Goal: Information Seeking & Learning: Learn about a topic

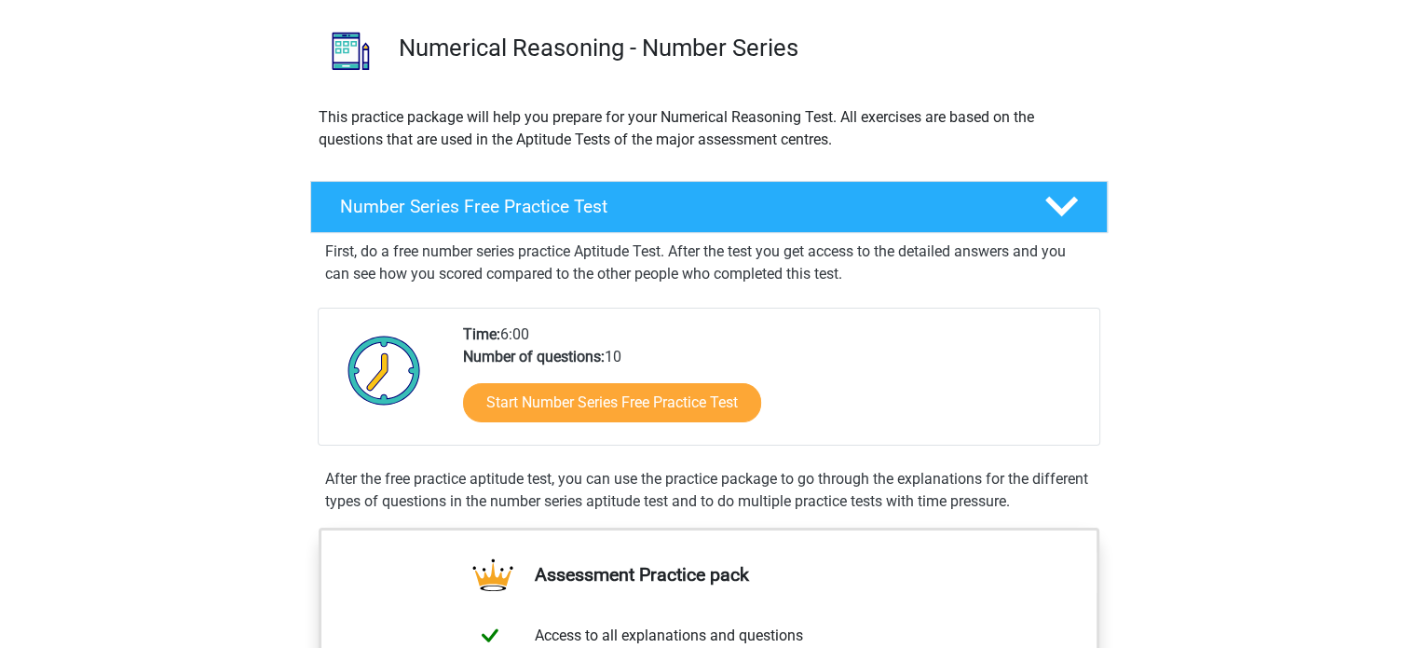
scroll to position [373, 0]
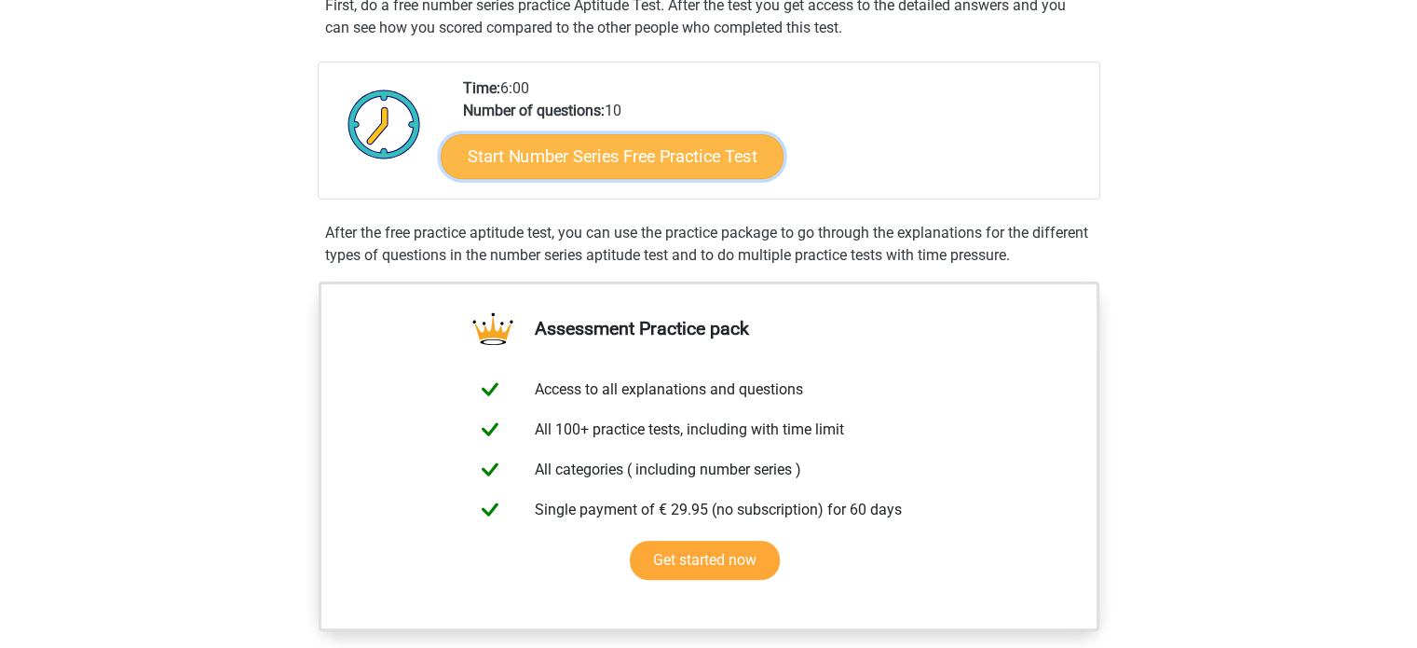
click at [722, 162] on link "Start Number Series Free Practice Test" at bounding box center [612, 155] width 343 height 45
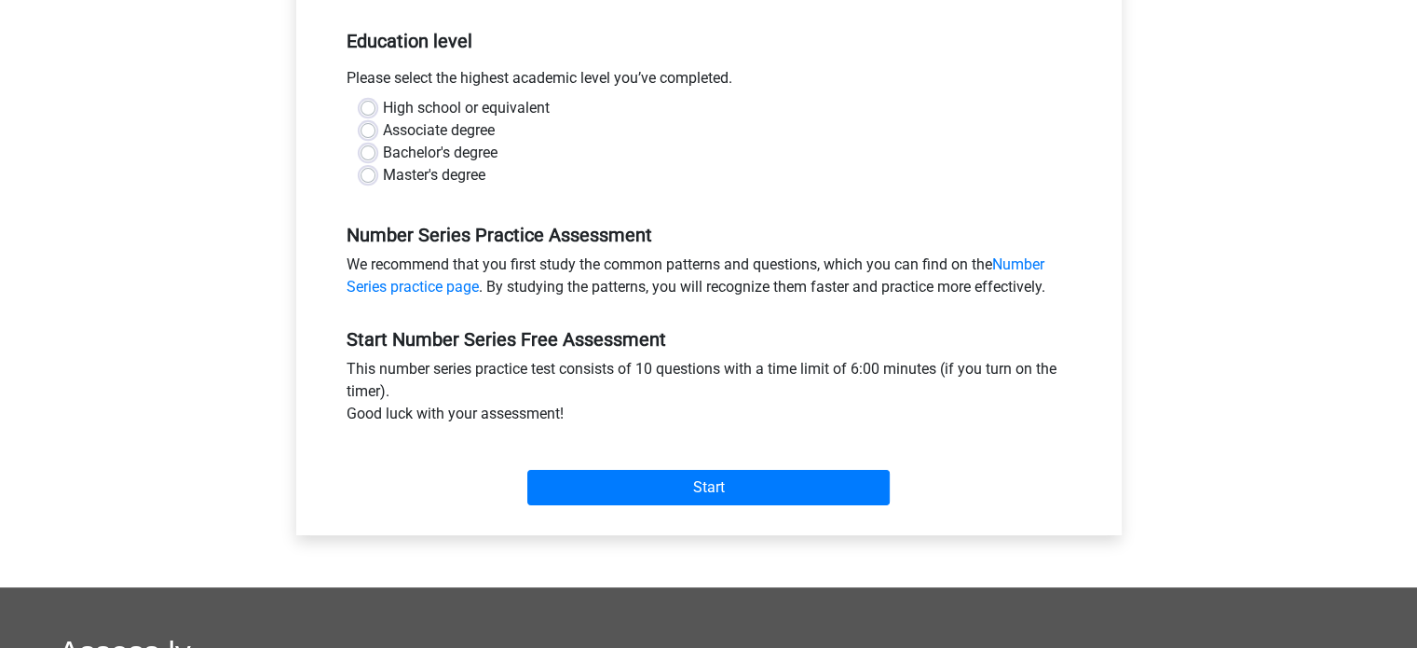
scroll to position [373, 0]
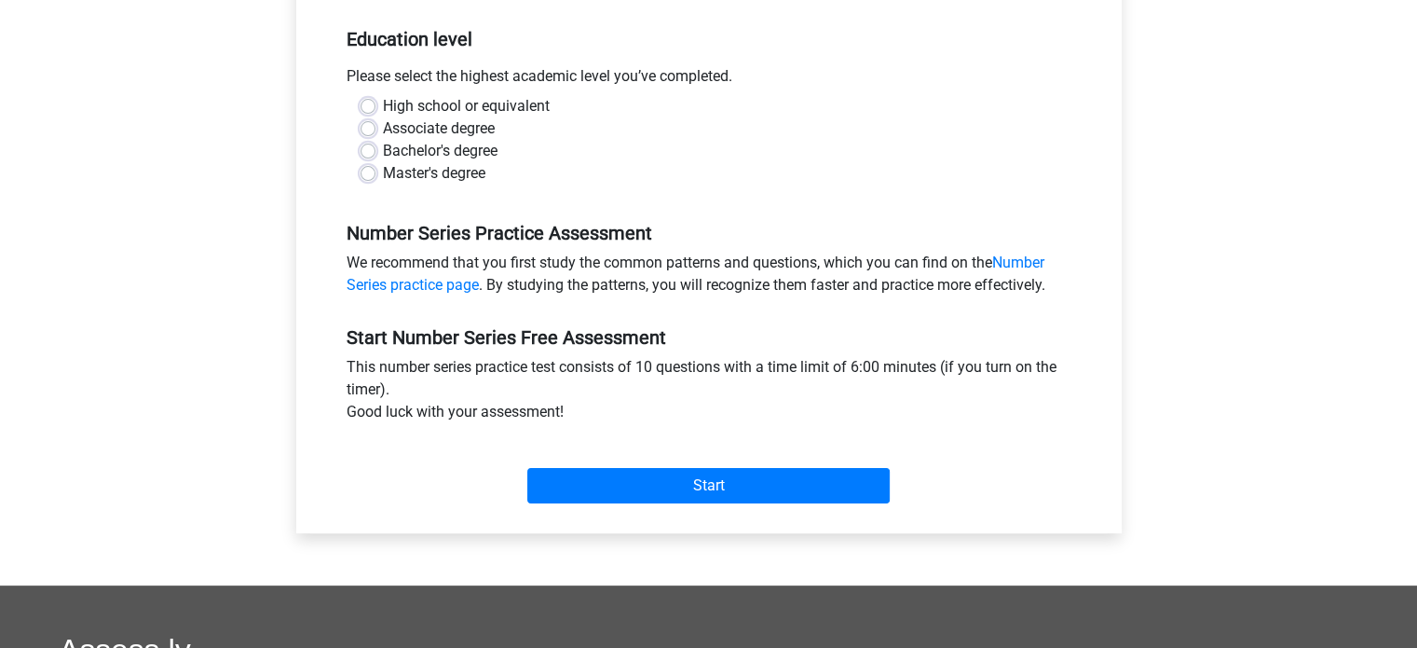
click at [450, 176] on label "Master's degree" at bounding box center [434, 173] width 103 height 22
click at [376, 176] on input "Master's degree" at bounding box center [368, 171] width 15 height 19
radio input "true"
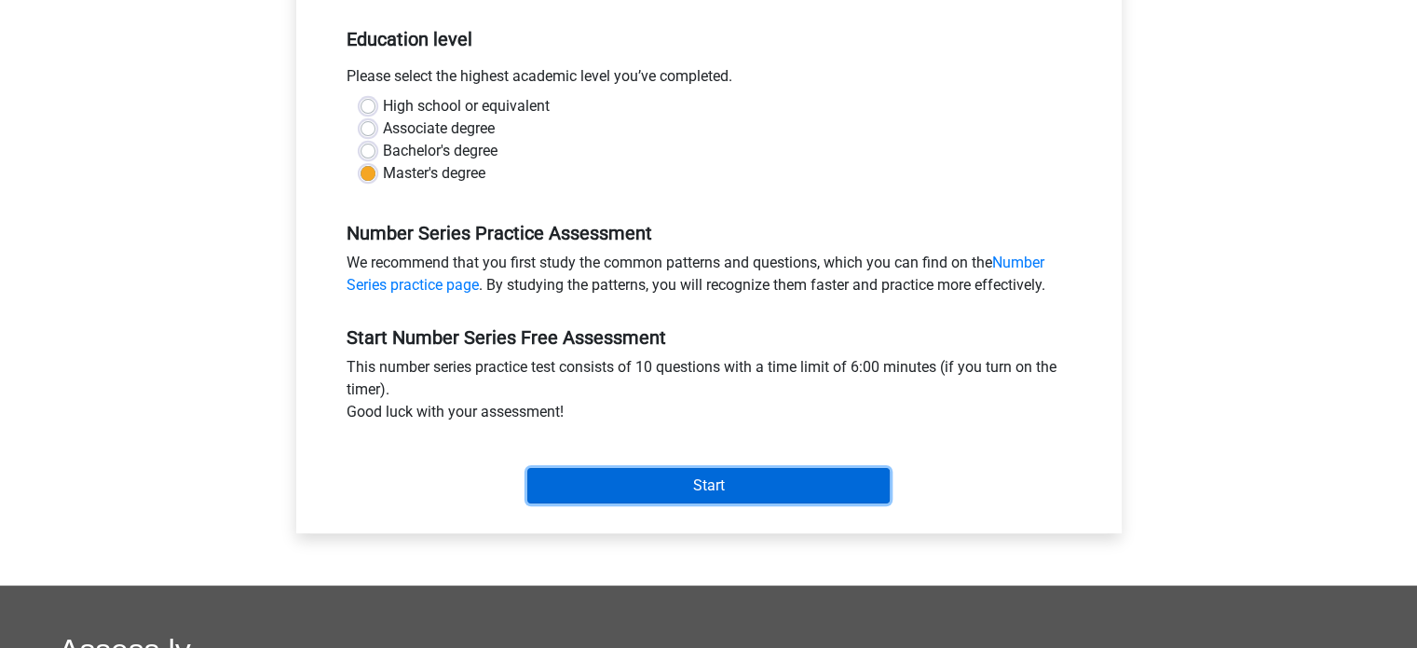
click at [633, 479] on input "Start" at bounding box center [708, 485] width 362 height 35
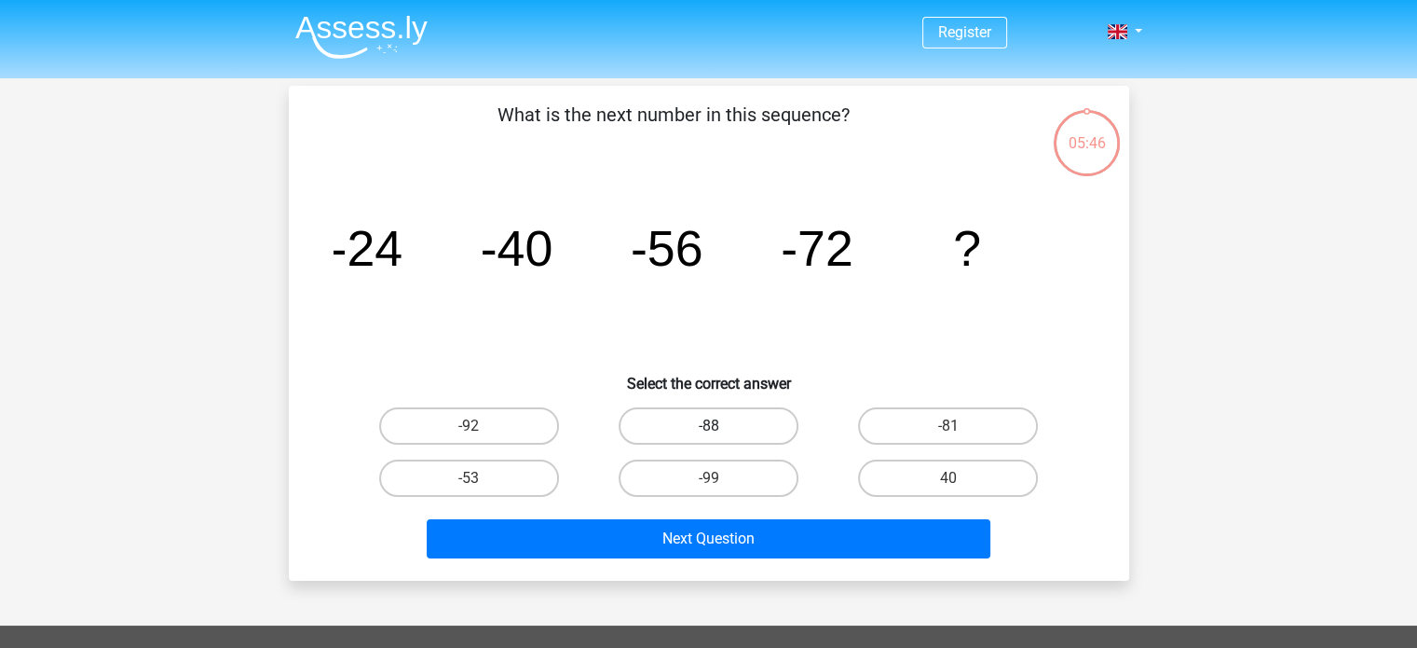
click at [667, 426] on label "-88" at bounding box center [709, 425] width 180 height 37
click at [708, 426] on input "-88" at bounding box center [714, 432] width 12 height 12
radio input "true"
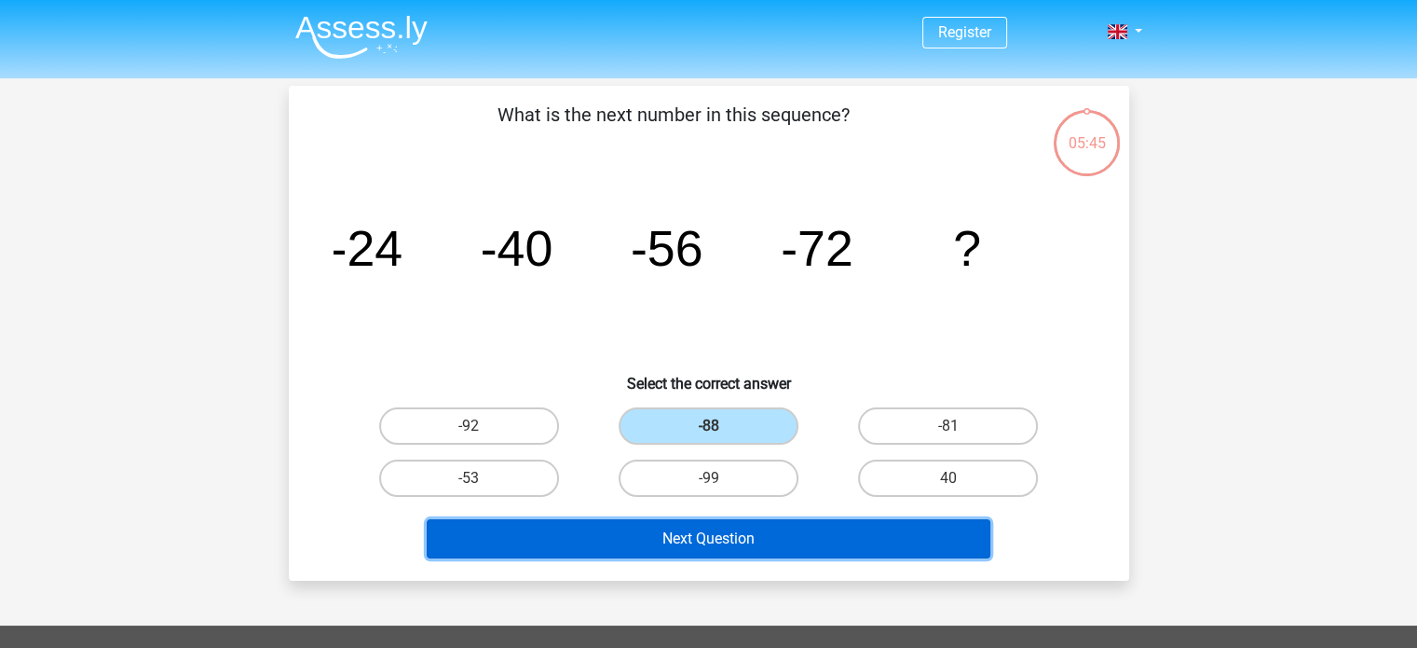
click at [710, 530] on button "Next Question" at bounding box center [709, 538] width 564 height 39
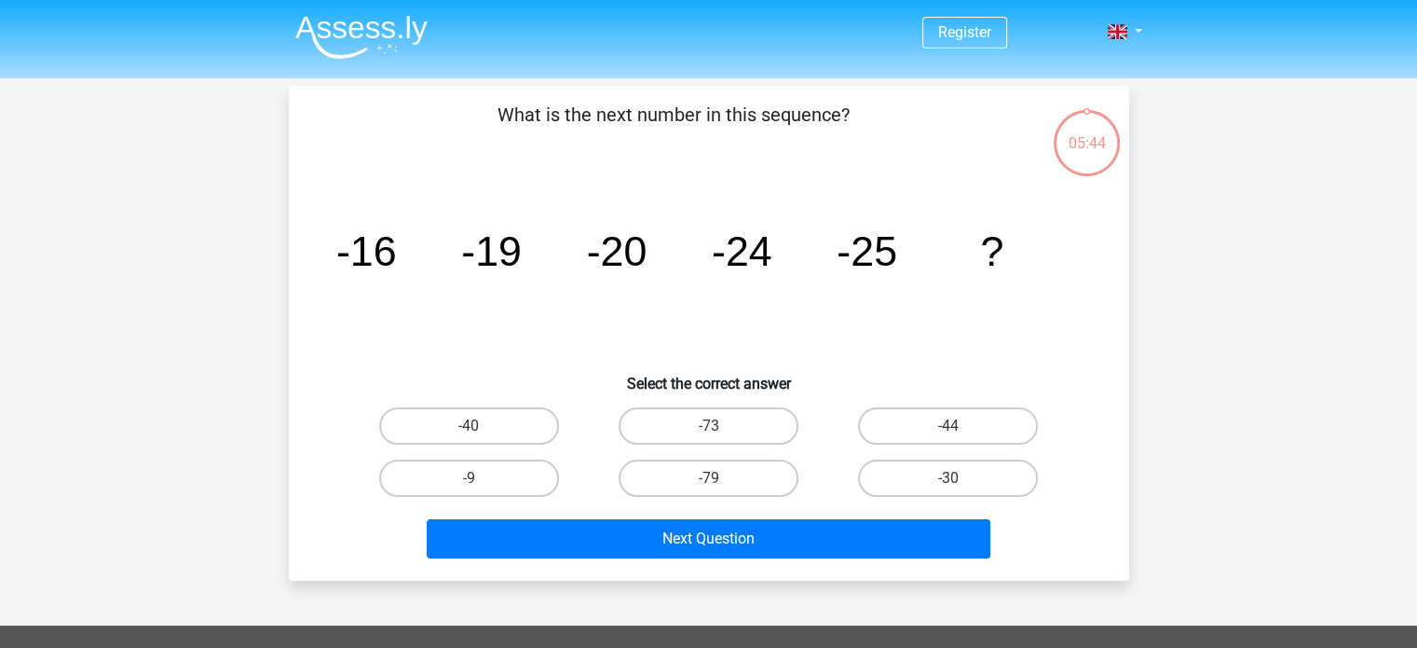
scroll to position [86, 0]
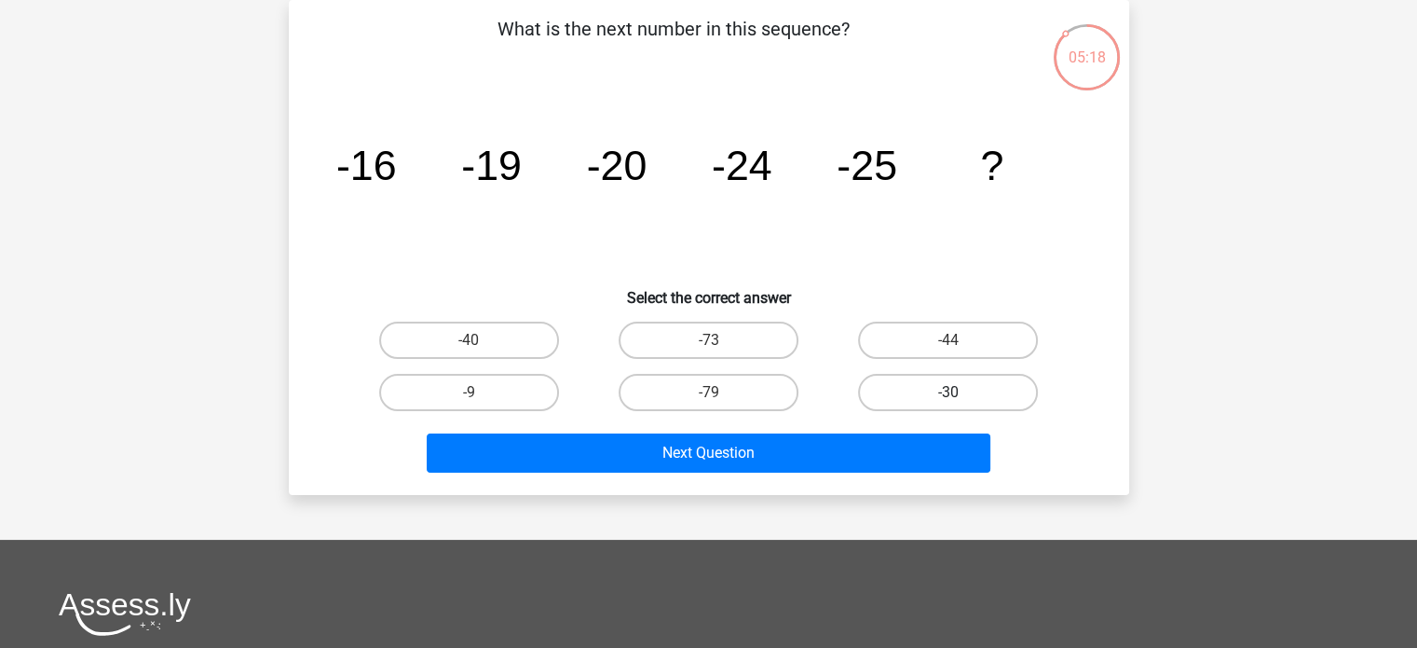
click at [938, 379] on label "-30" at bounding box center [948, 392] width 180 height 37
click at [949, 392] on input "-30" at bounding box center [955, 398] width 12 height 12
radio input "true"
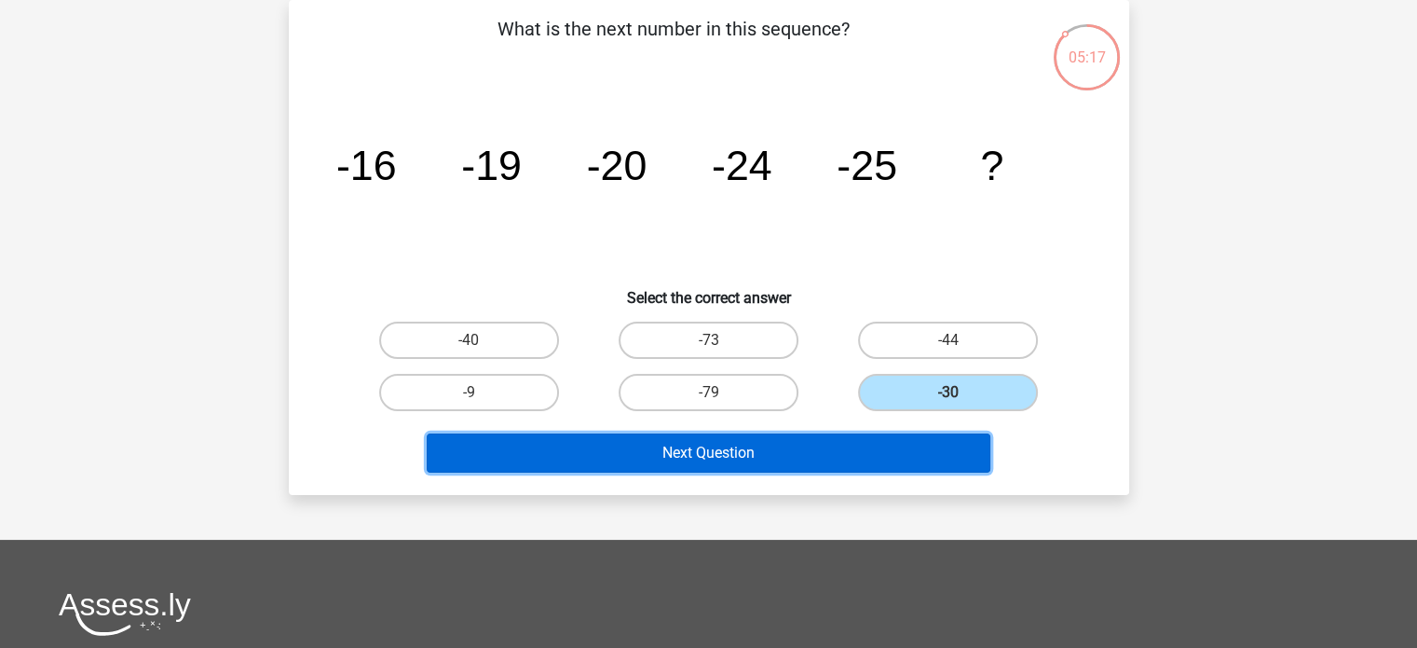
click at [847, 454] on button "Next Question" at bounding box center [709, 452] width 564 height 39
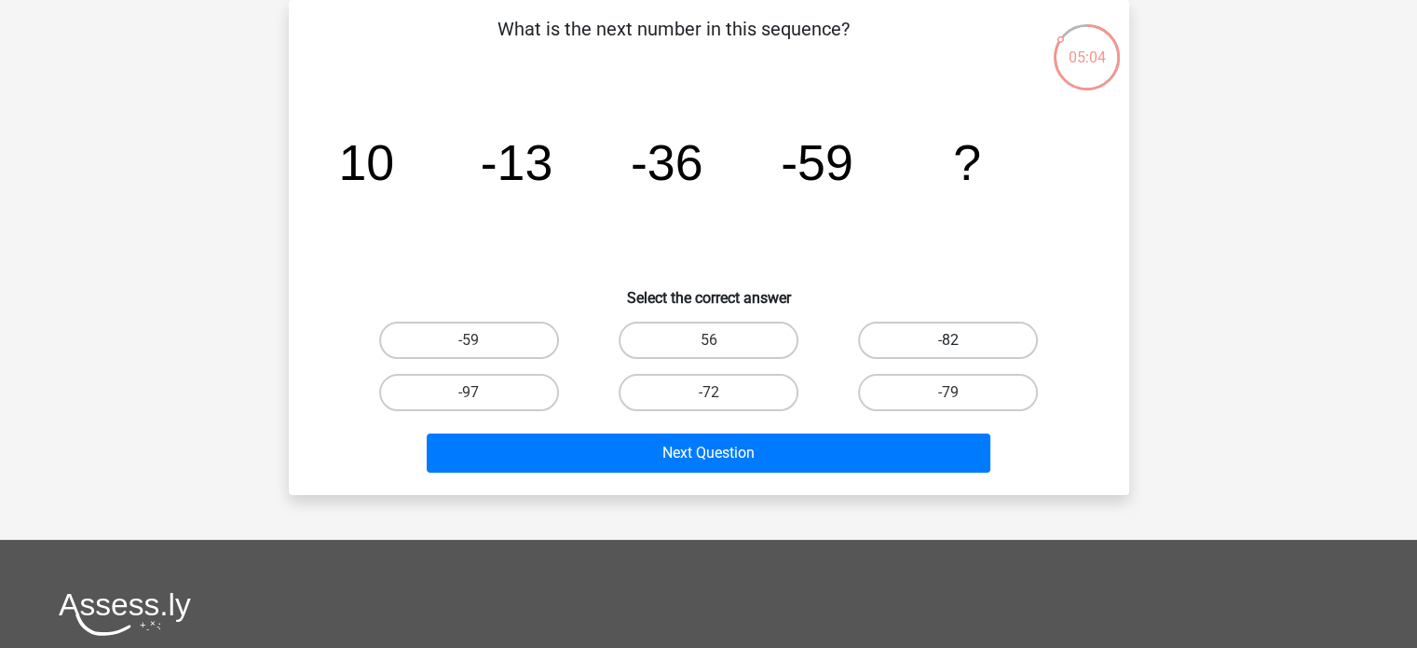
click at [969, 332] on label "-82" at bounding box center [948, 339] width 180 height 37
click at [961, 340] on input "-82" at bounding box center [955, 346] width 12 height 12
radio input "true"
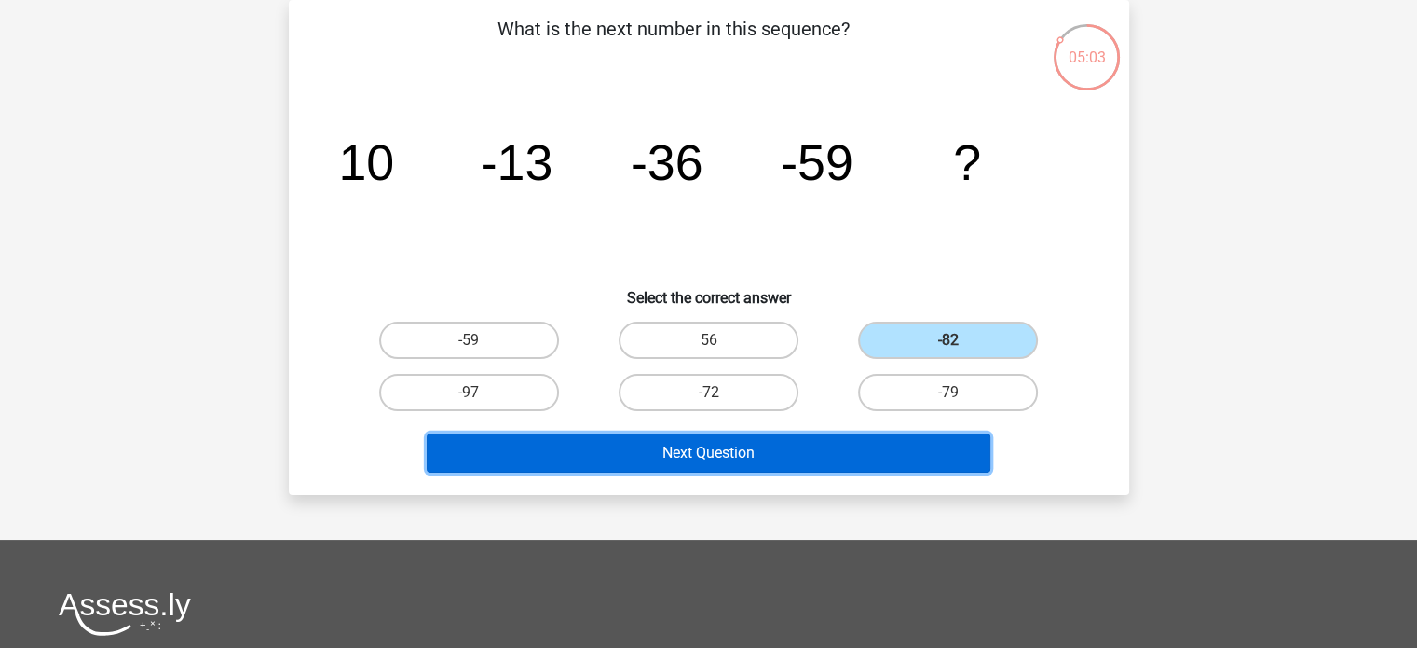
click at [922, 444] on button "Next Question" at bounding box center [709, 452] width 564 height 39
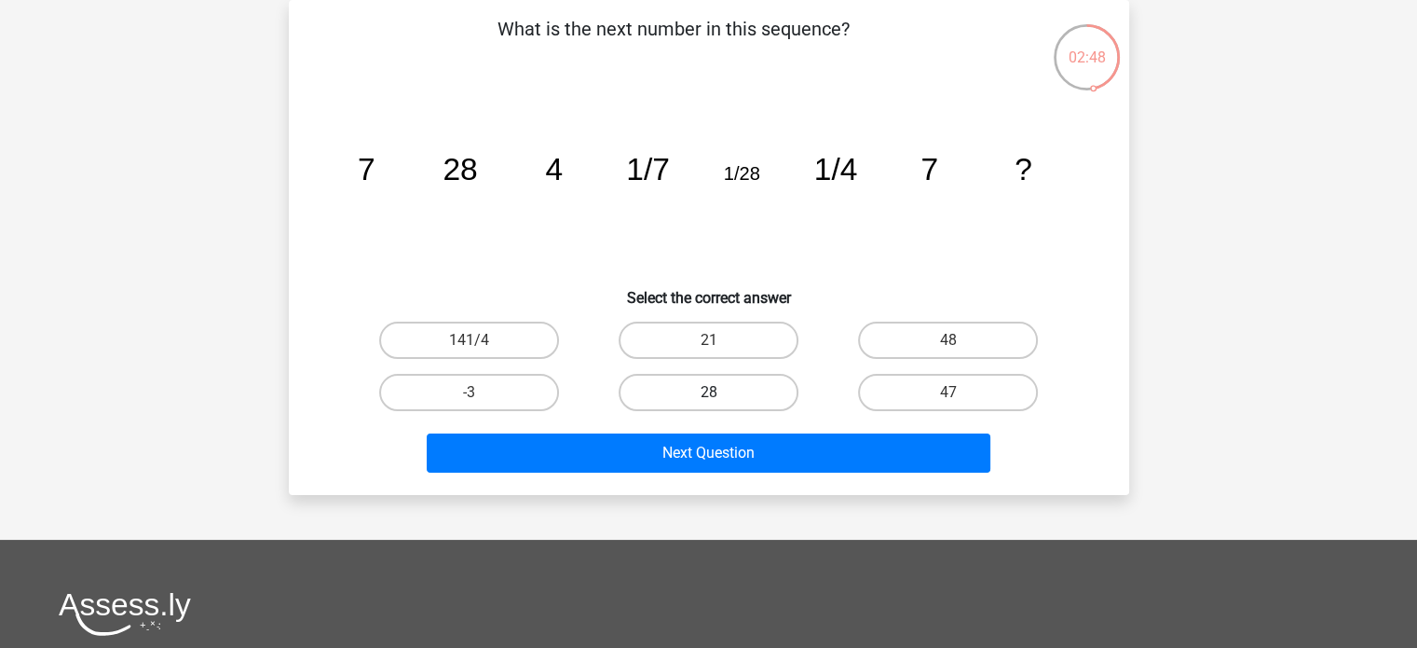
click at [733, 389] on label "28" at bounding box center [709, 392] width 180 height 37
click at [720, 392] on input "28" at bounding box center [714, 398] width 12 height 12
radio input "true"
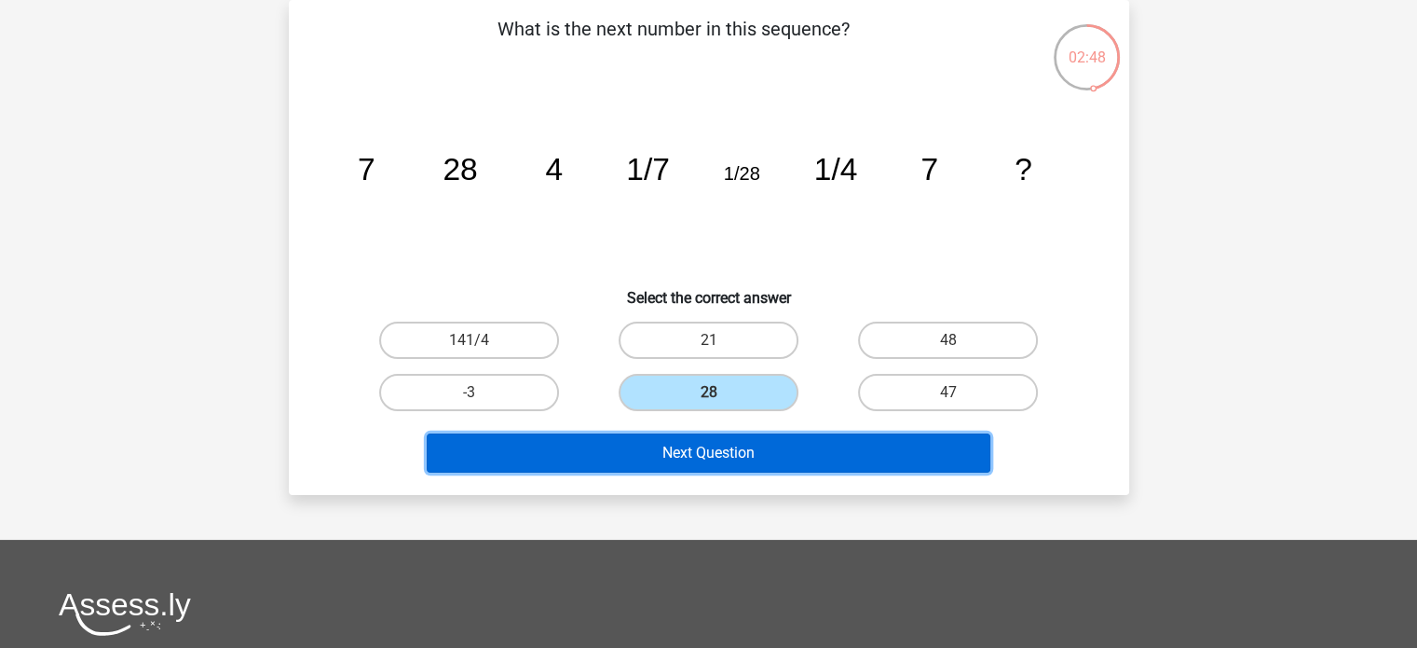
click at [744, 458] on button "Next Question" at bounding box center [709, 452] width 564 height 39
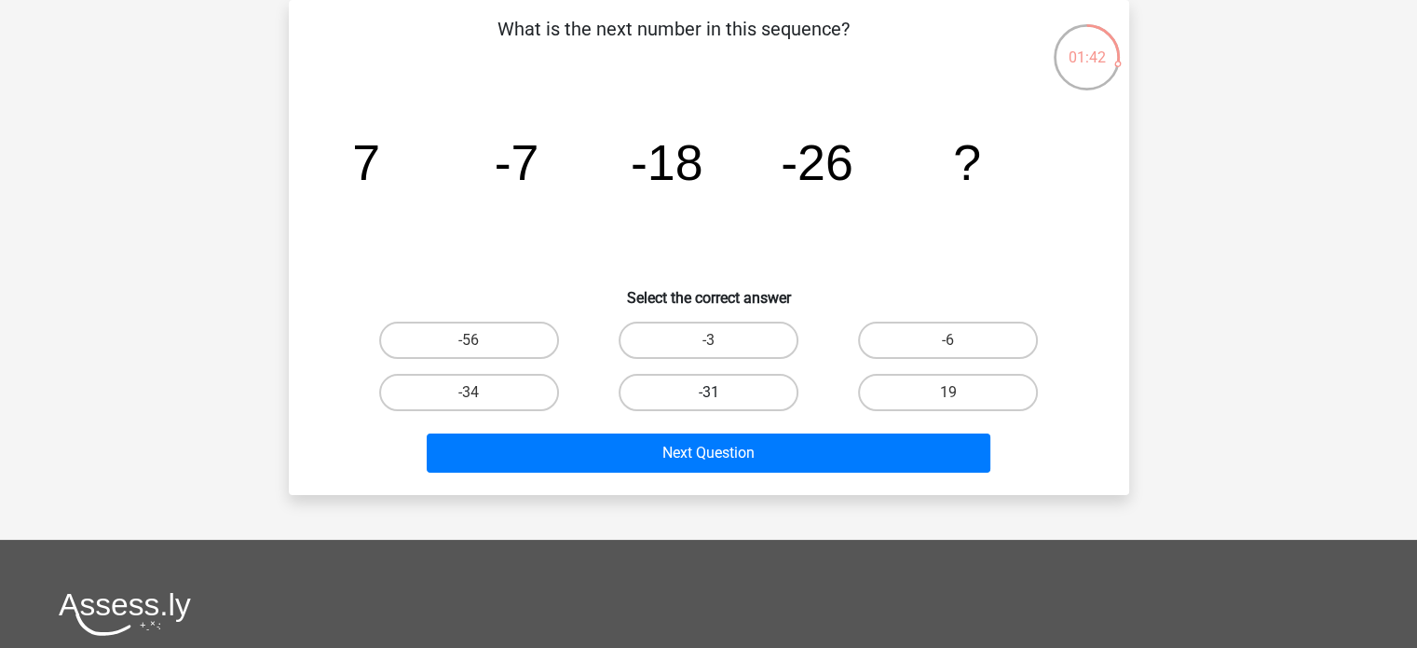
click at [743, 393] on label "-31" at bounding box center [709, 392] width 180 height 37
click at [720, 393] on input "-31" at bounding box center [714, 398] width 12 height 12
radio input "true"
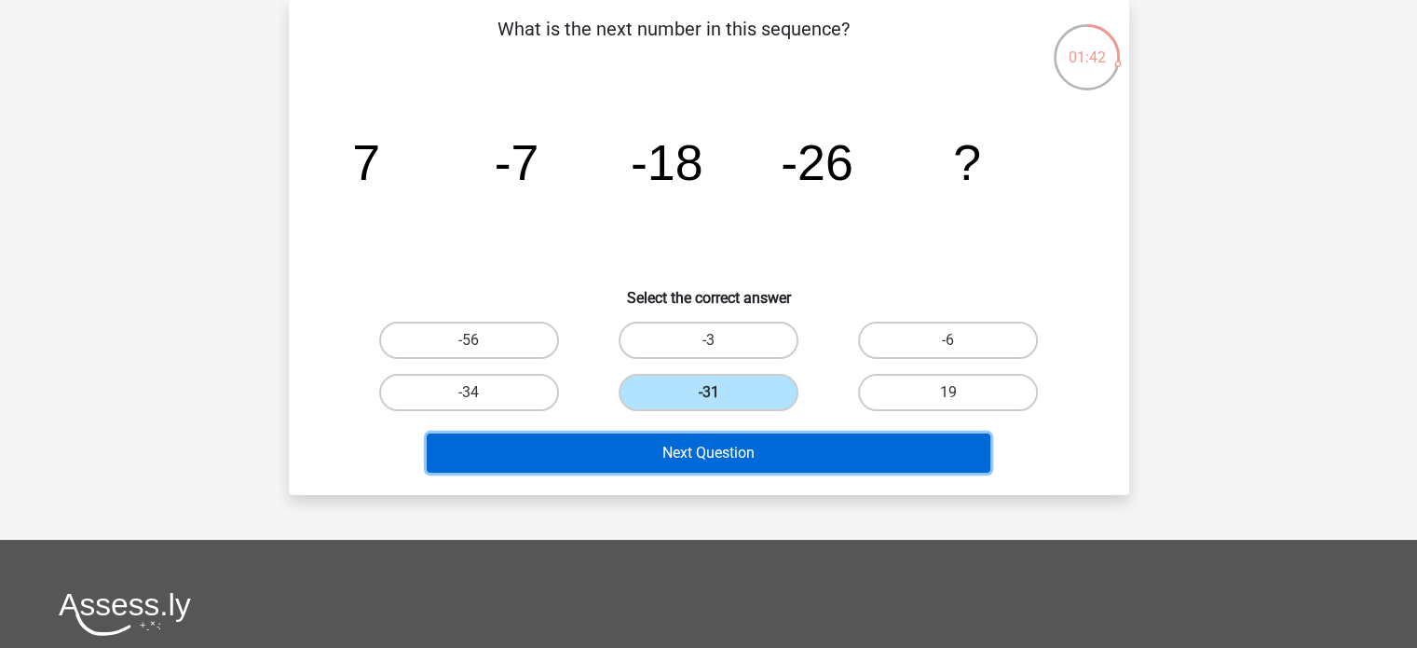
click at [759, 451] on button "Next Question" at bounding box center [709, 452] width 564 height 39
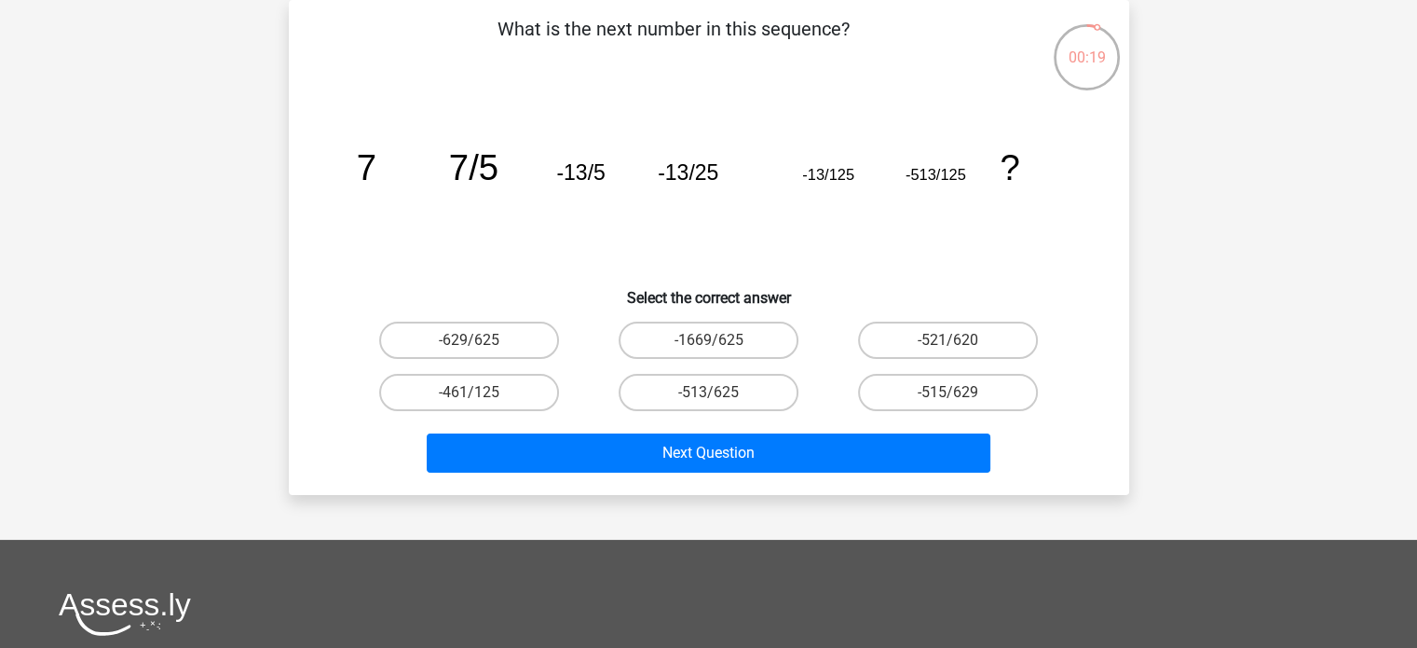
click at [712, 392] on input "-513/625" at bounding box center [714, 398] width 12 height 12
radio input "true"
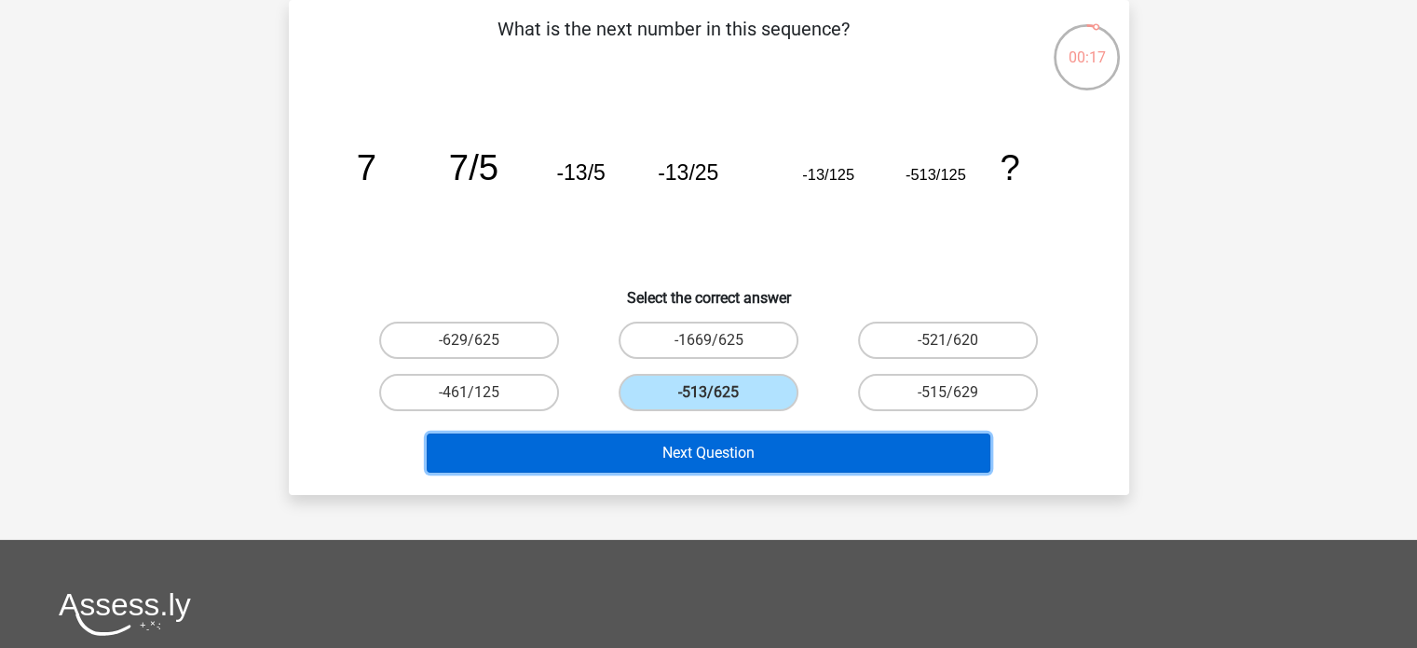
click at [746, 446] on button "Next Question" at bounding box center [709, 452] width 564 height 39
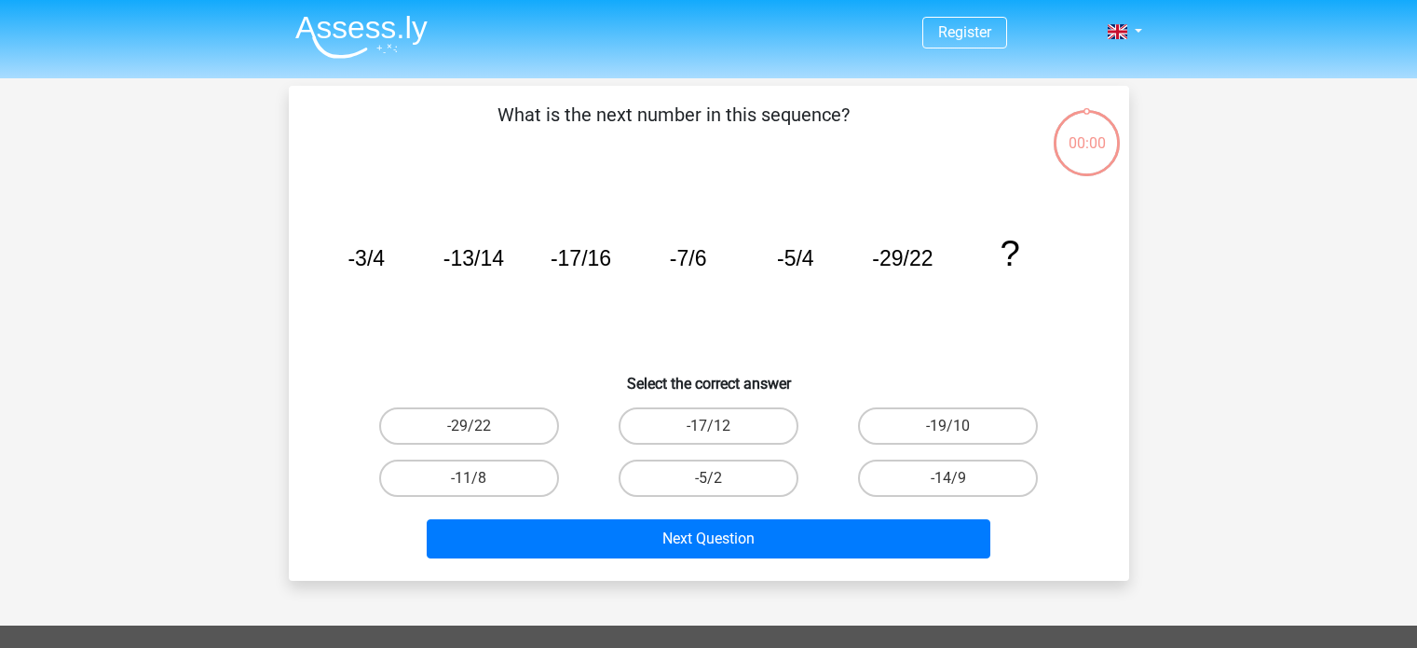
scroll to position [86, 0]
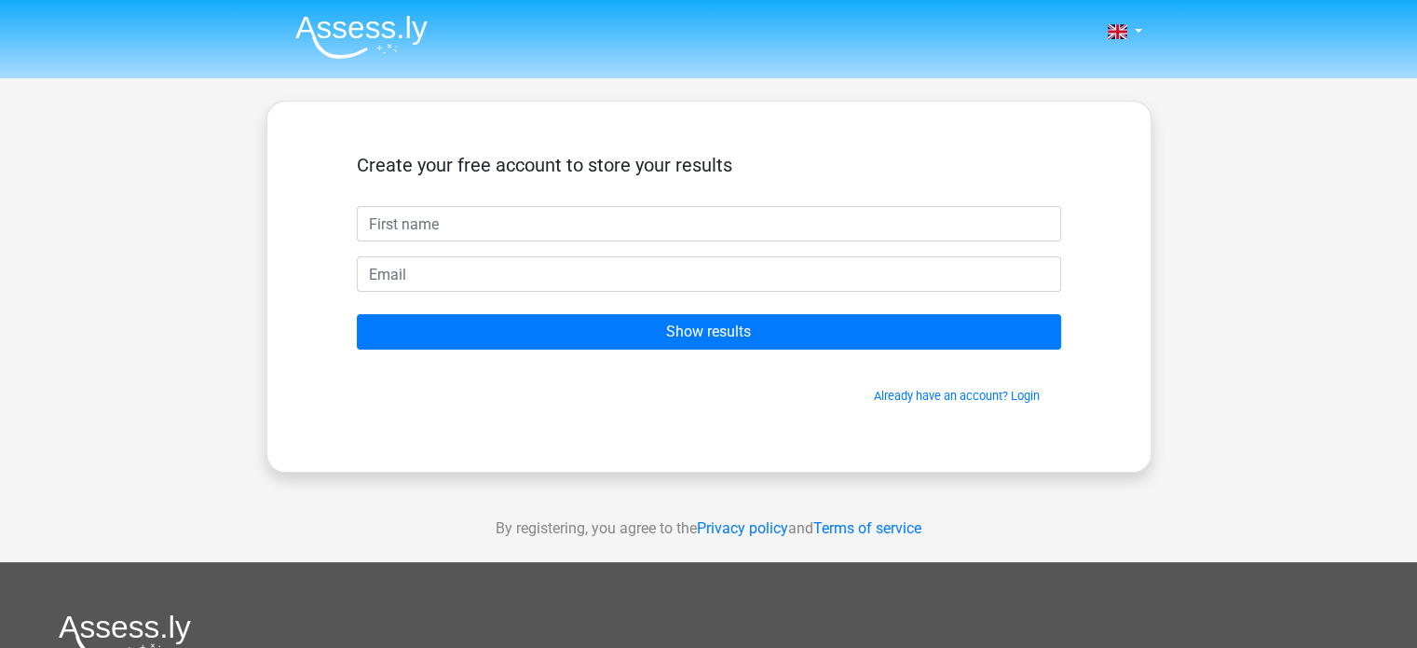
type input "ㄗ"
type input "Y"
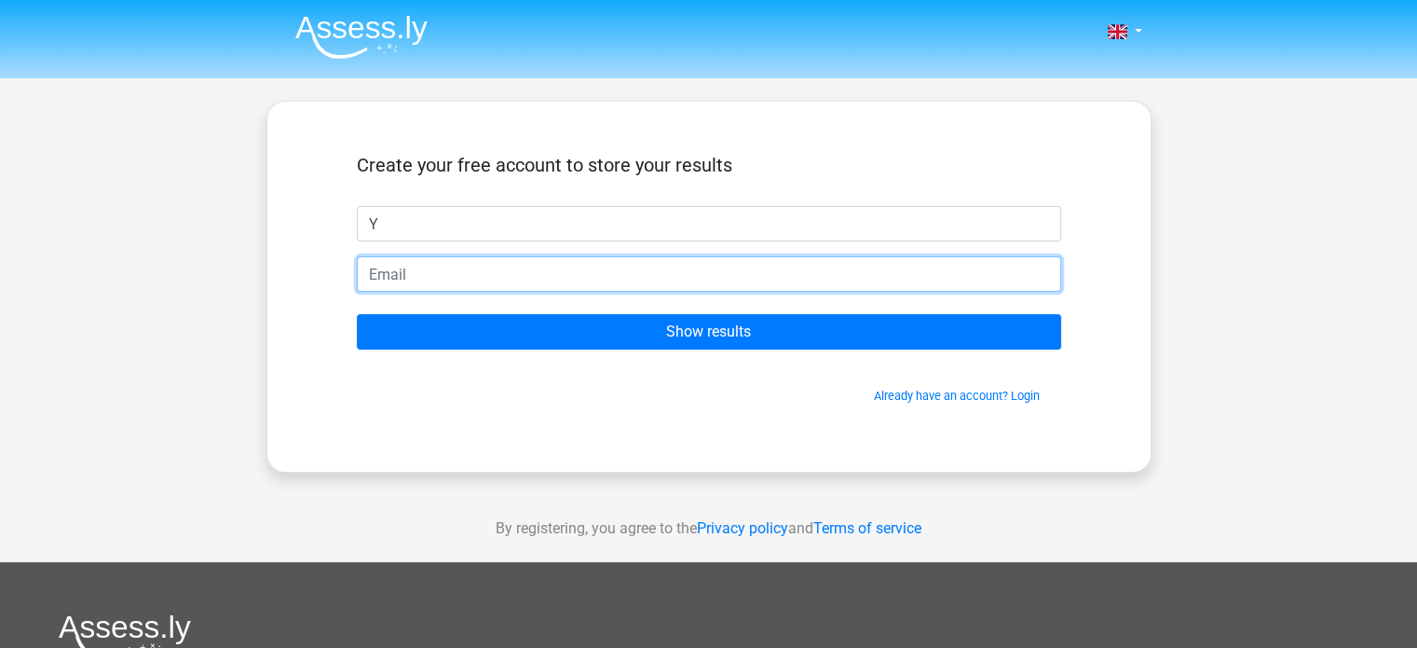
click at [636, 290] on input "email" at bounding box center [709, 273] width 704 height 35
type input "[EMAIL_ADDRESS][DOMAIN_NAME]"
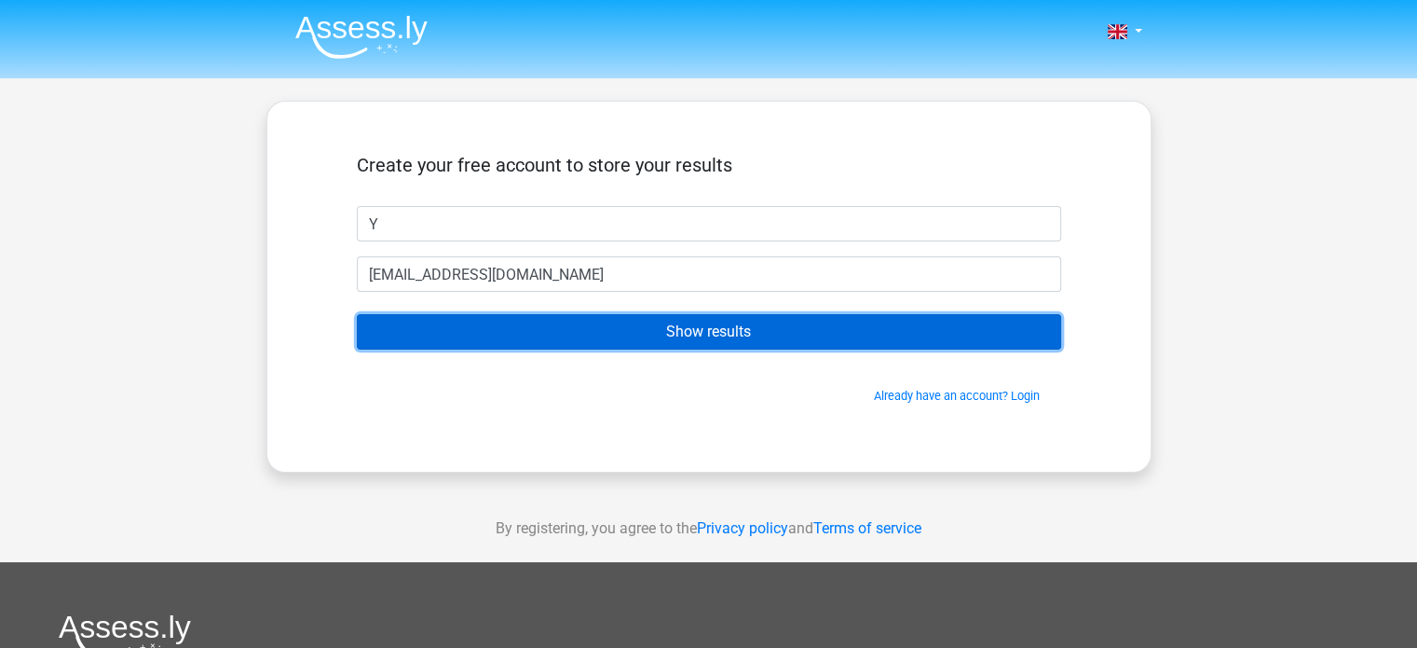
click at [630, 330] on input "Show results" at bounding box center [709, 331] width 704 height 35
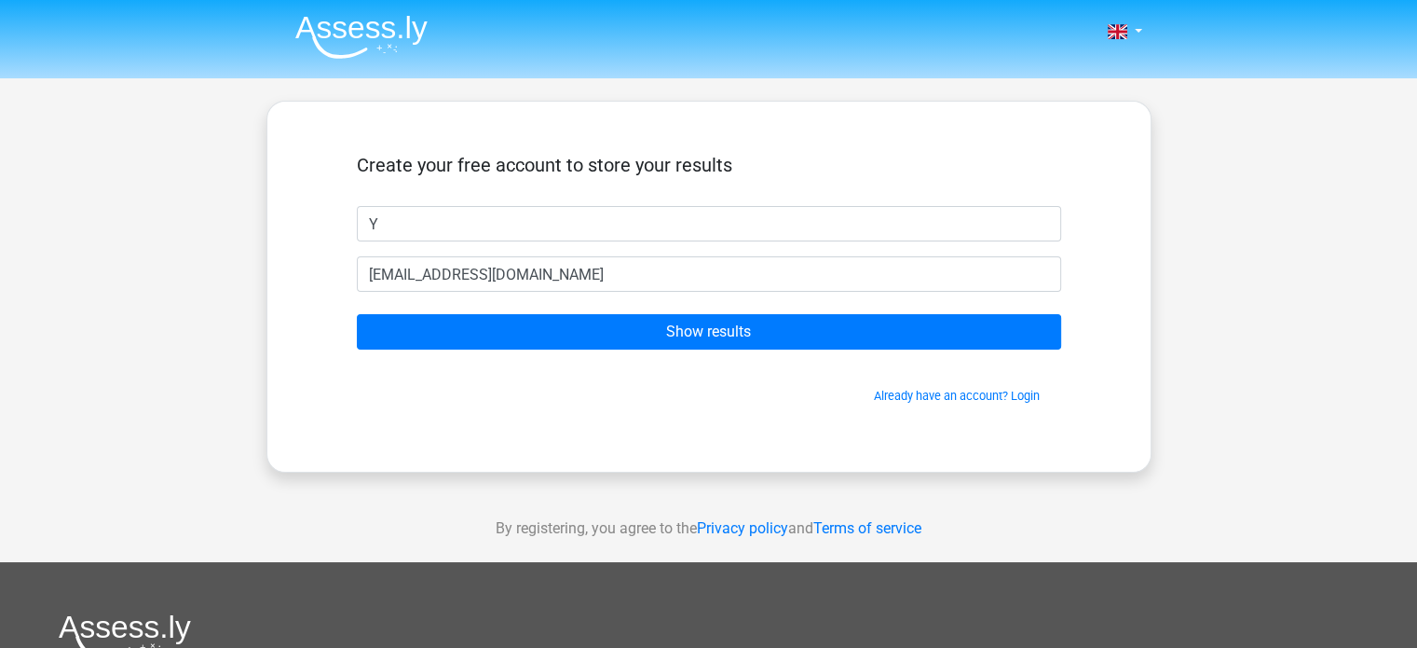
click at [341, 47] on img at bounding box center [361, 37] width 132 height 44
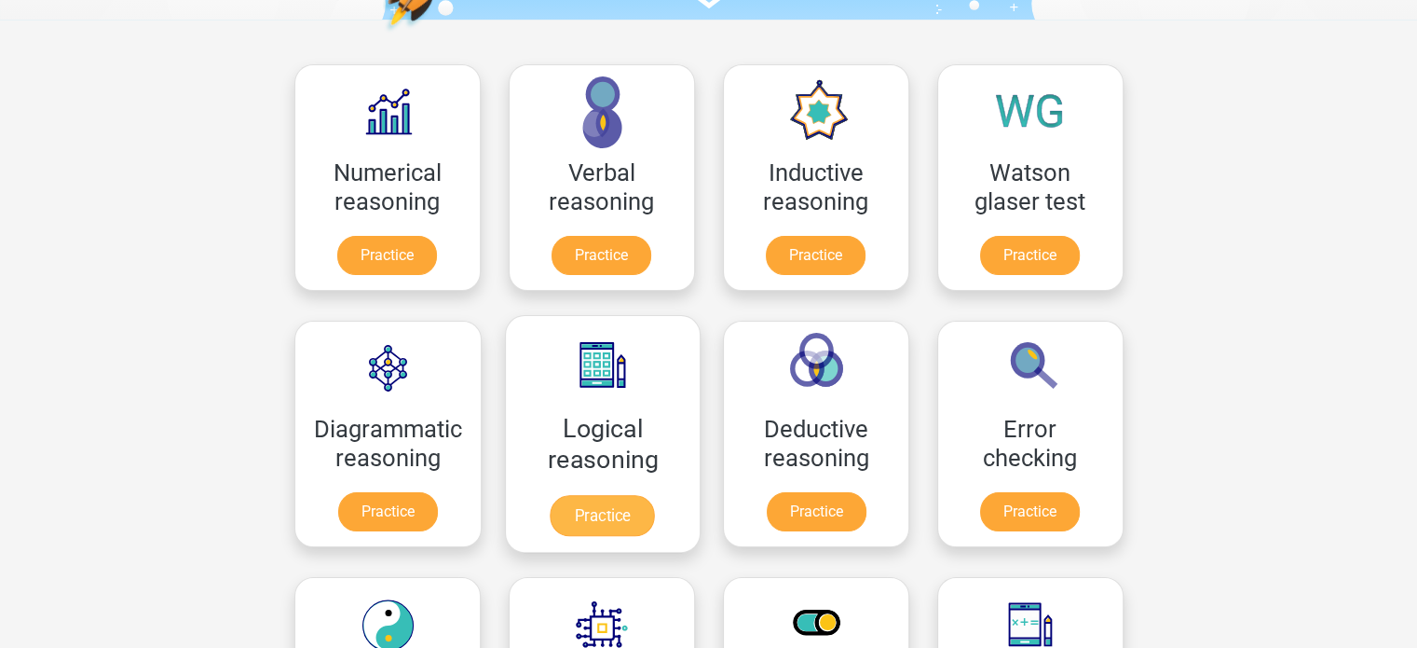
scroll to position [280, 0]
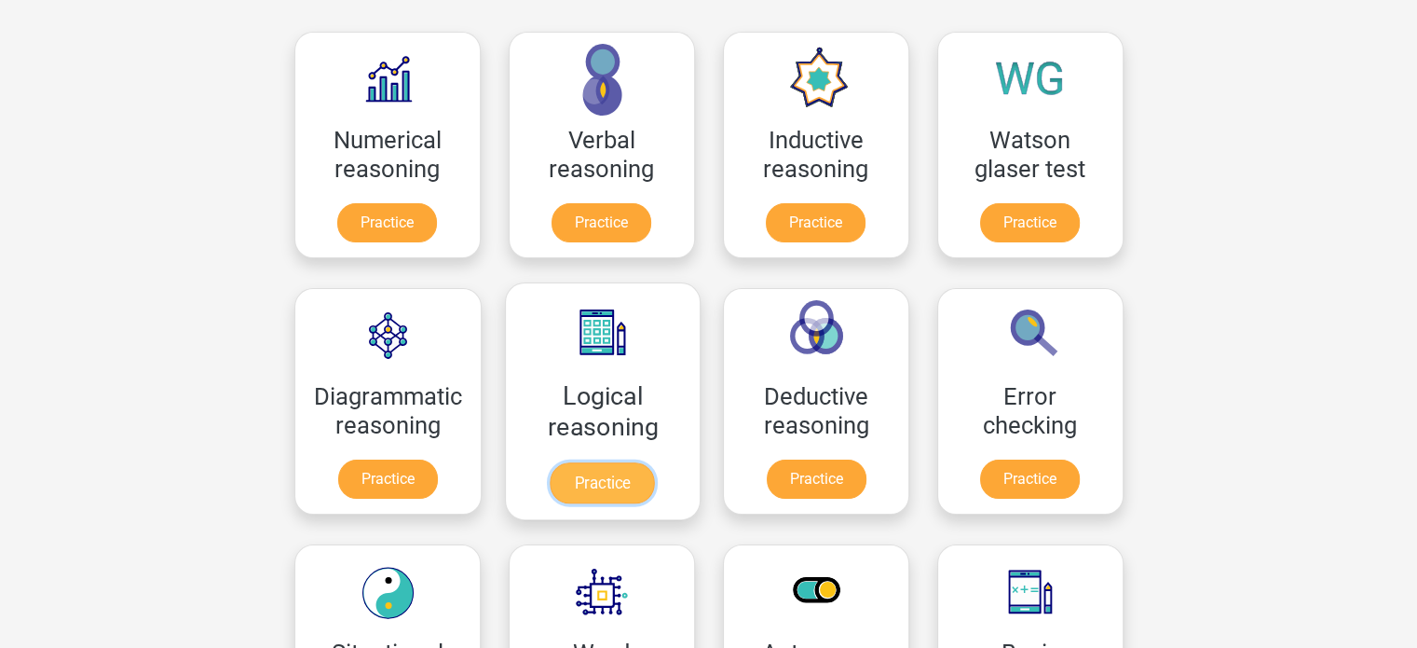
click at [626, 462] on link "Practice" at bounding box center [602, 482] width 104 height 41
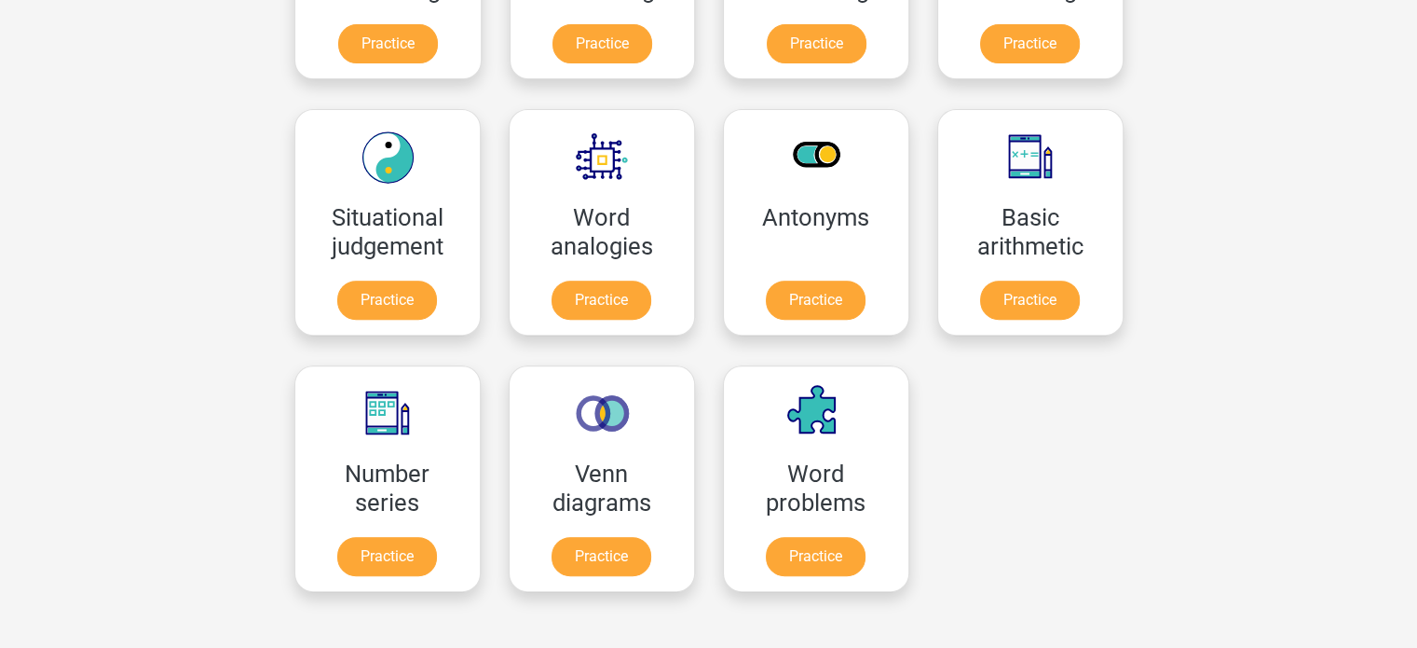
scroll to position [745, 0]
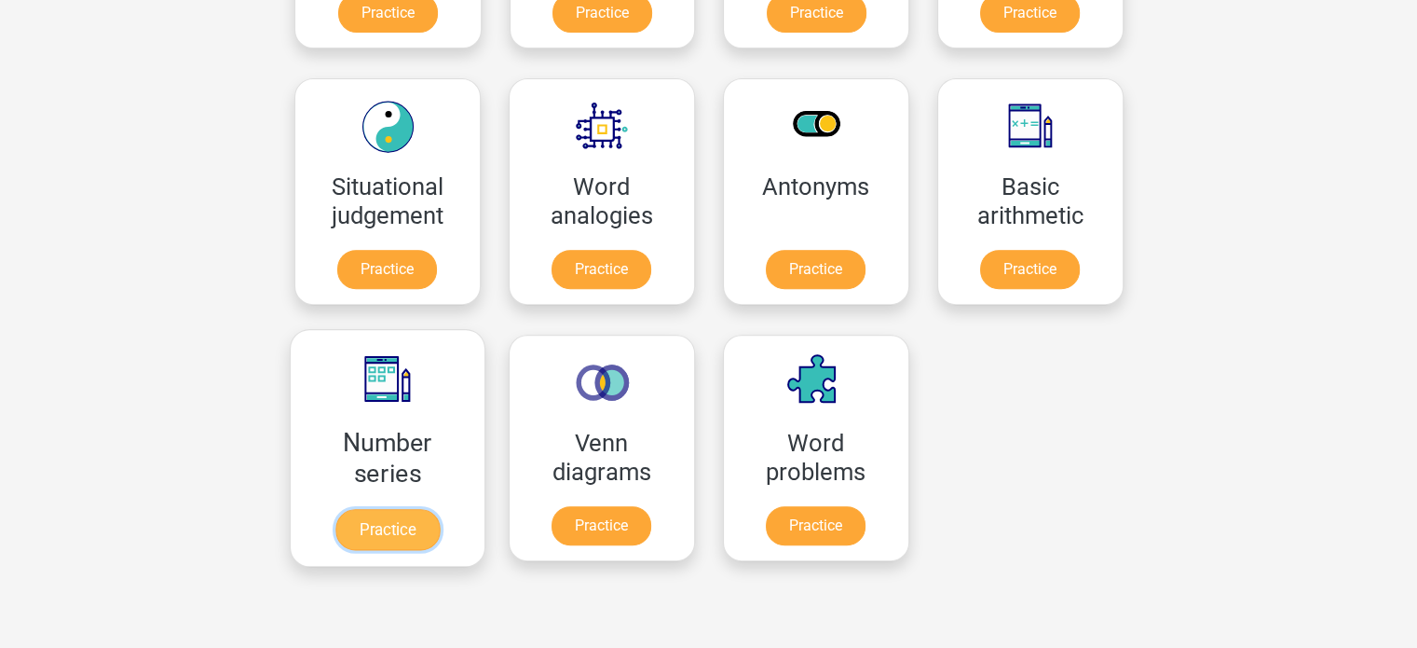
click at [386, 516] on link "Practice" at bounding box center [387, 529] width 104 height 41
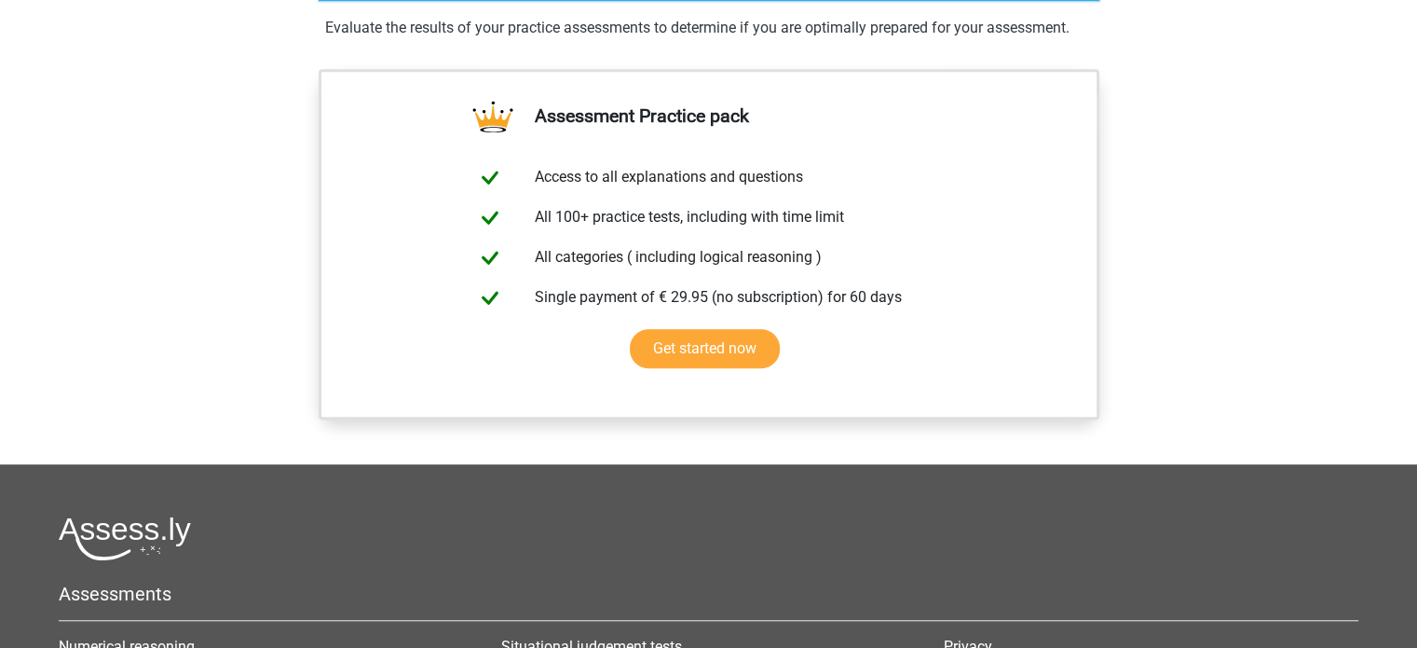
scroll to position [1305, 0]
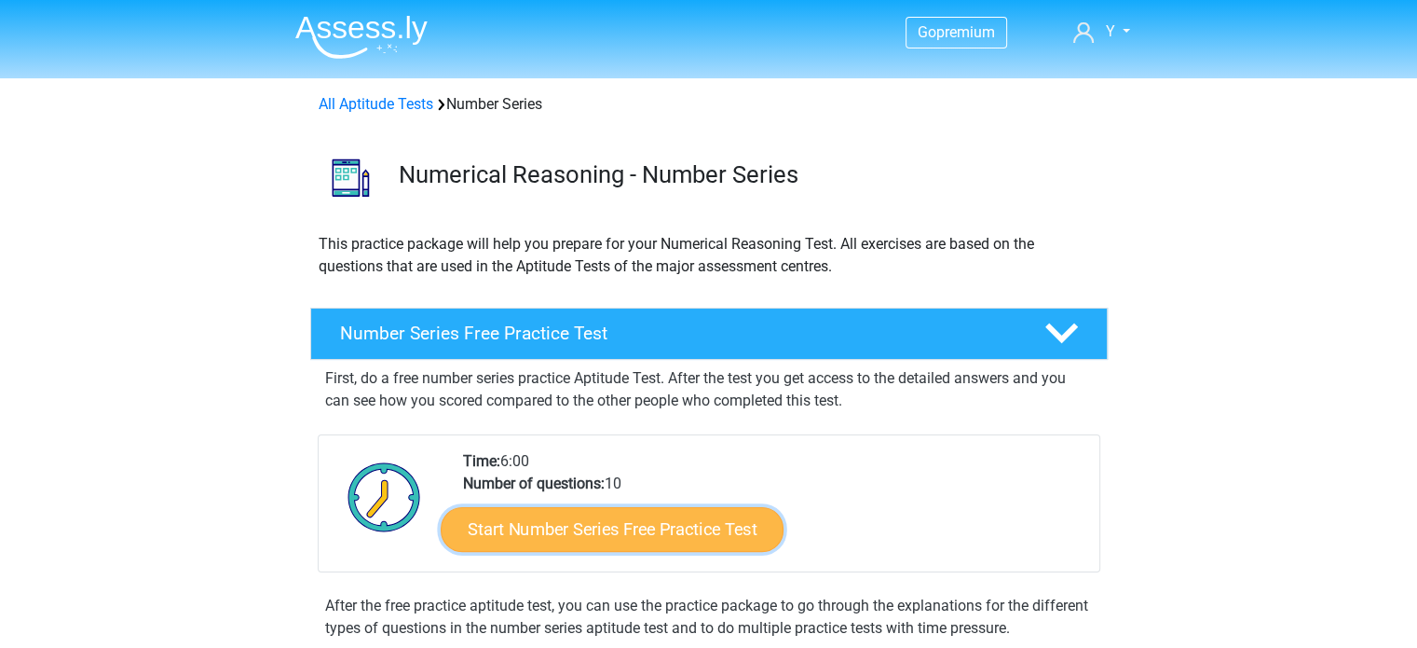
click at [630, 530] on link "Start Number Series Free Practice Test" at bounding box center [612, 528] width 343 height 45
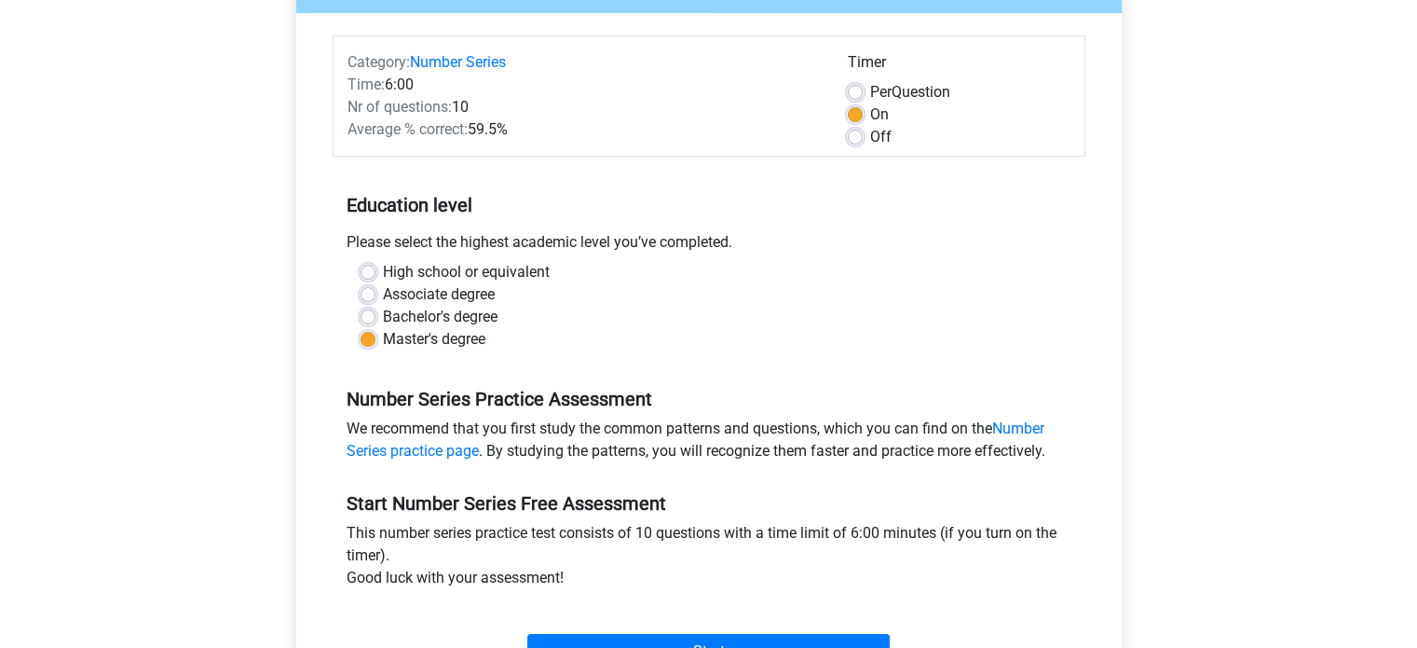
scroll to position [373, 0]
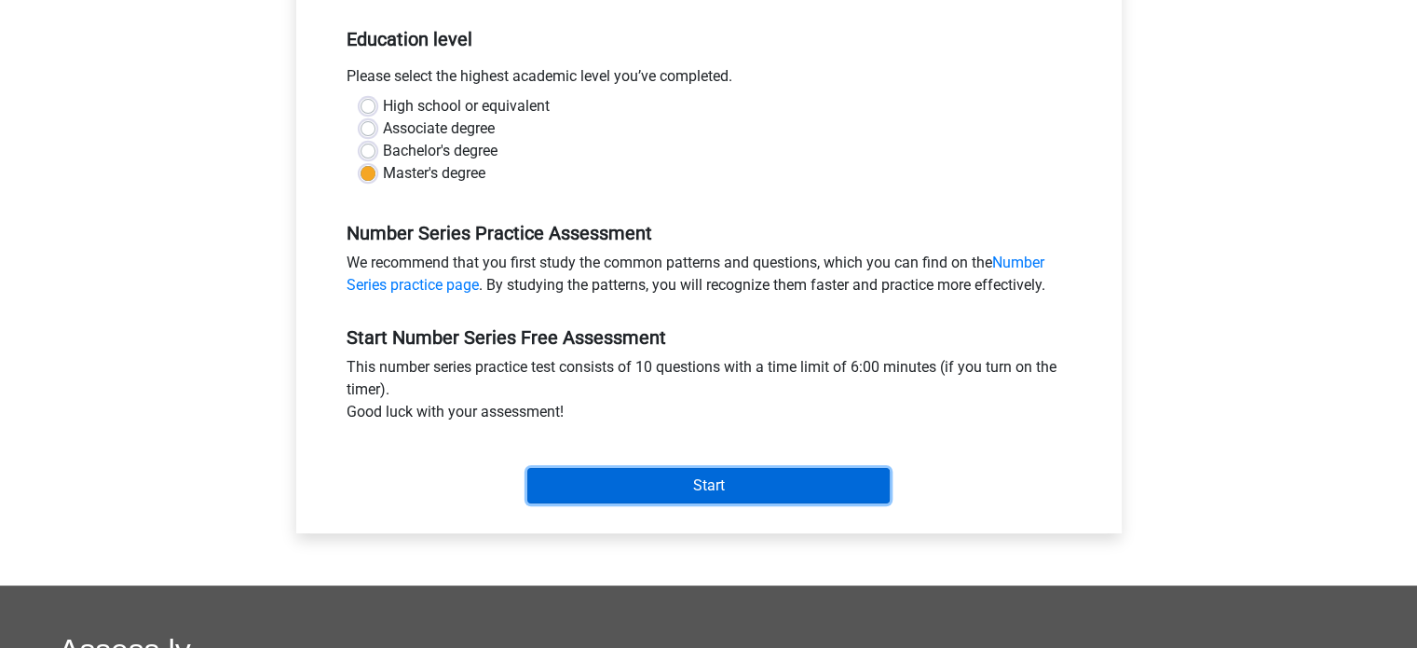
click at [665, 479] on input "Start" at bounding box center [708, 485] width 362 height 35
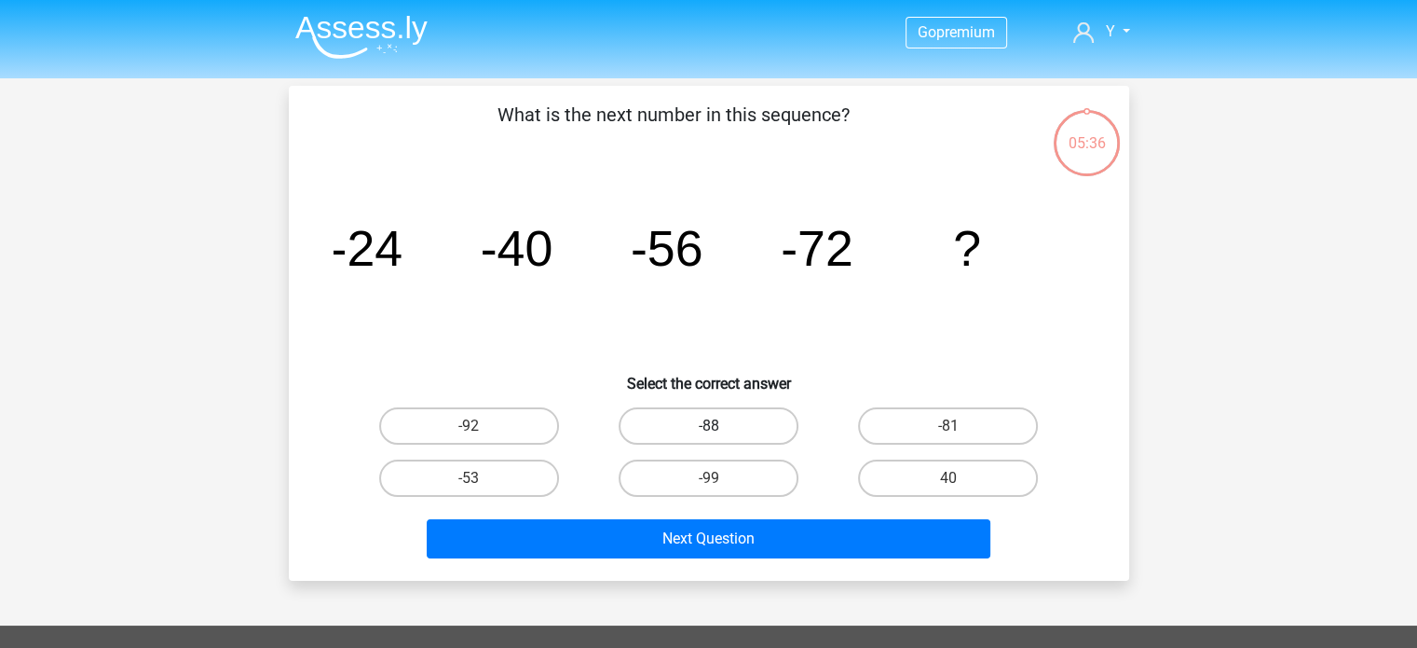
click at [737, 439] on label "-88" at bounding box center [709, 425] width 180 height 37
click at [720, 438] on input "-88" at bounding box center [714, 432] width 12 height 12
radio input "true"
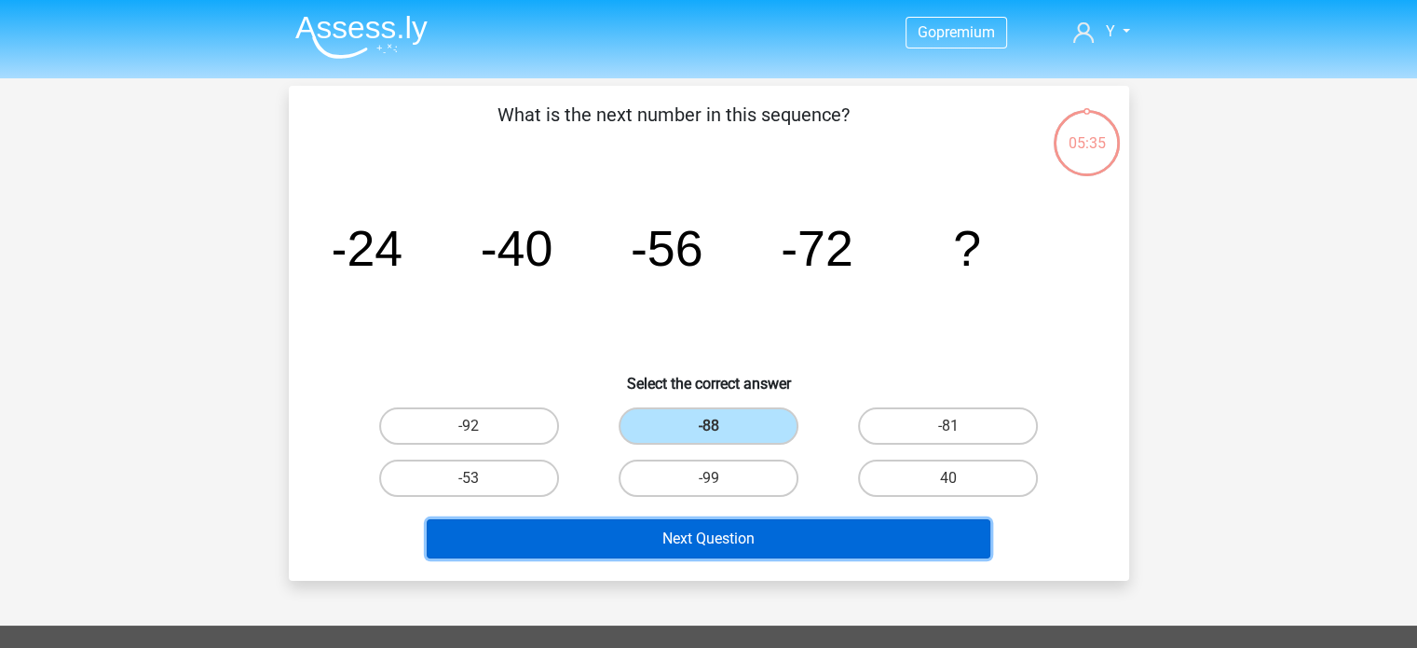
click at [757, 538] on button "Next Question" at bounding box center [709, 538] width 564 height 39
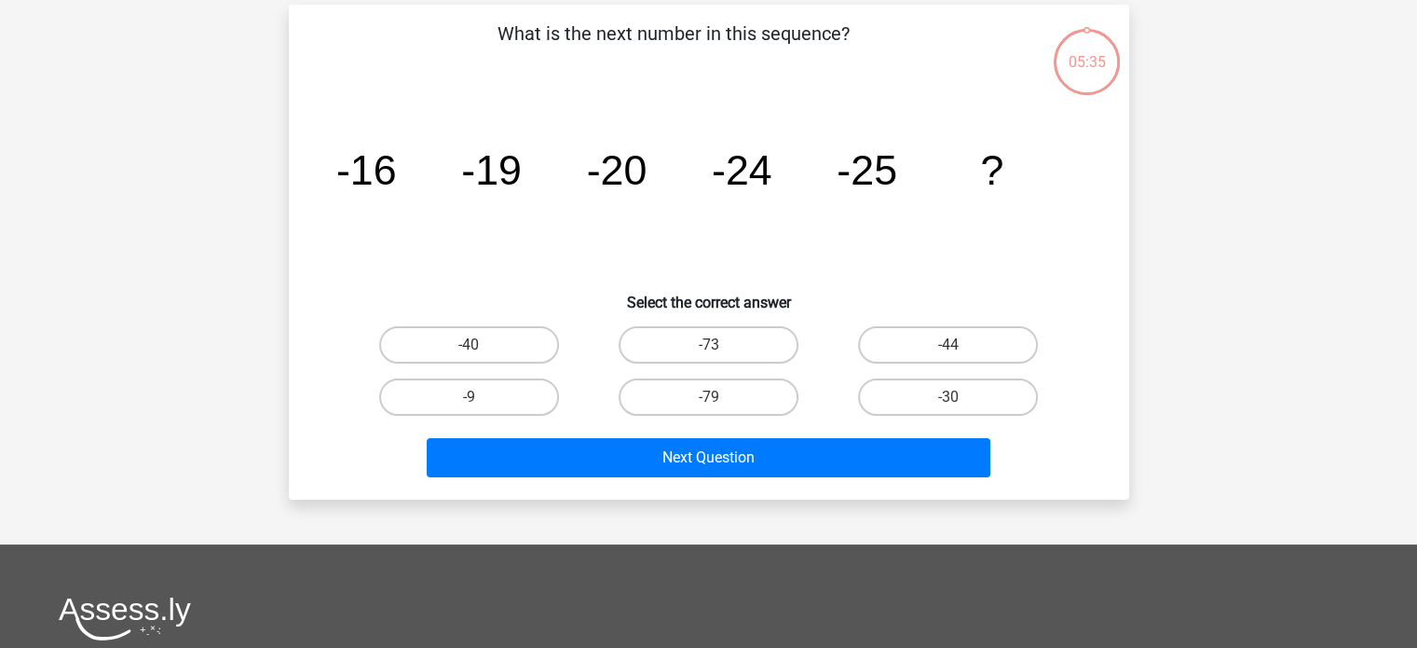
scroll to position [86, 0]
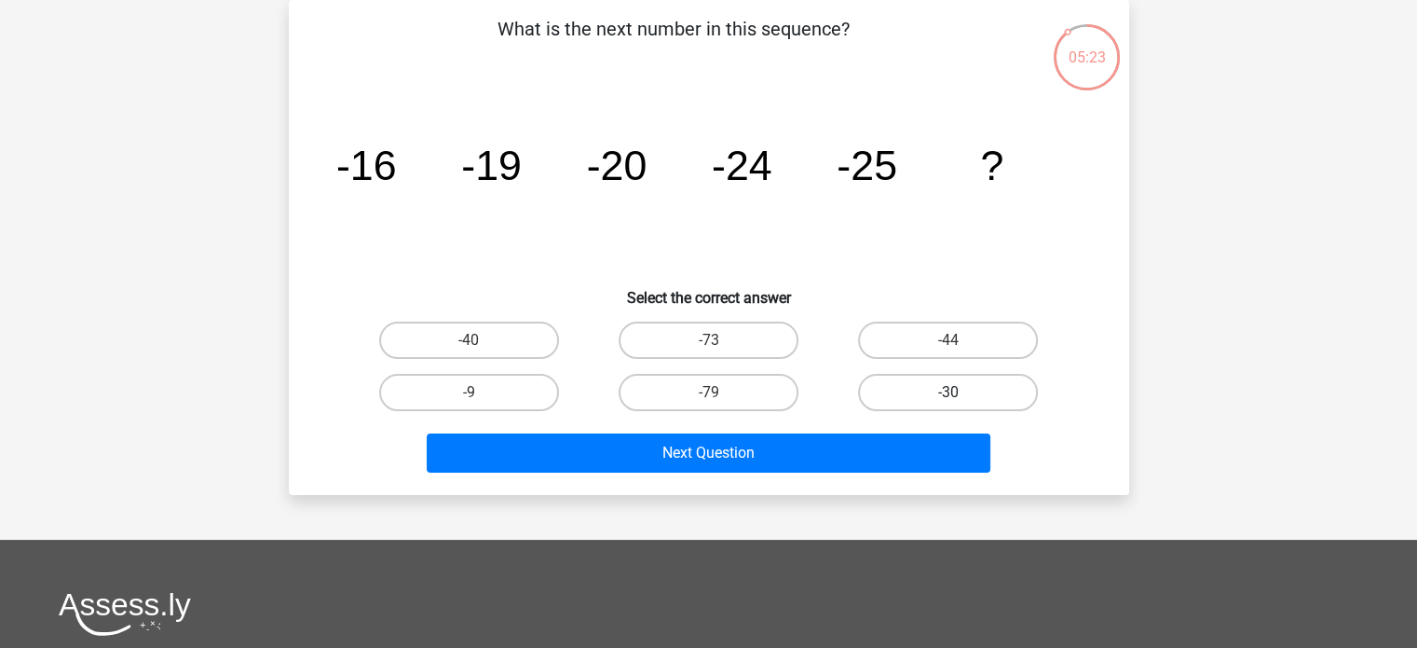
drag, startPoint x: 909, startPoint y: 378, endPoint x: 912, endPoint y: 390, distance: 12.4
click at [911, 379] on label "-30" at bounding box center [948, 392] width 180 height 37
click at [949, 392] on input "-30" at bounding box center [955, 398] width 12 height 12
radio input "true"
click at [903, 428] on div "Next Question" at bounding box center [709, 449] width 781 height 62
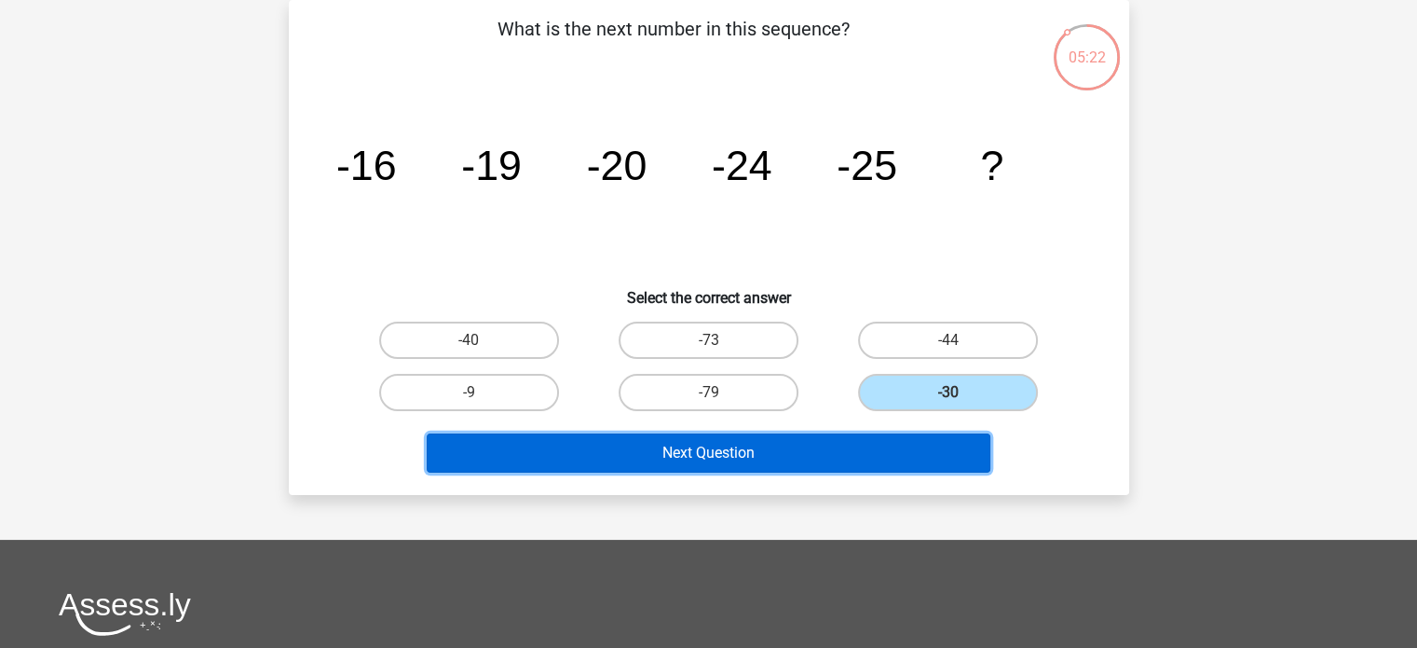
click at [895, 443] on button "Next Question" at bounding box center [709, 452] width 564 height 39
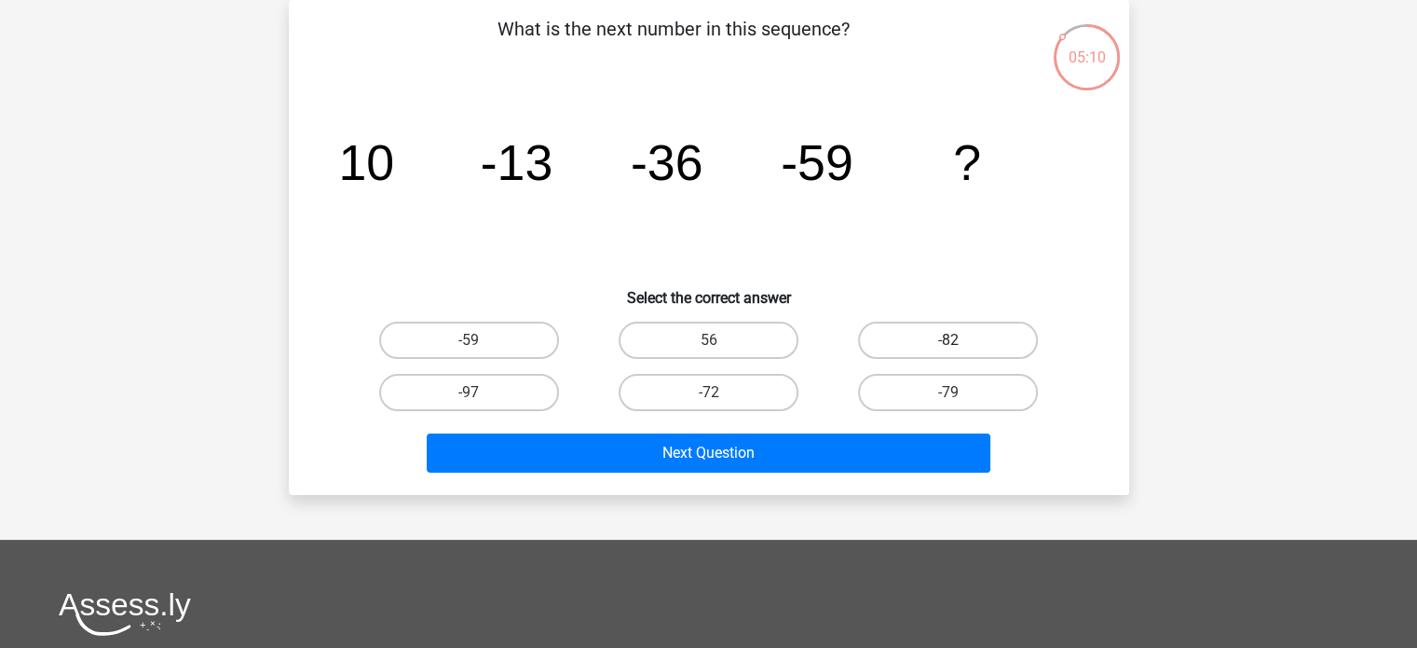
click at [966, 333] on label "-82" at bounding box center [948, 339] width 180 height 37
click at [961, 340] on input "-82" at bounding box center [955, 346] width 12 height 12
radio input "true"
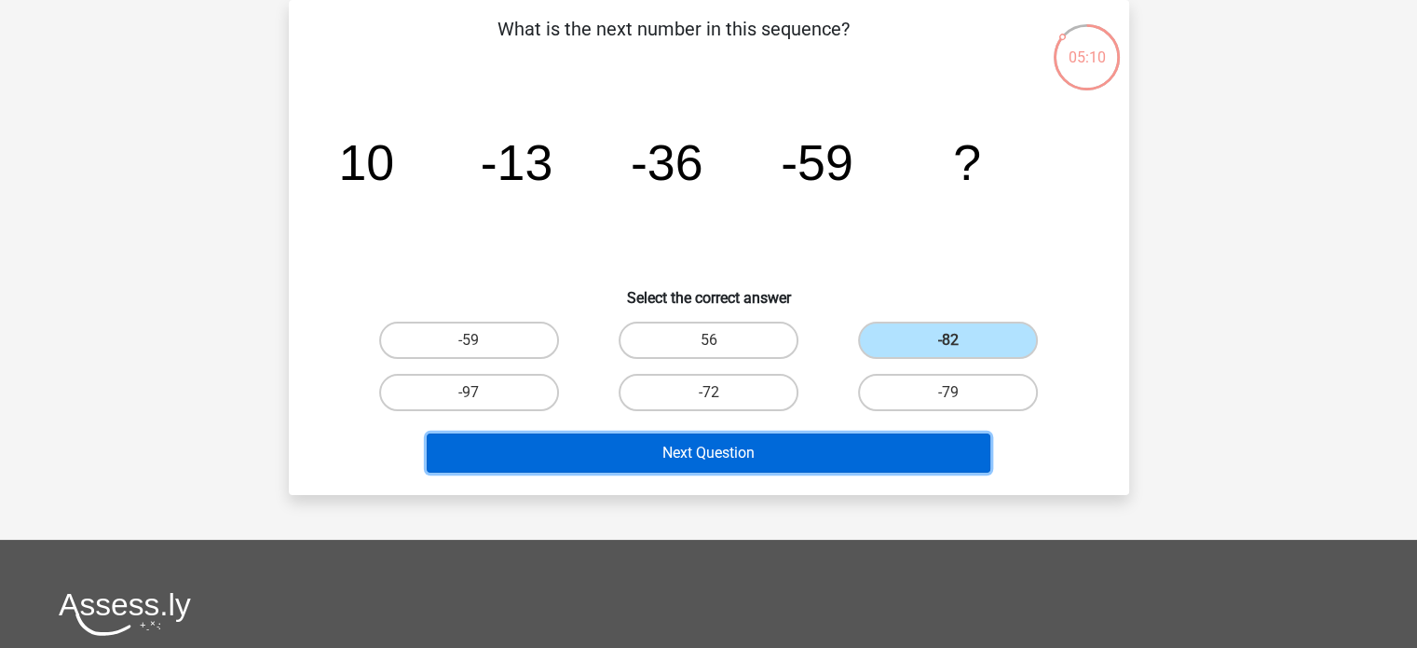
click at [898, 454] on button "Next Question" at bounding box center [709, 452] width 564 height 39
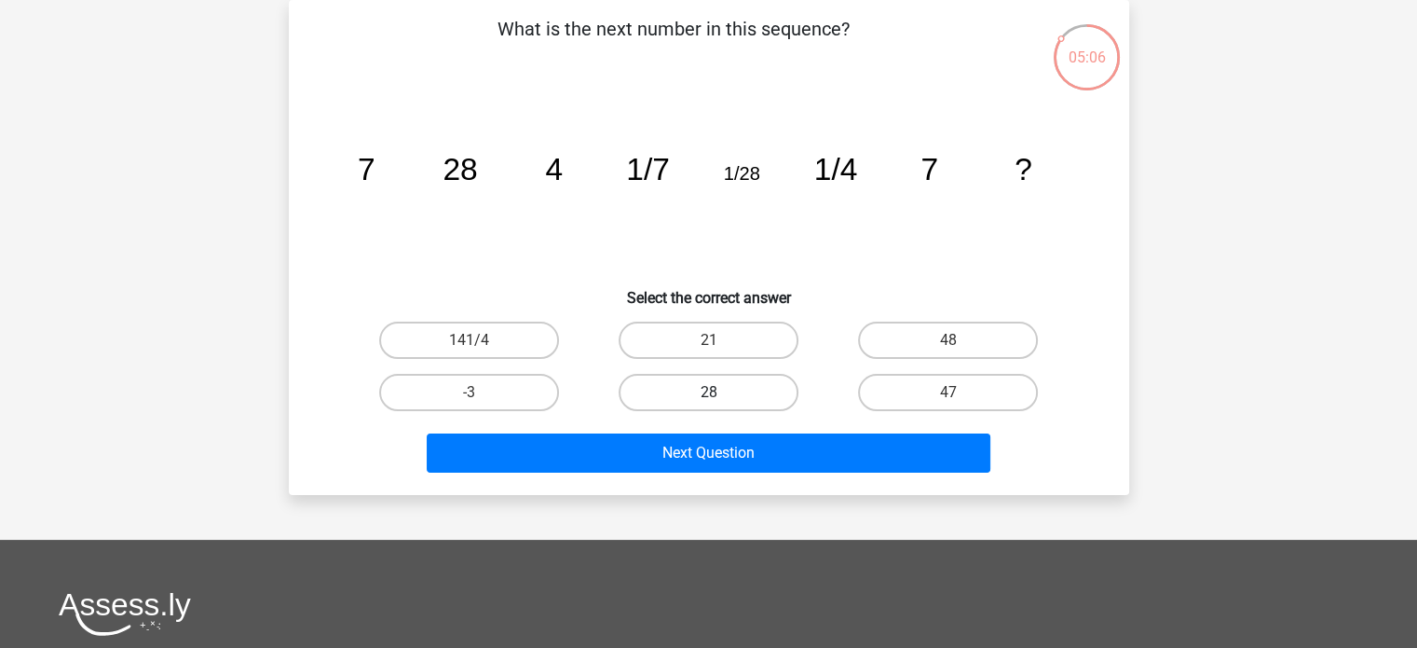
click at [688, 387] on label "28" at bounding box center [709, 392] width 180 height 37
click at [708, 392] on input "28" at bounding box center [714, 398] width 12 height 12
radio input "true"
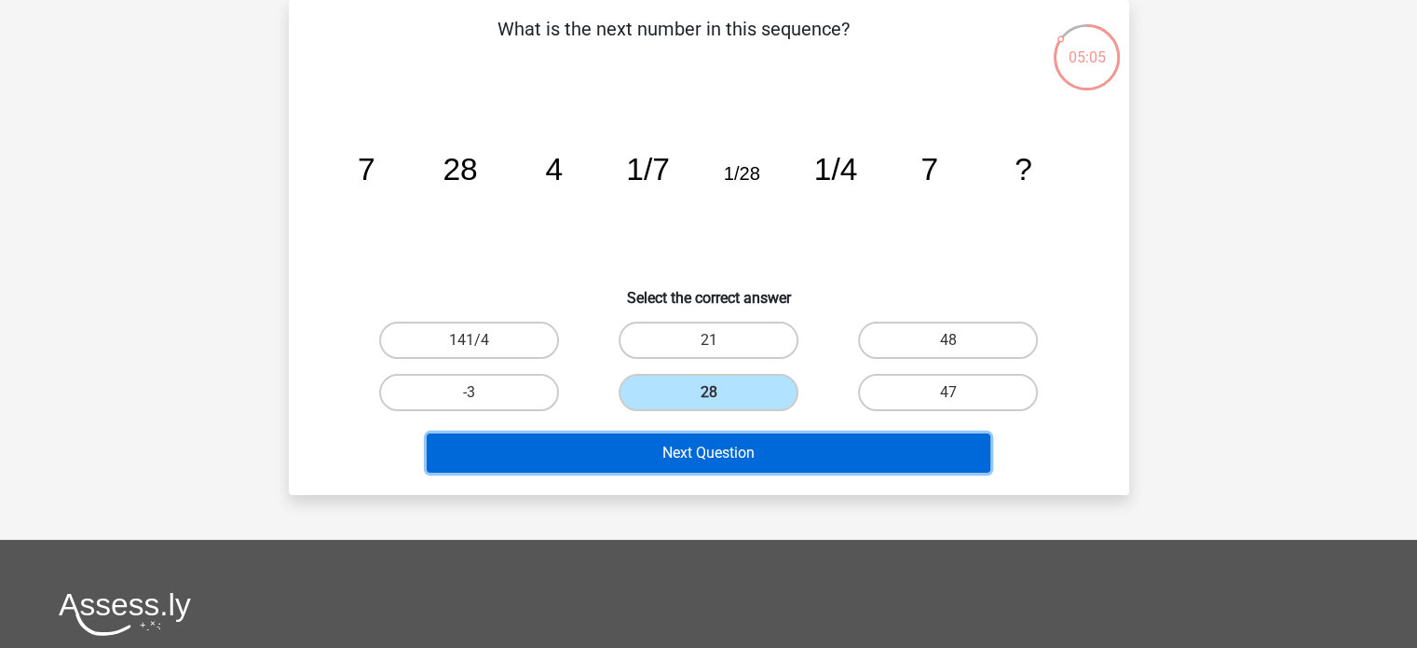
click at [729, 461] on button "Next Question" at bounding box center [709, 452] width 564 height 39
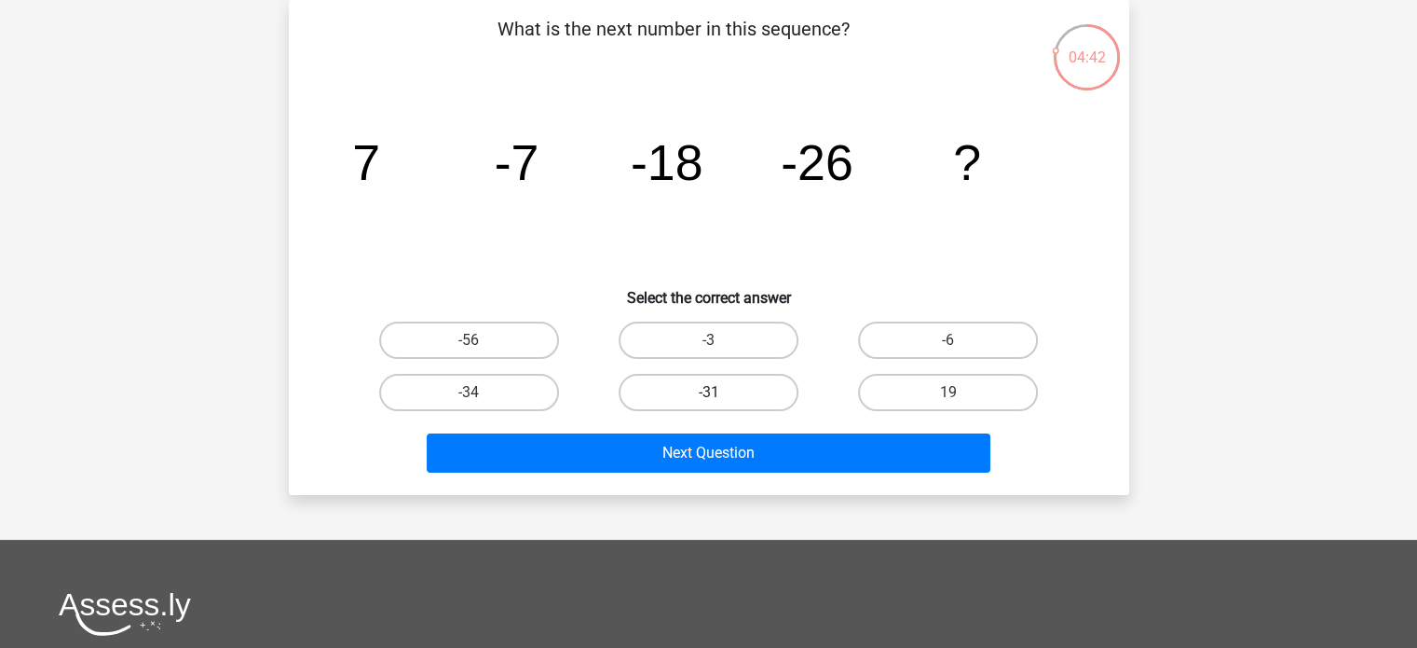
click at [737, 394] on label "-31" at bounding box center [709, 392] width 180 height 37
click at [720, 394] on input "-31" at bounding box center [714, 398] width 12 height 12
radio input "true"
click at [738, 471] on div "Next Question" at bounding box center [708, 456] width 719 height 47
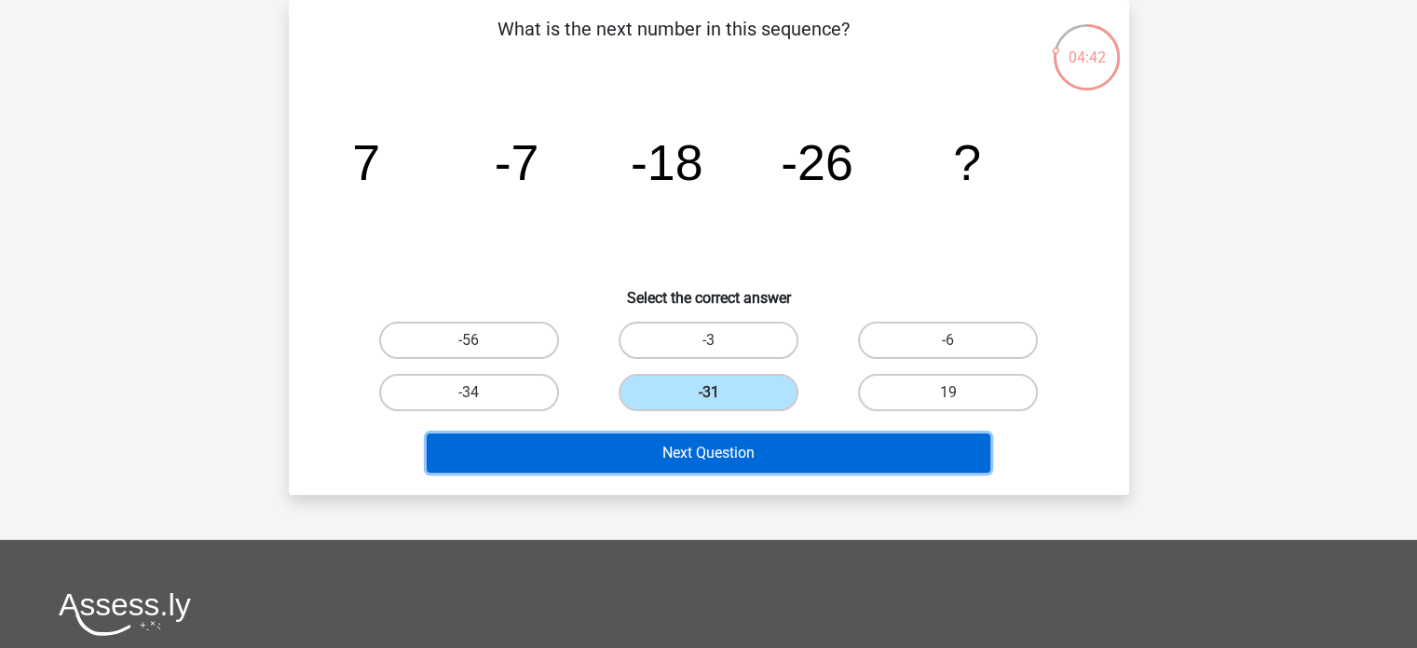
click at [745, 459] on button "Next Question" at bounding box center [709, 452] width 564 height 39
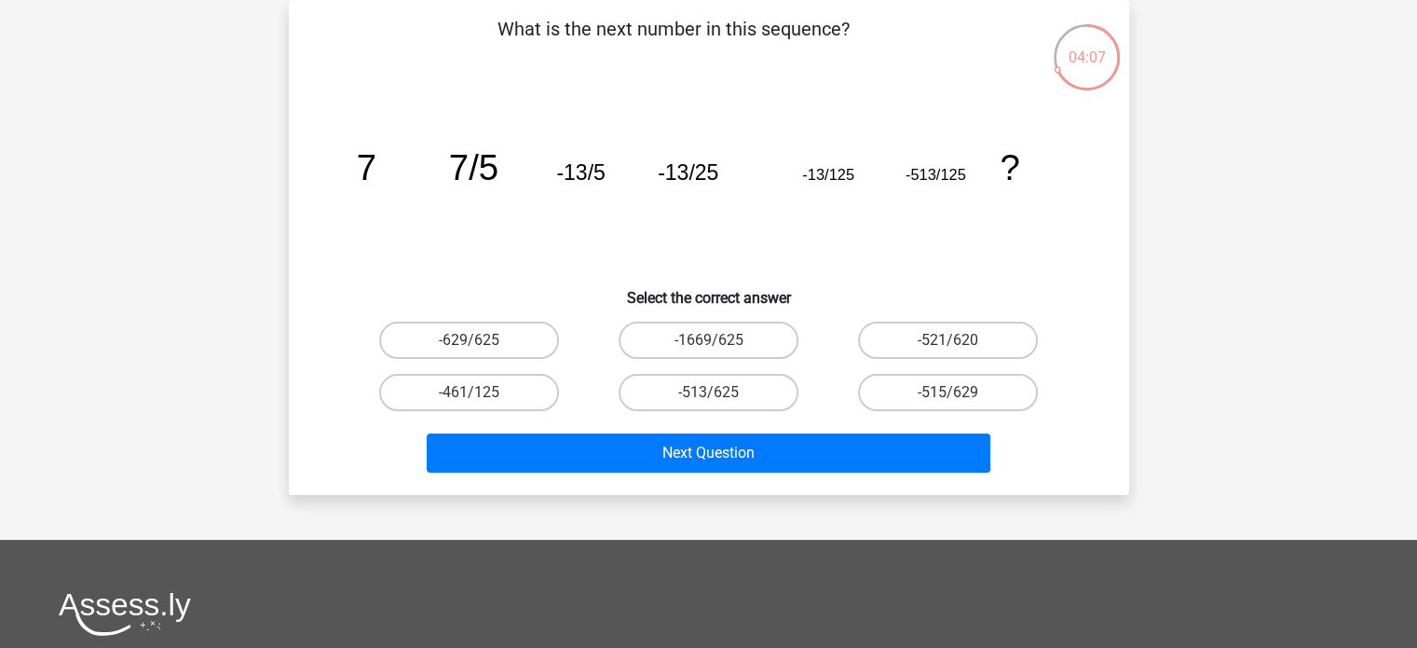
click at [709, 395] on input "-513/625" at bounding box center [714, 398] width 12 height 12
radio input "true"
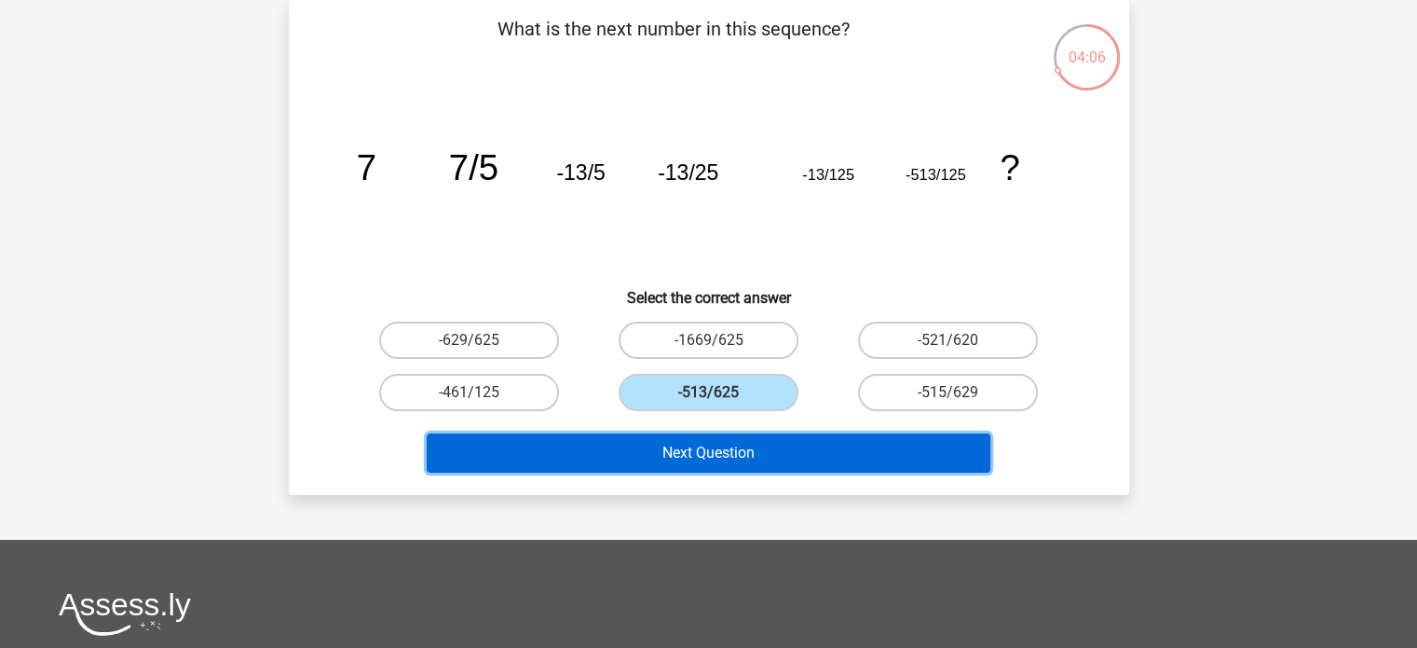
click at [716, 446] on button "Next Question" at bounding box center [709, 452] width 564 height 39
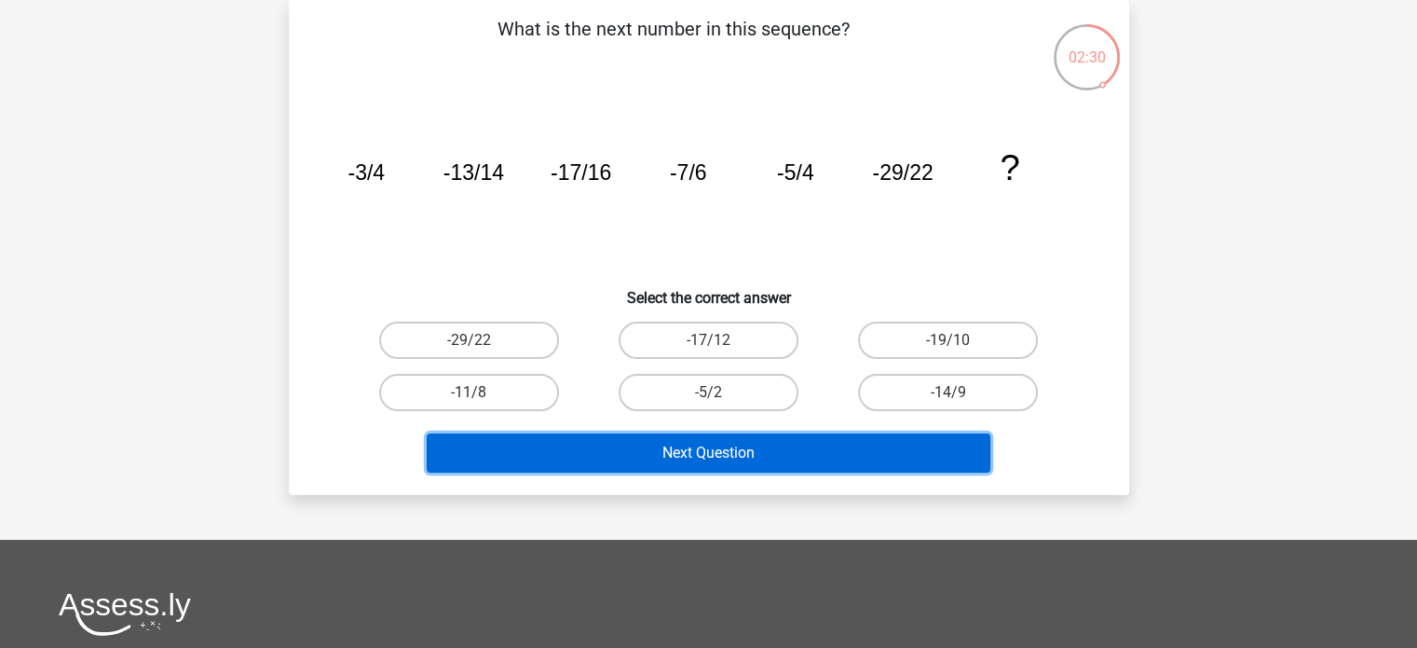
click at [716, 446] on button "Next Question" at bounding box center [709, 452] width 564 height 39
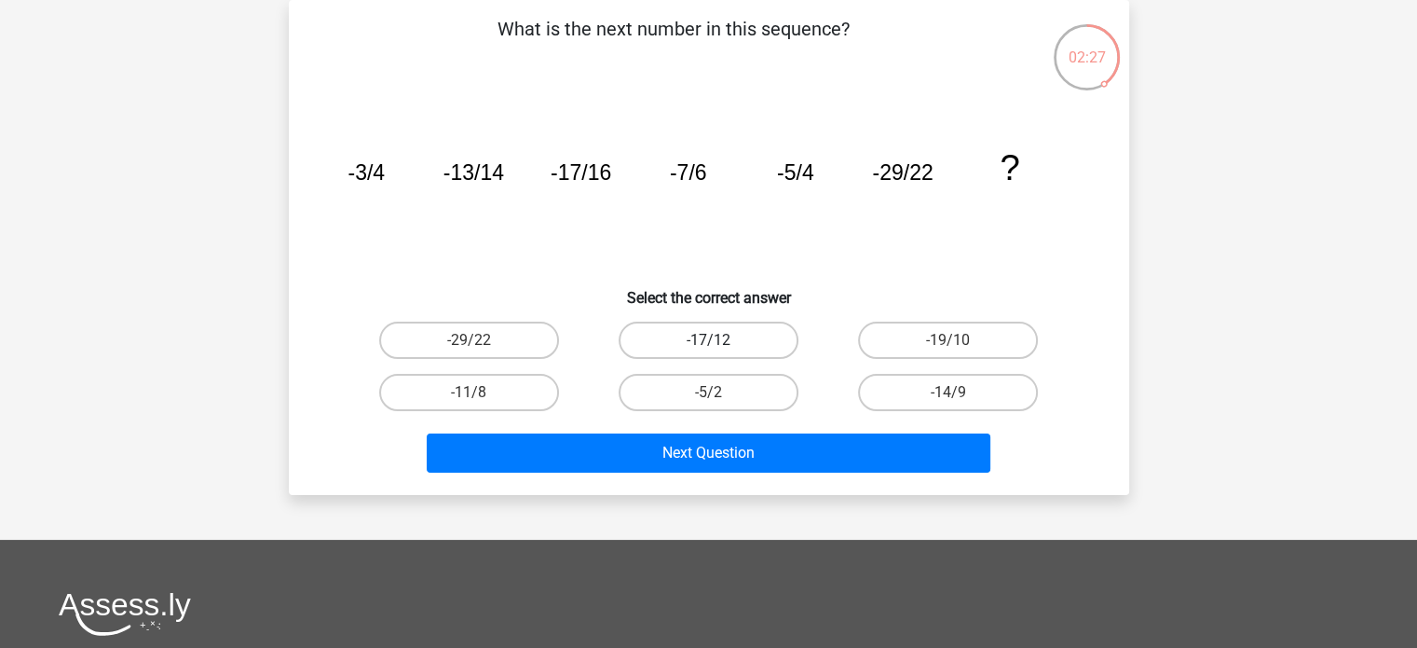
click at [671, 338] on label "-17/12" at bounding box center [709, 339] width 180 height 37
click at [708, 340] on input "-17/12" at bounding box center [714, 346] width 12 height 12
radio input "true"
click at [1022, 340] on label "-19/10" at bounding box center [948, 339] width 180 height 37
click at [961, 340] on input "-19/10" at bounding box center [955, 346] width 12 height 12
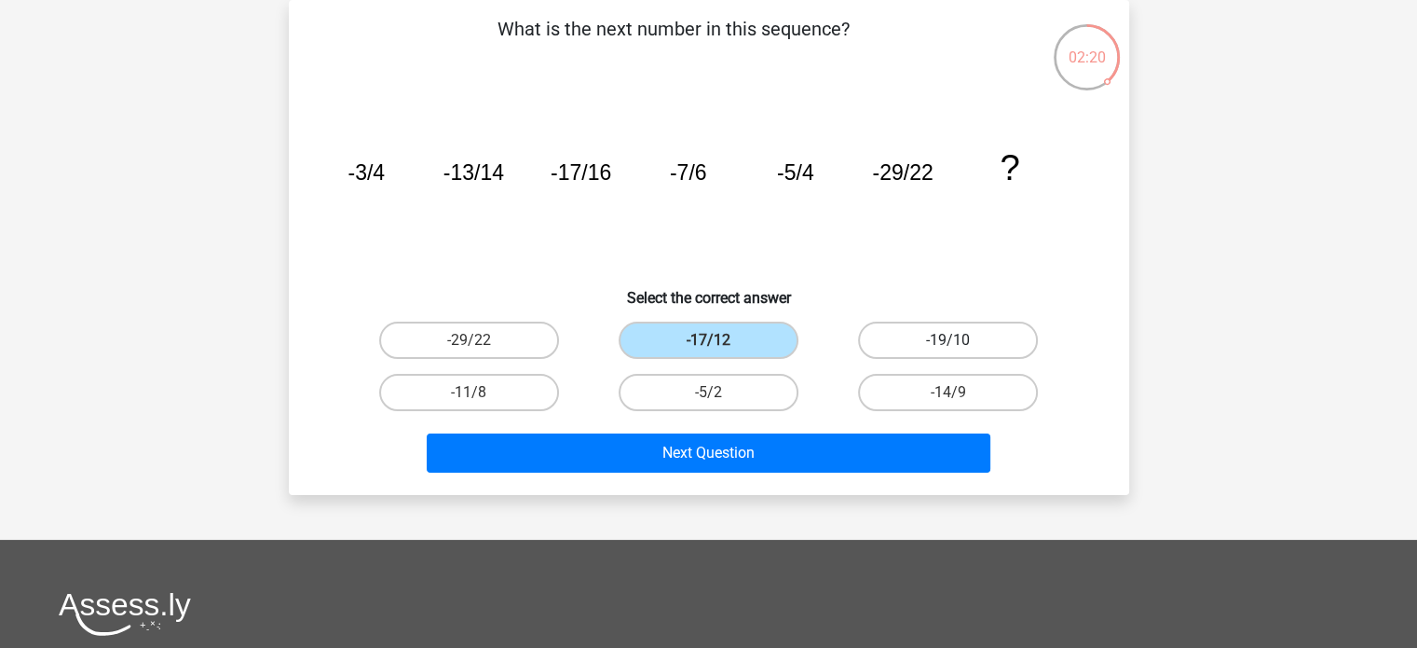
radio input "true"
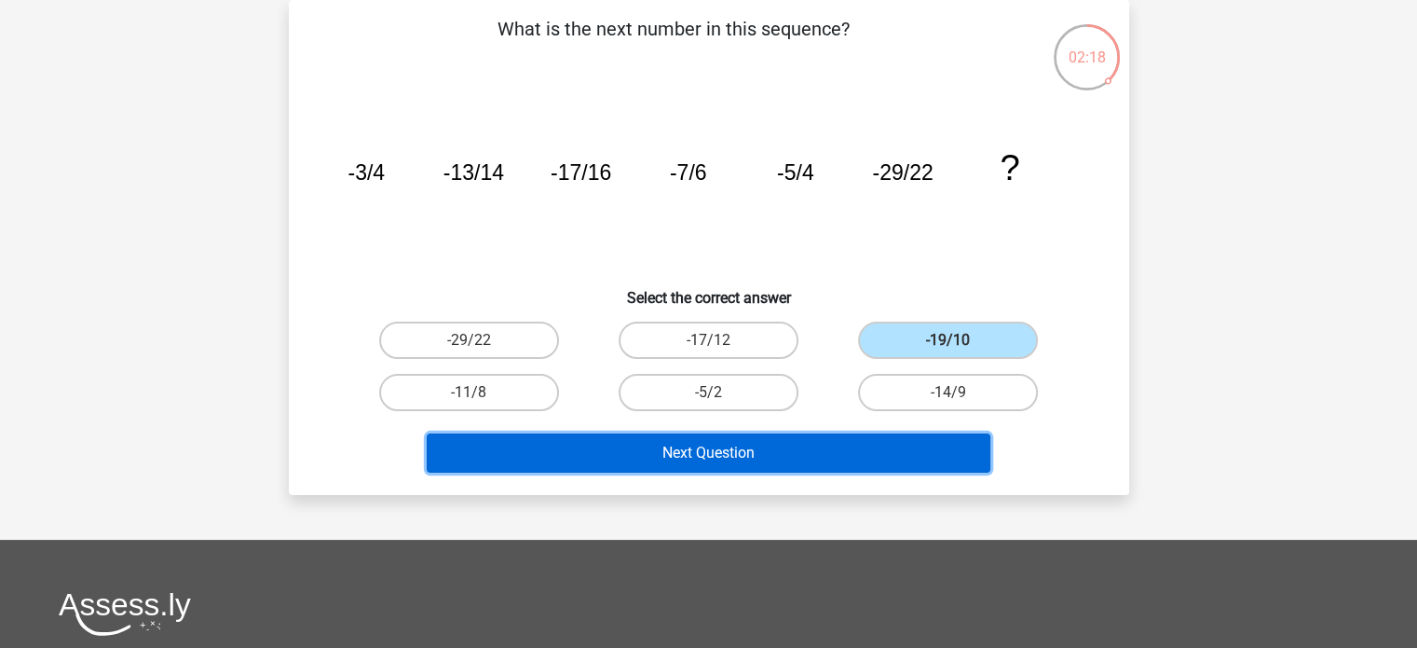
click at [897, 455] on button "Next Question" at bounding box center [709, 452] width 564 height 39
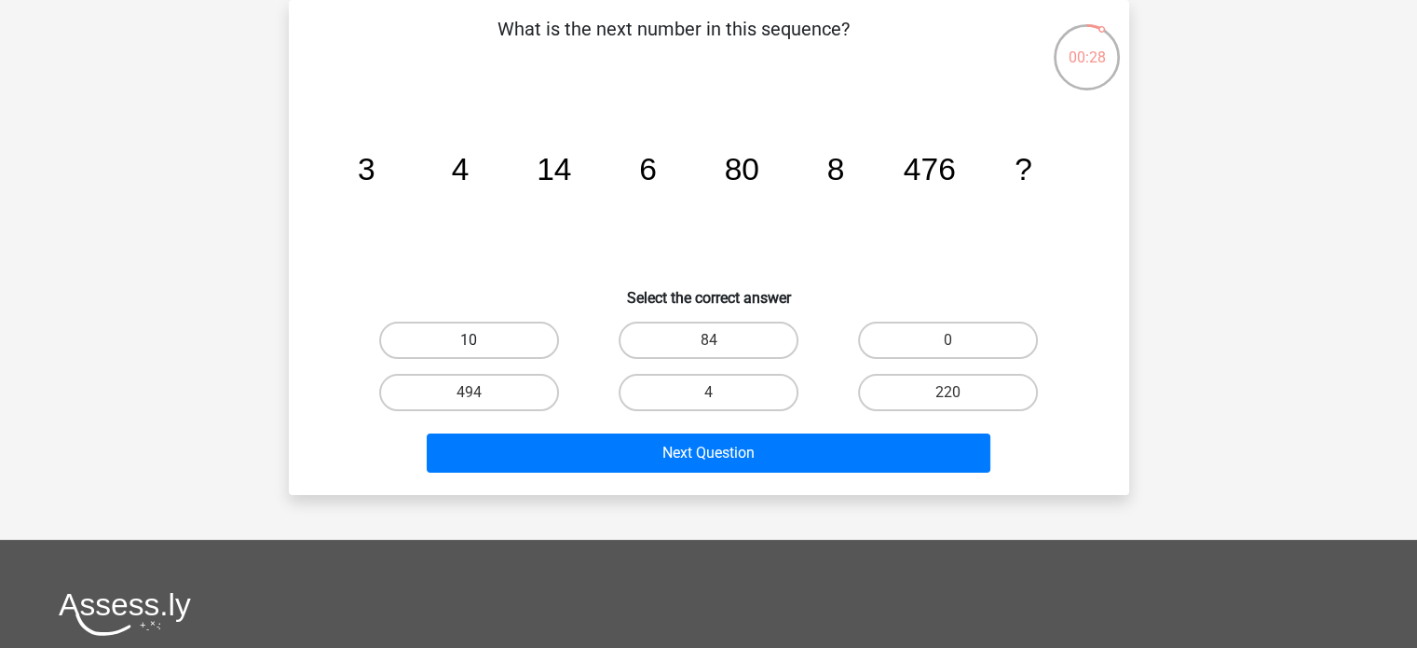
click at [432, 327] on label "10" at bounding box center [469, 339] width 180 height 37
click at [469, 340] on input "10" at bounding box center [475, 346] width 12 height 12
radio input "true"
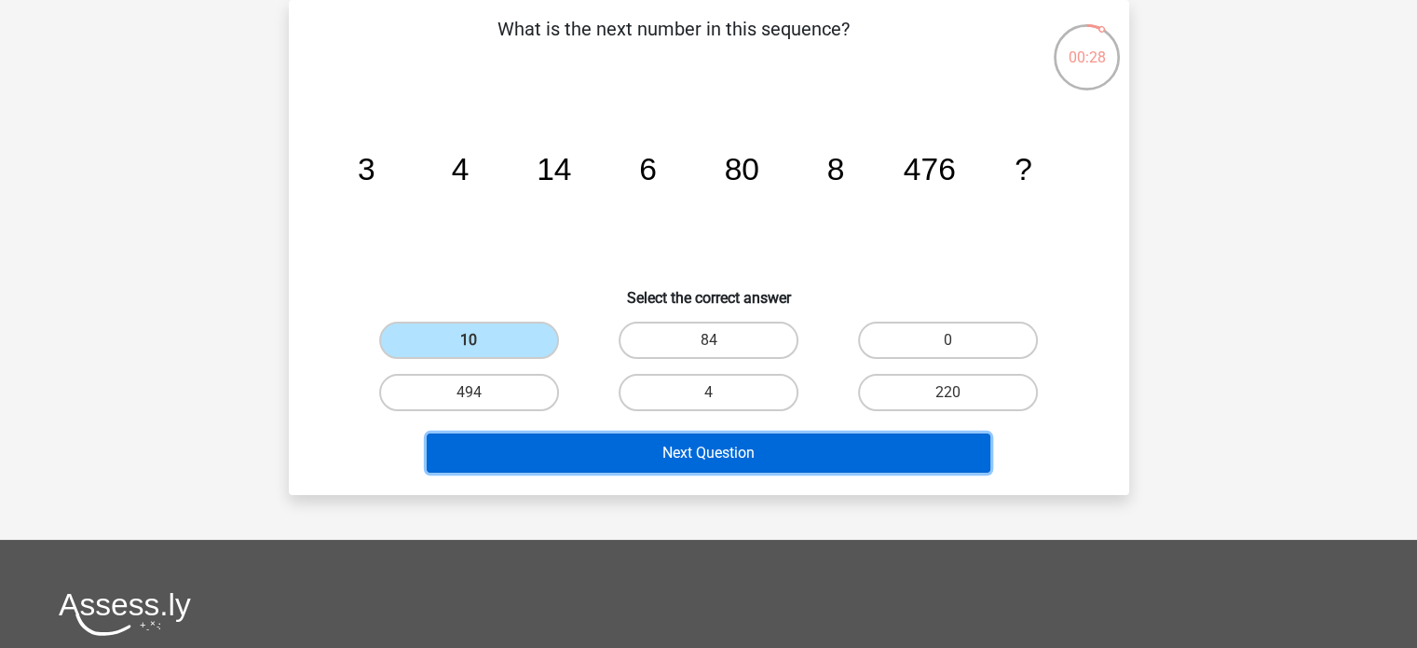
click at [593, 451] on button "Next Question" at bounding box center [709, 452] width 564 height 39
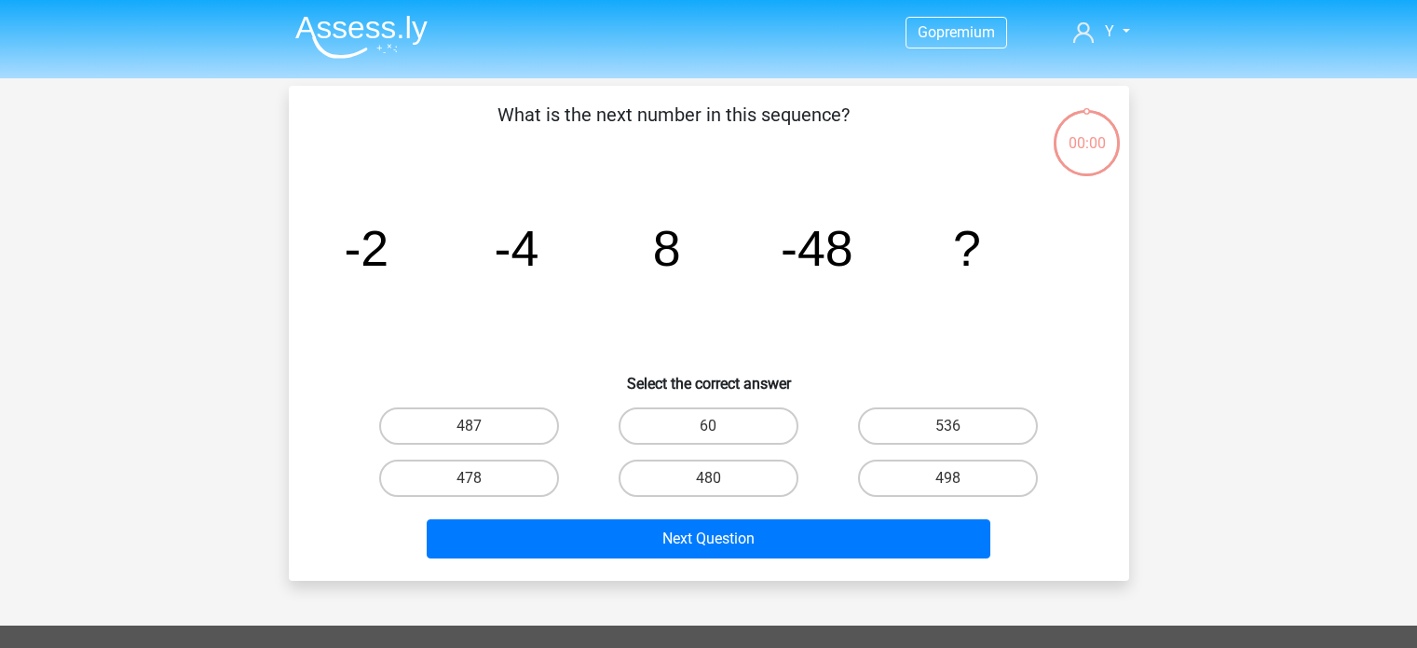
scroll to position [86, 0]
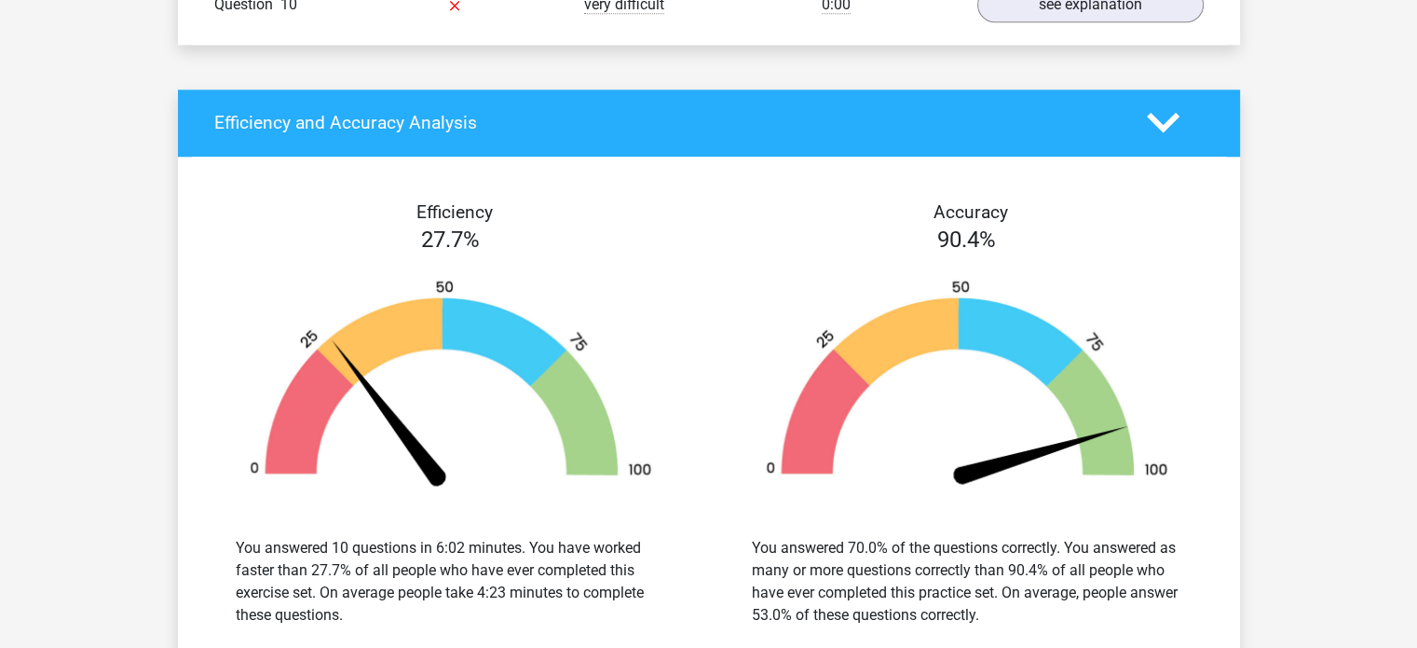
scroll to position [1771, 0]
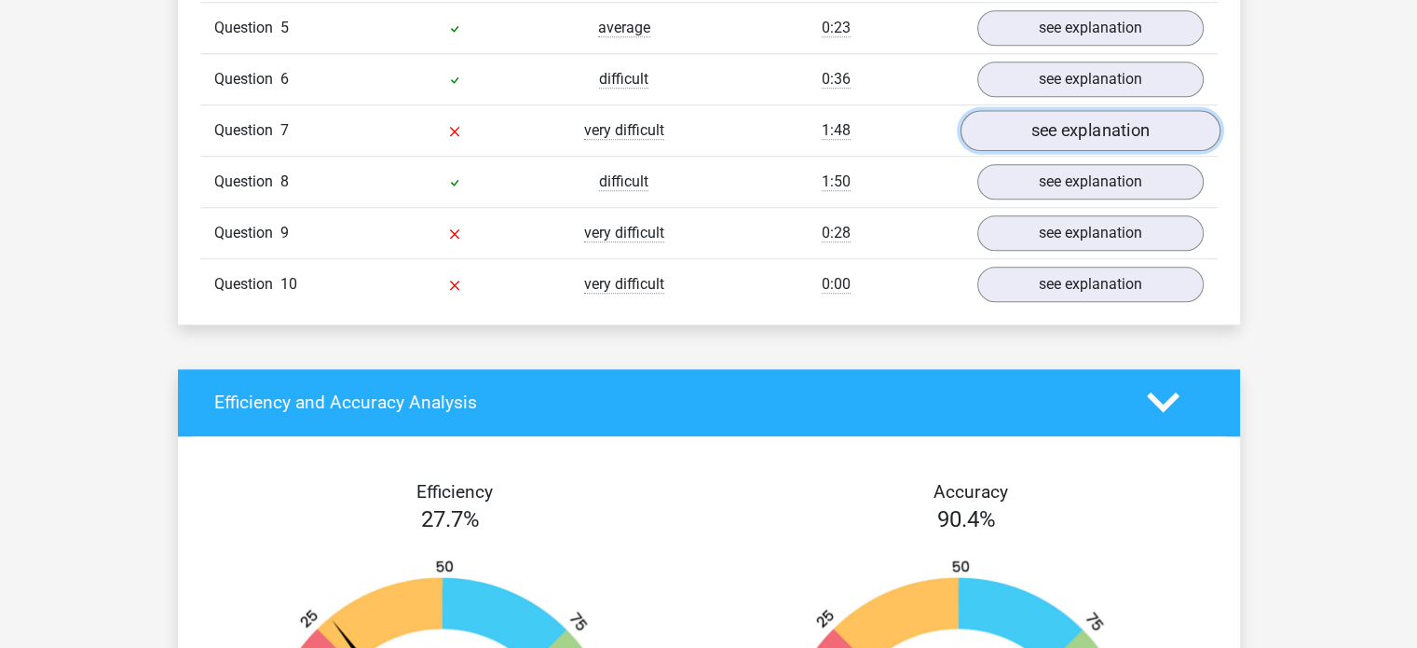
click at [1093, 133] on link "see explanation" at bounding box center [1090, 130] width 260 height 41
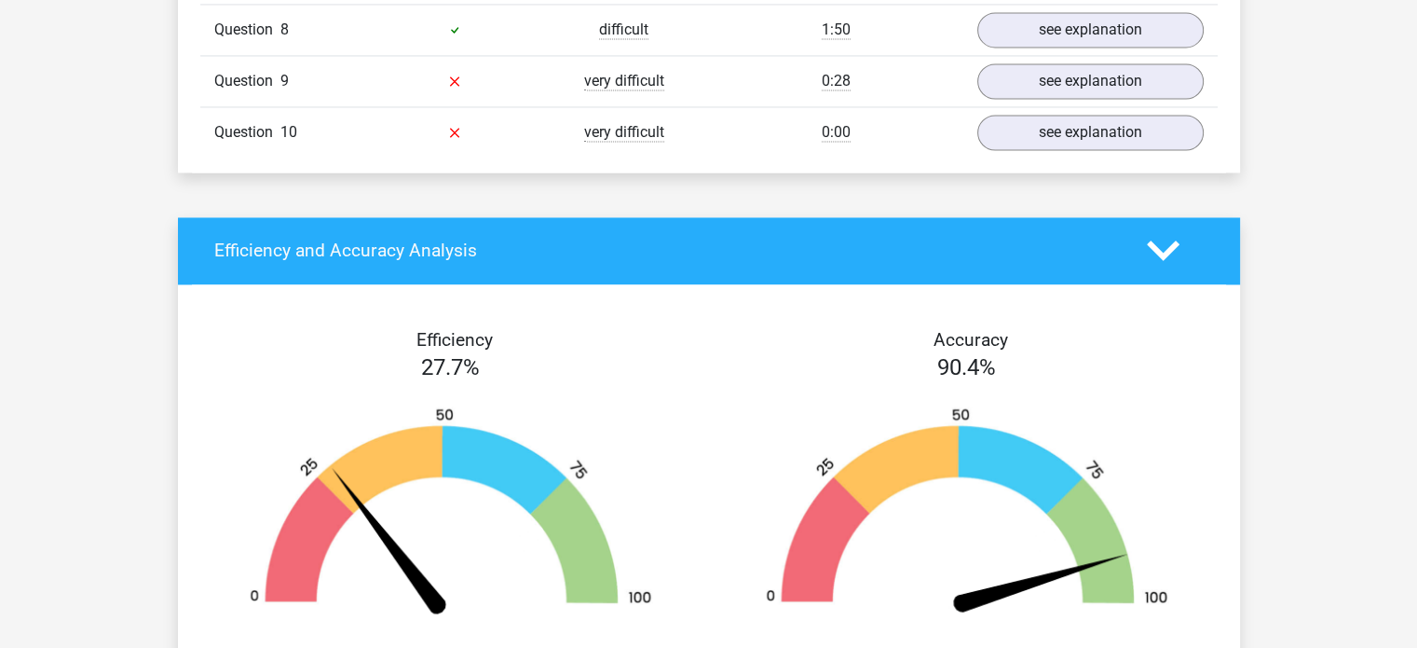
scroll to position [2982, 0]
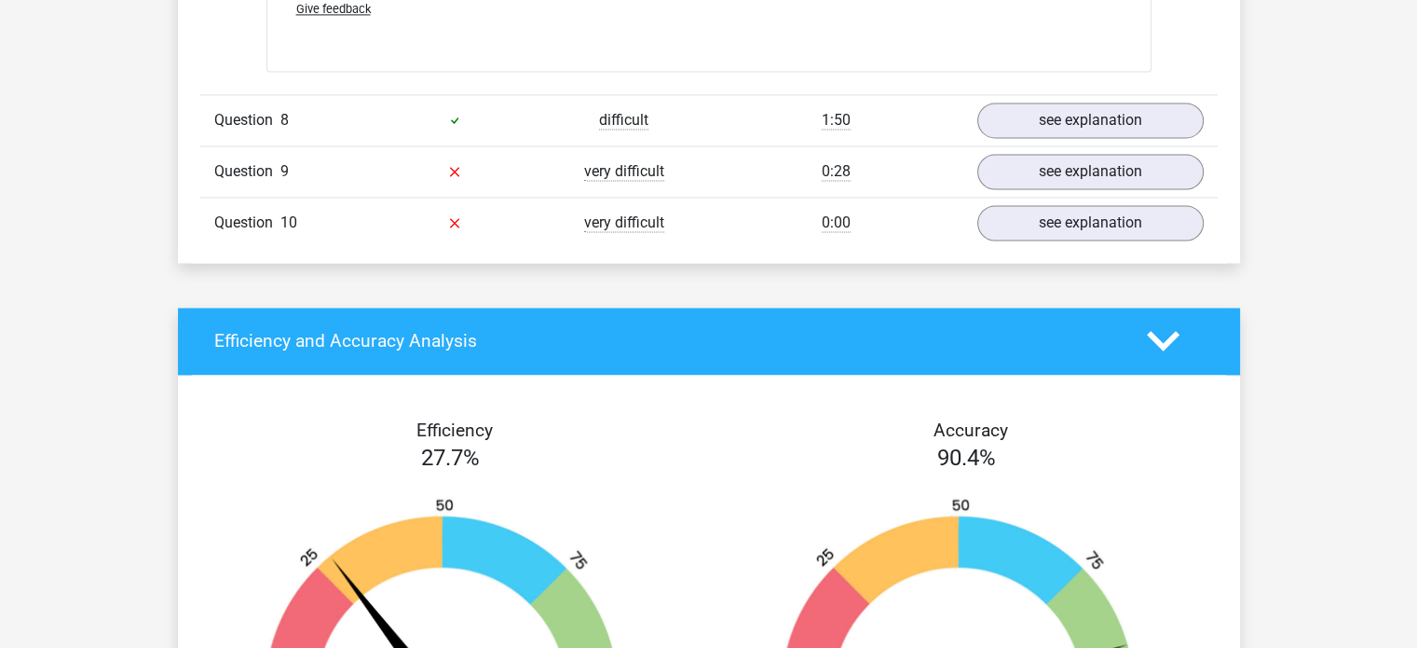
click at [700, 124] on div "difficult" at bounding box center [625, 120] width 170 height 22
click at [990, 113] on link "see explanation" at bounding box center [1090, 120] width 260 height 41
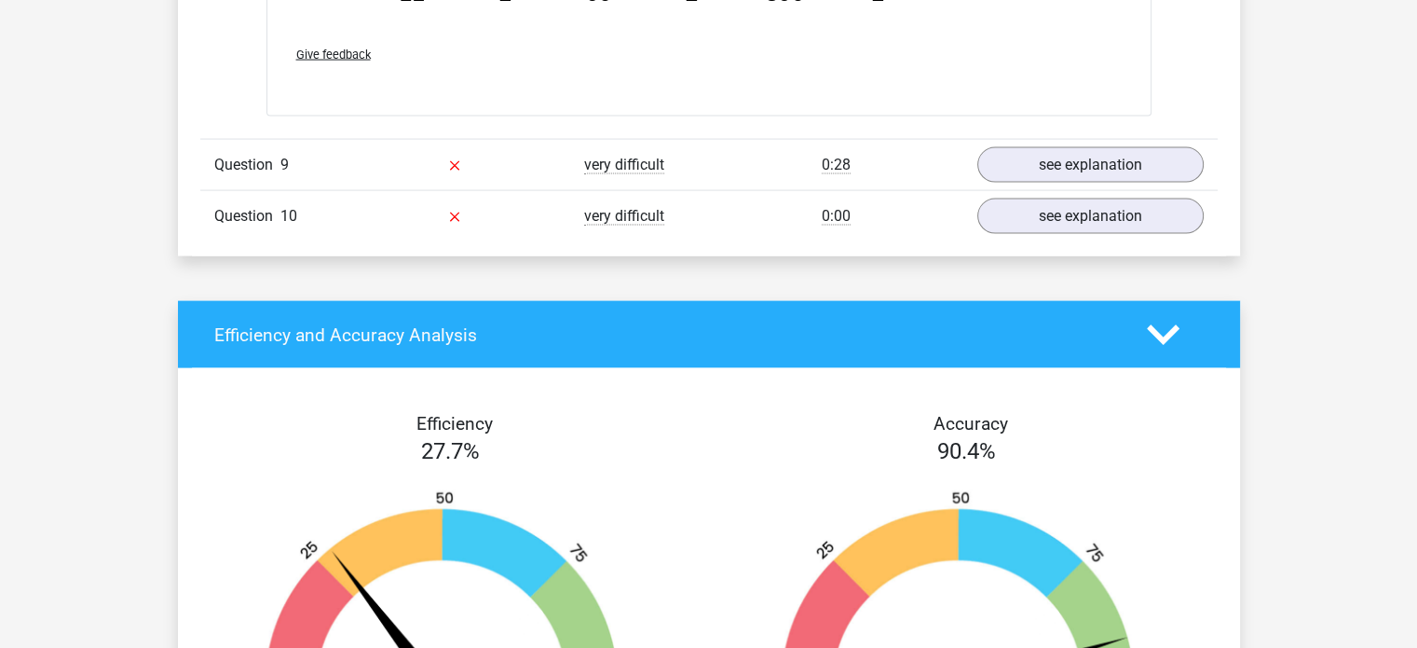
scroll to position [3634, 0]
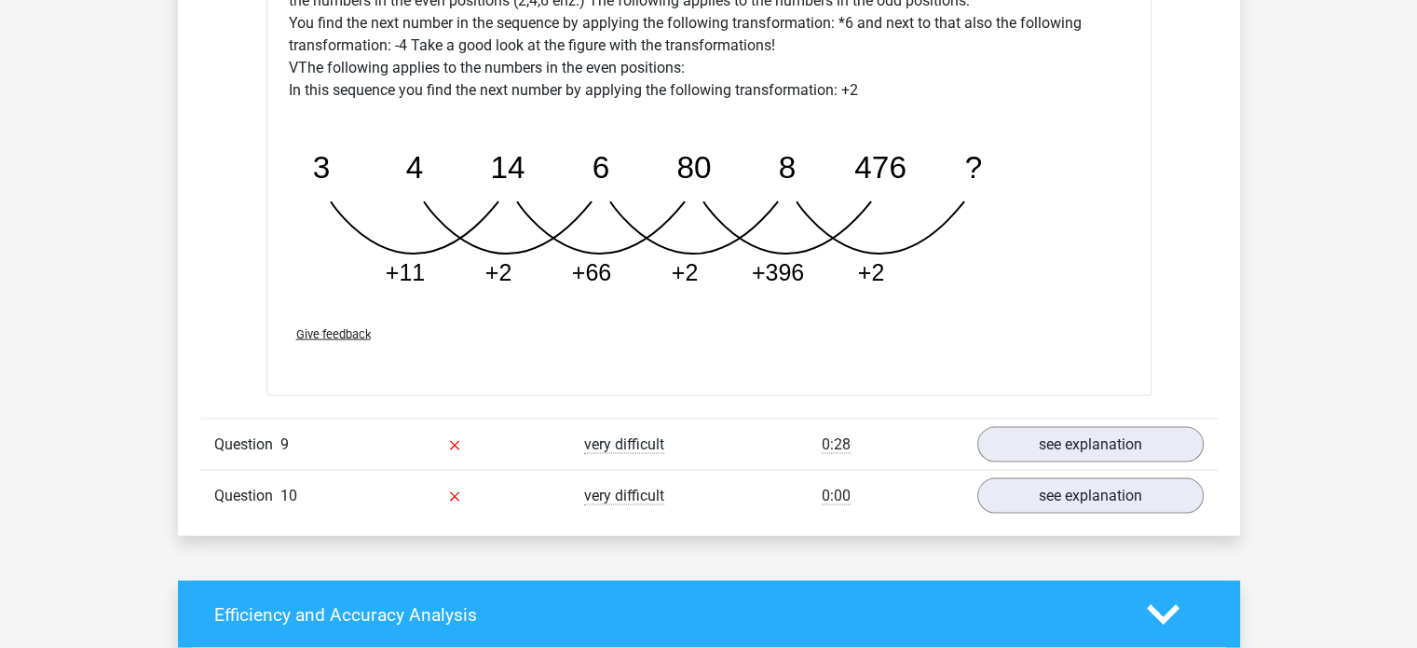
click at [704, 458] on div "Question 9 very difficult 0:28 see explanation" at bounding box center [709, 443] width 1018 height 51
click at [895, 440] on div "0:28" at bounding box center [836, 444] width 254 height 22
click at [522, 446] on div at bounding box center [455, 444] width 170 height 22
click at [622, 255] on icon "image/svg+xml 3 4 14 6 80 8 476 ? +11 +2 +66 +2 +396 +2" at bounding box center [661, 209] width 745 height 186
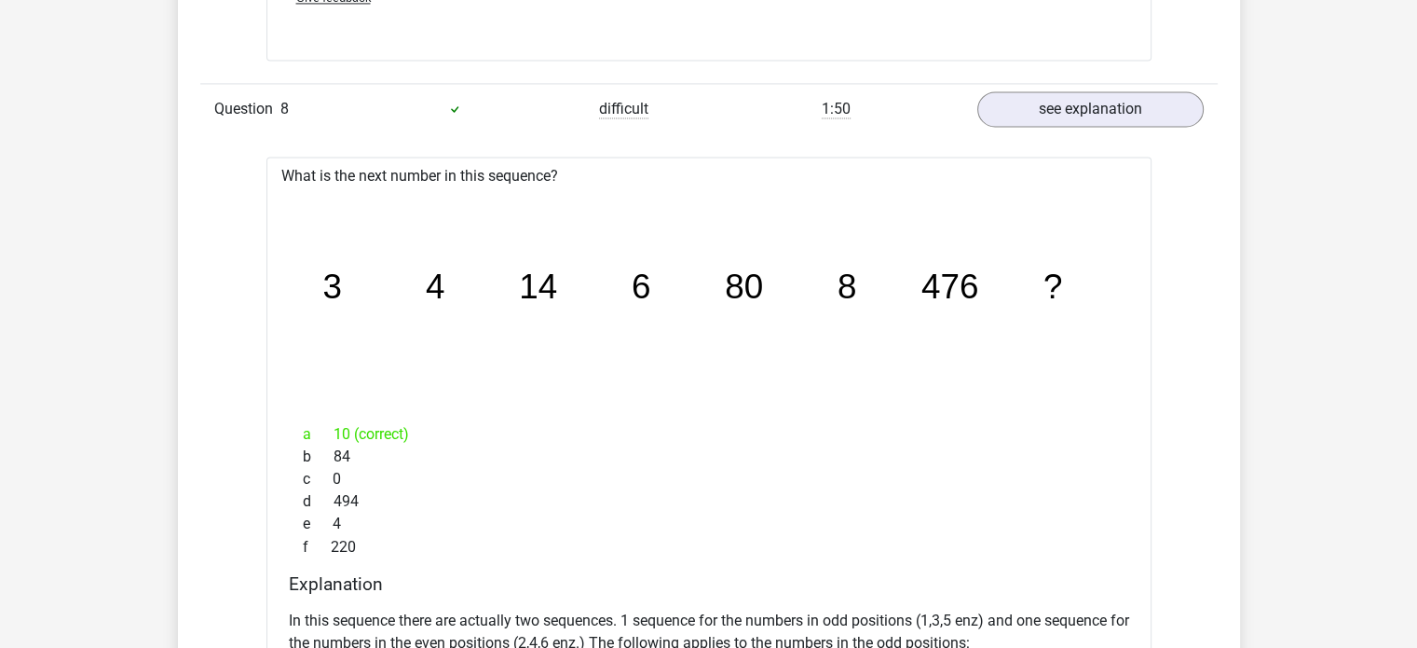
scroll to position [2796, 0]
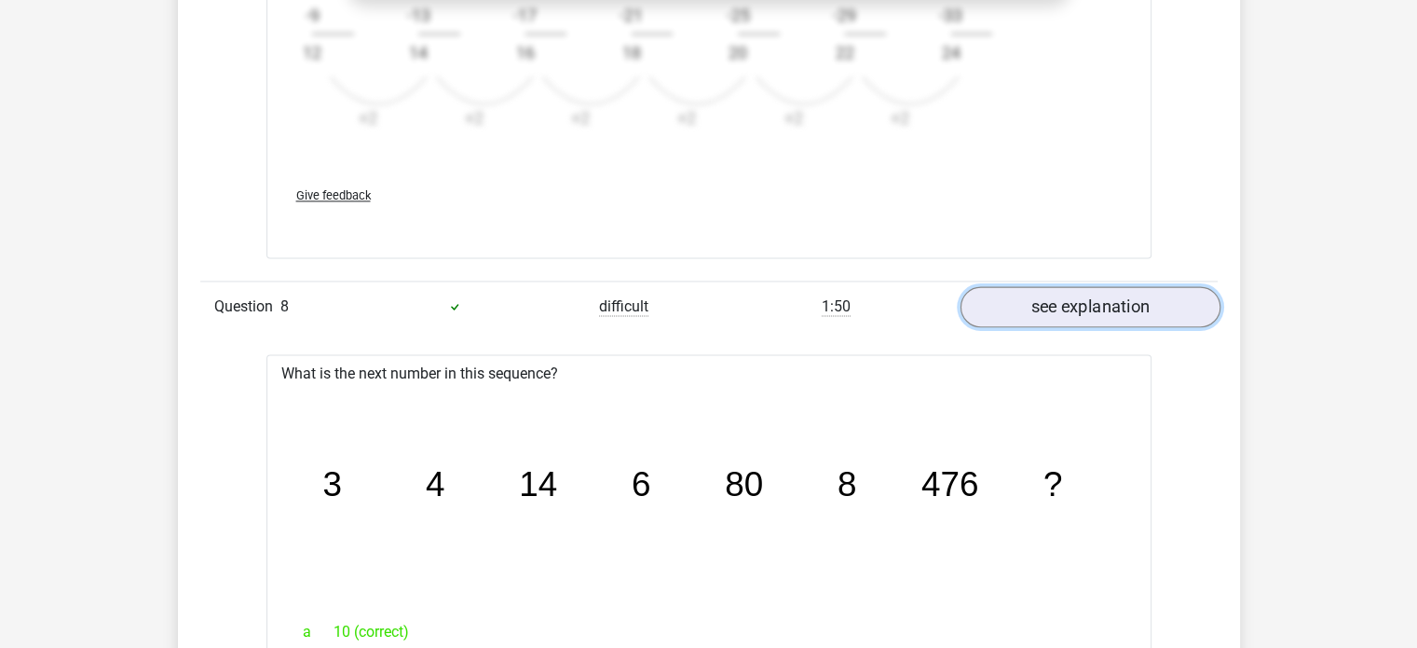
click at [1104, 307] on link "see explanation" at bounding box center [1090, 306] width 260 height 41
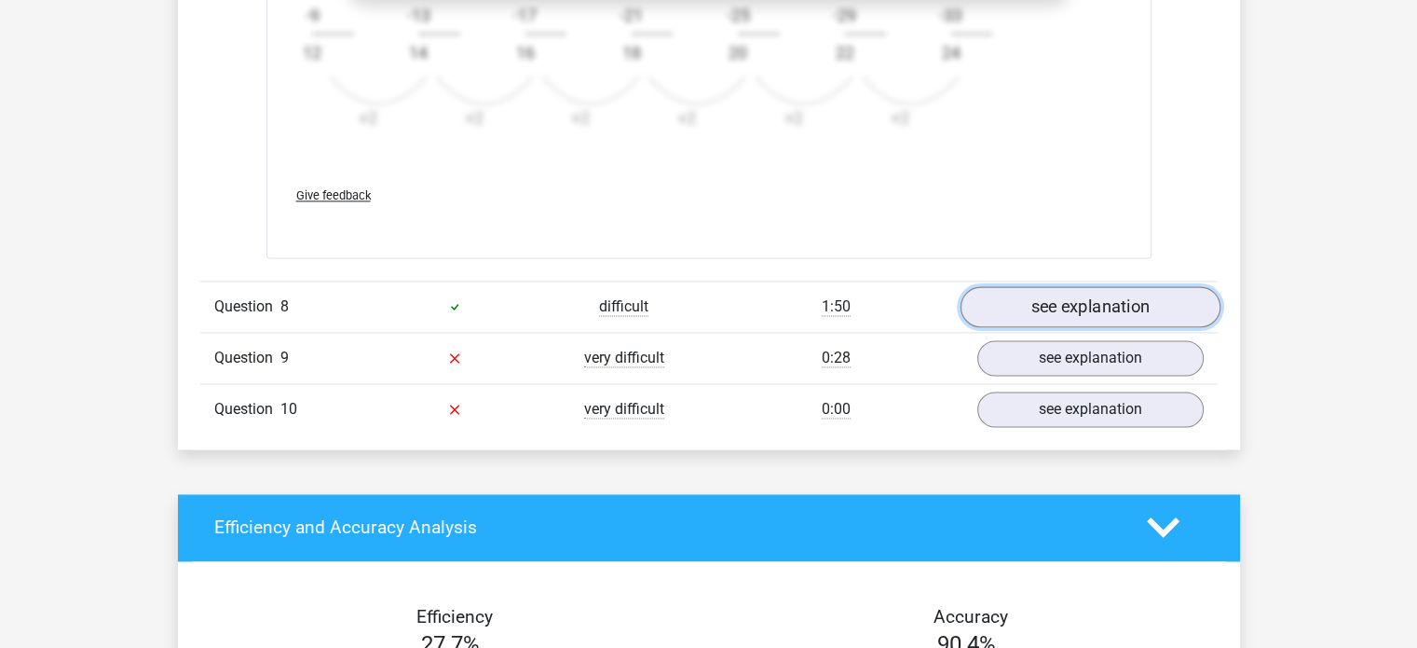
click at [1104, 307] on link "see explanation" at bounding box center [1090, 306] width 260 height 41
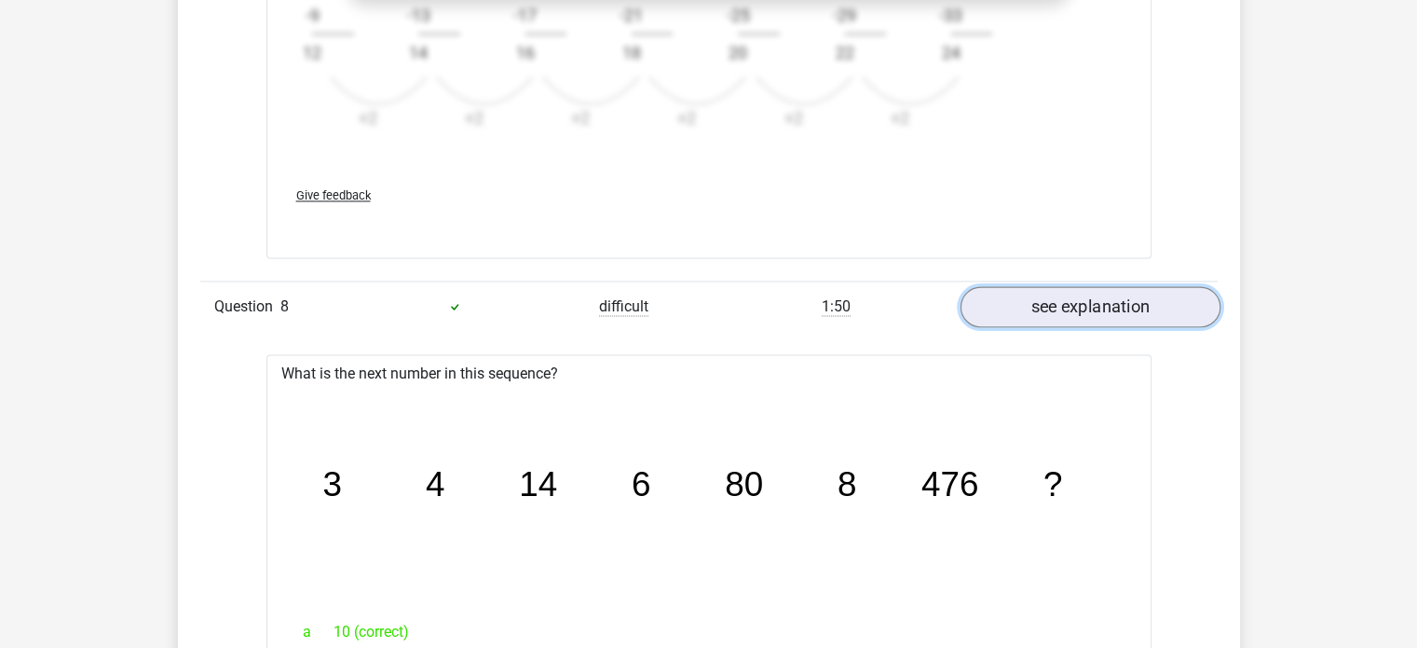
click at [1104, 307] on link "see explanation" at bounding box center [1090, 306] width 260 height 41
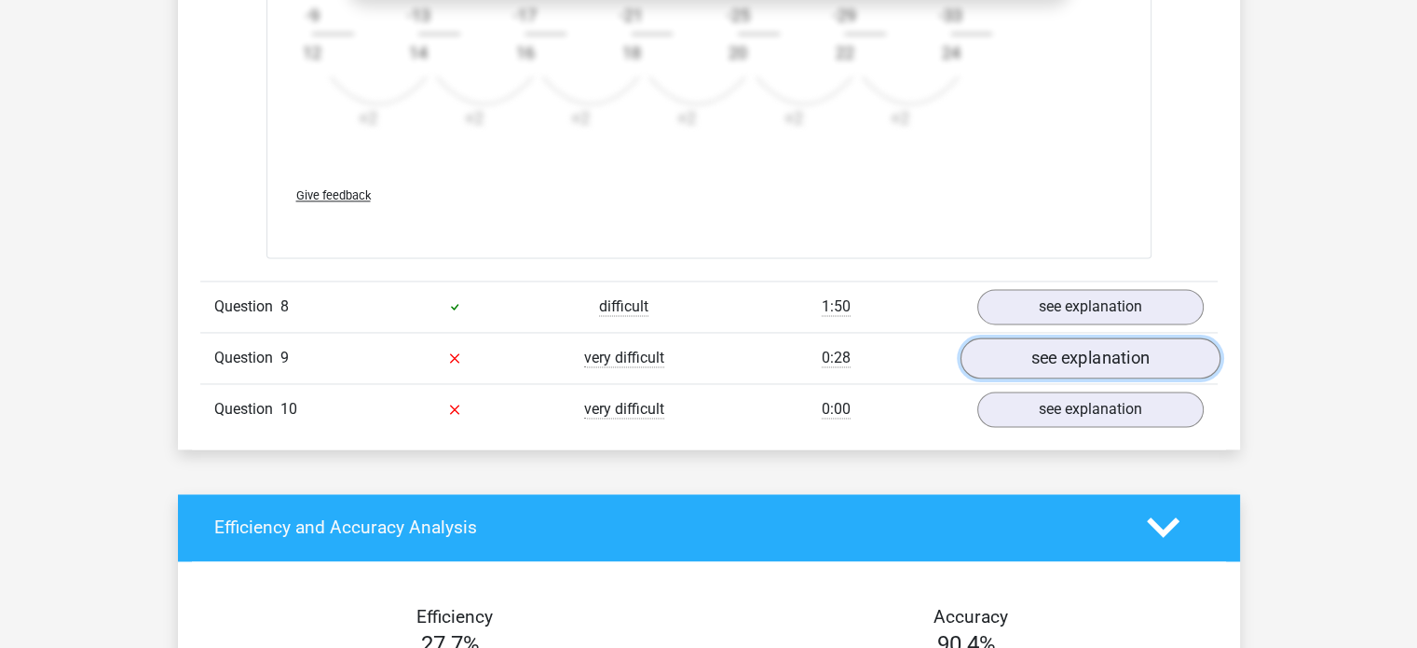
click at [1118, 368] on link "see explanation" at bounding box center [1090, 357] width 260 height 41
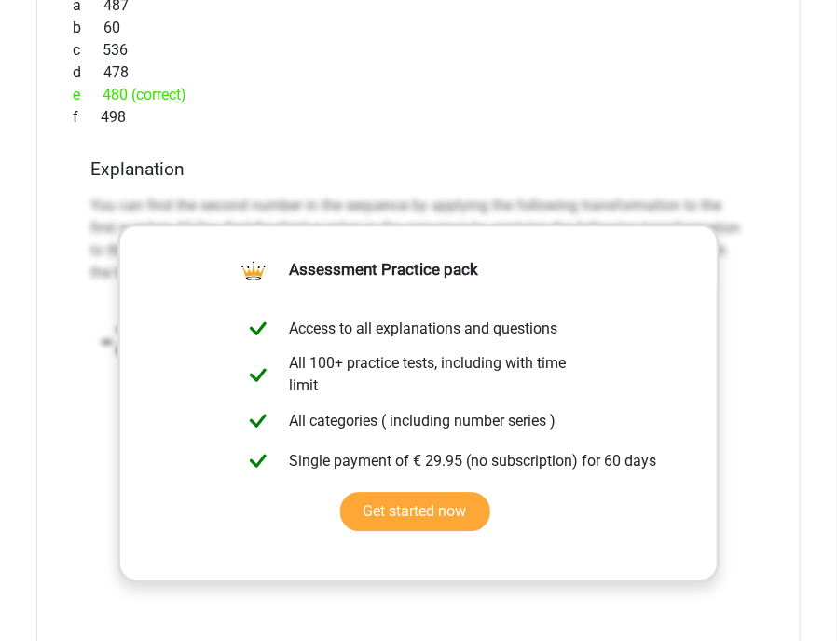
scroll to position [3409, 0]
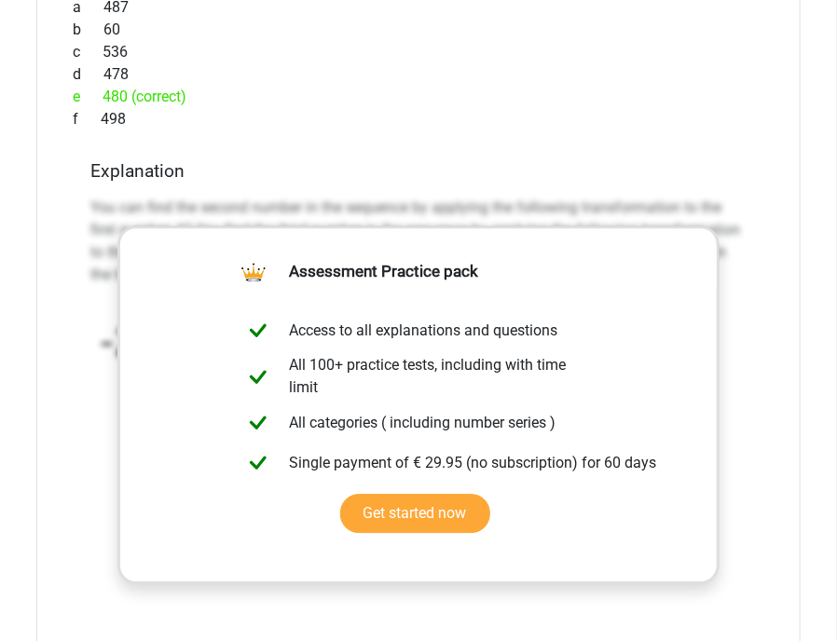
click at [387, 182] on h4 "Explanation" at bounding box center [418, 170] width 656 height 21
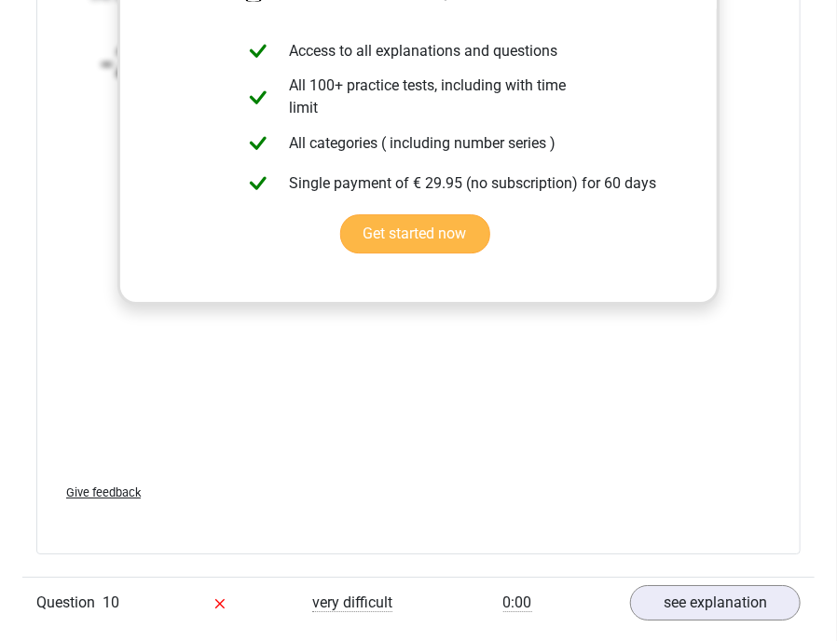
scroll to position [3781, 0]
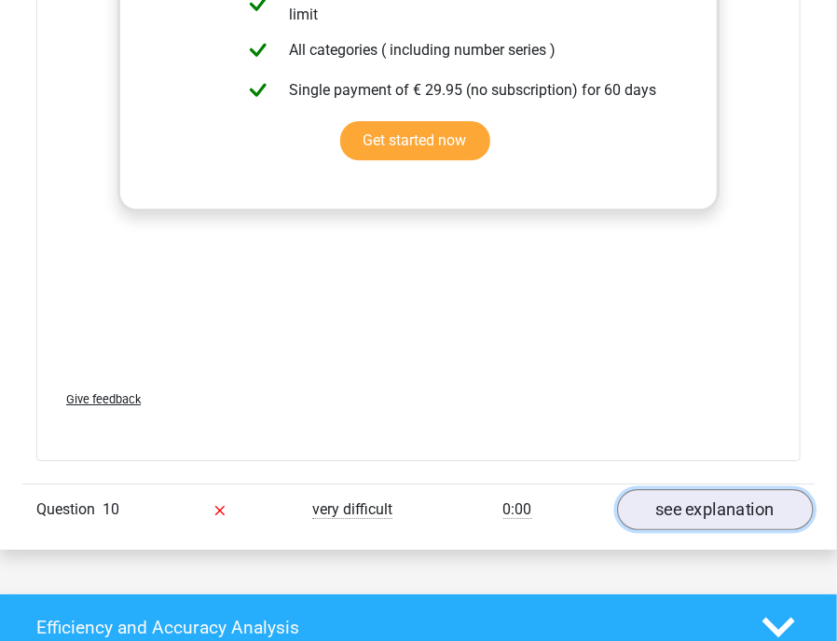
click at [744, 530] on link "see explanation" at bounding box center [716, 509] width 196 height 41
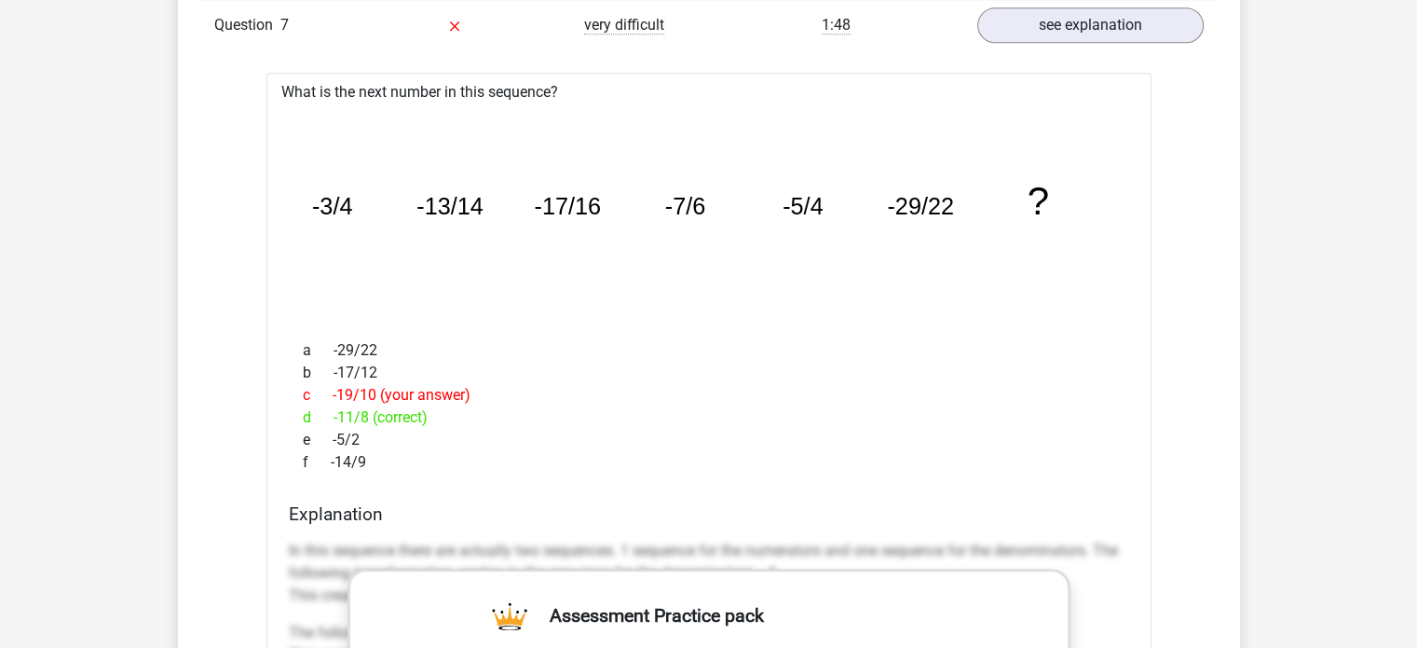
scroll to position [1825, 0]
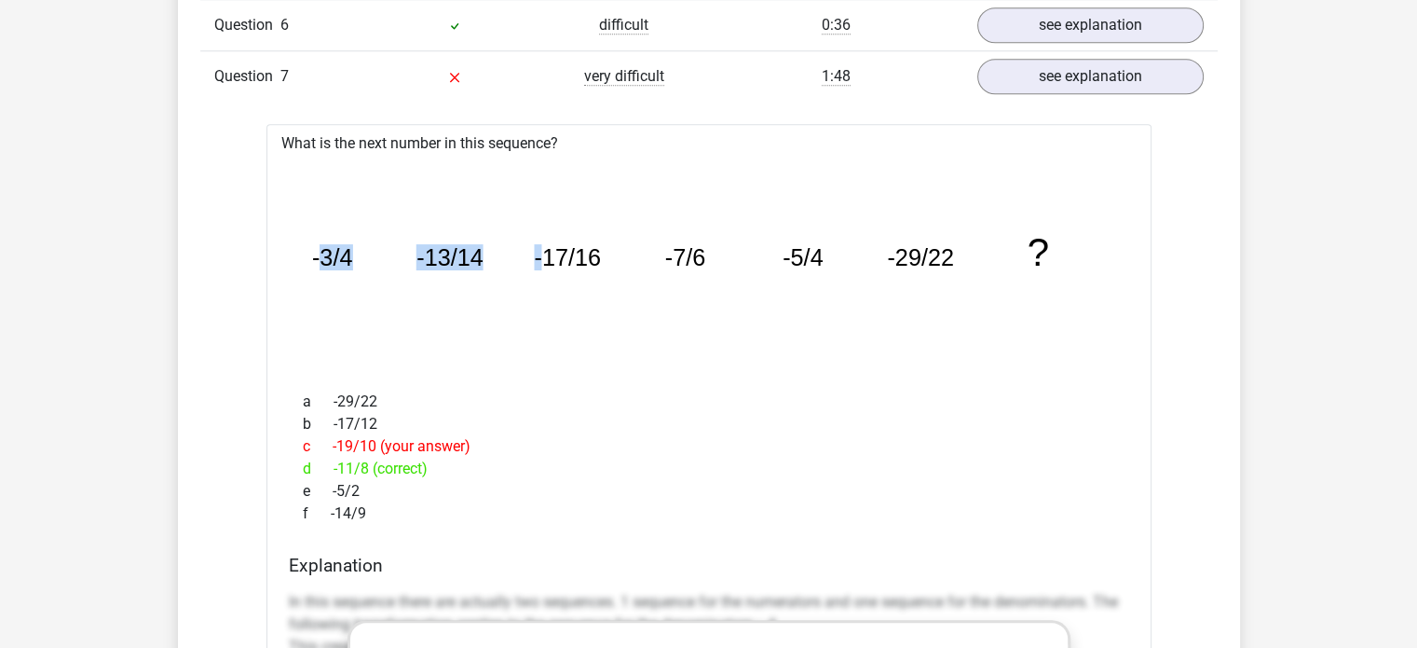
drag, startPoint x: 320, startPoint y: 254, endPoint x: 543, endPoint y: 253, distance: 223.7
click at [543, 253] on g "-3/4 -13/14 -17/16 -7/6 -5/4 -29/22 ?" at bounding box center [680, 252] width 739 height 44
click at [454, 263] on tspan "-13/14" at bounding box center [450, 257] width 67 height 26
click at [860, 230] on icon "image/svg+xml -3/4 -13/14 -17/16 -7/6 -5/4 -29/22 ?" at bounding box center [709, 265] width 826 height 207
drag, startPoint x: 978, startPoint y: 251, endPoint x: 316, endPoint y: 261, distance: 662.6
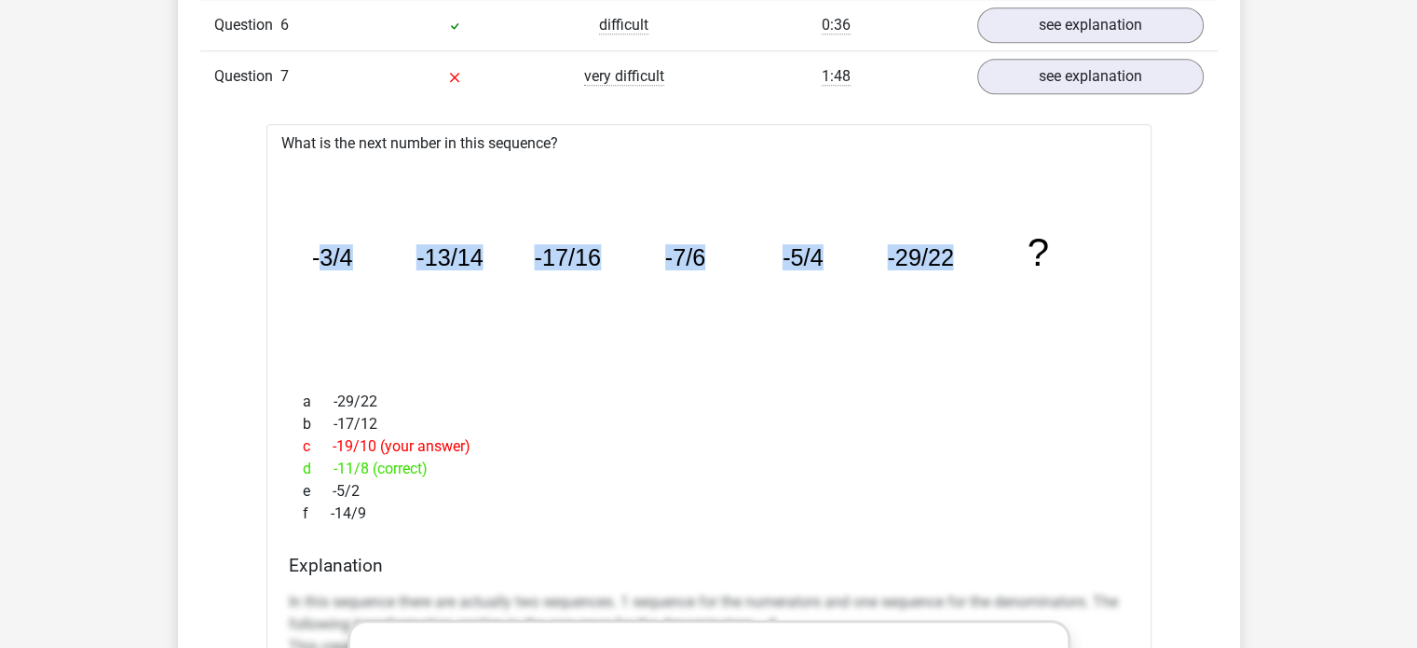
click at [316, 261] on icon "image/svg+xml -3/4 -13/14 -17/16 -7/6 -5/4 -29/22 ?" at bounding box center [709, 265] width 826 height 207
drag, startPoint x: 1047, startPoint y: 239, endPoint x: 302, endPoint y: 275, distance: 746.4
click at [302, 275] on icon "image/svg+xml -3/4 -13/14 -17/16 -7/6 -5/4 -29/22 ?" at bounding box center [709, 265] width 826 height 207
copy g "-3/4 -13/14 -17/16 -7/6 -5/4 -29/22 ?"
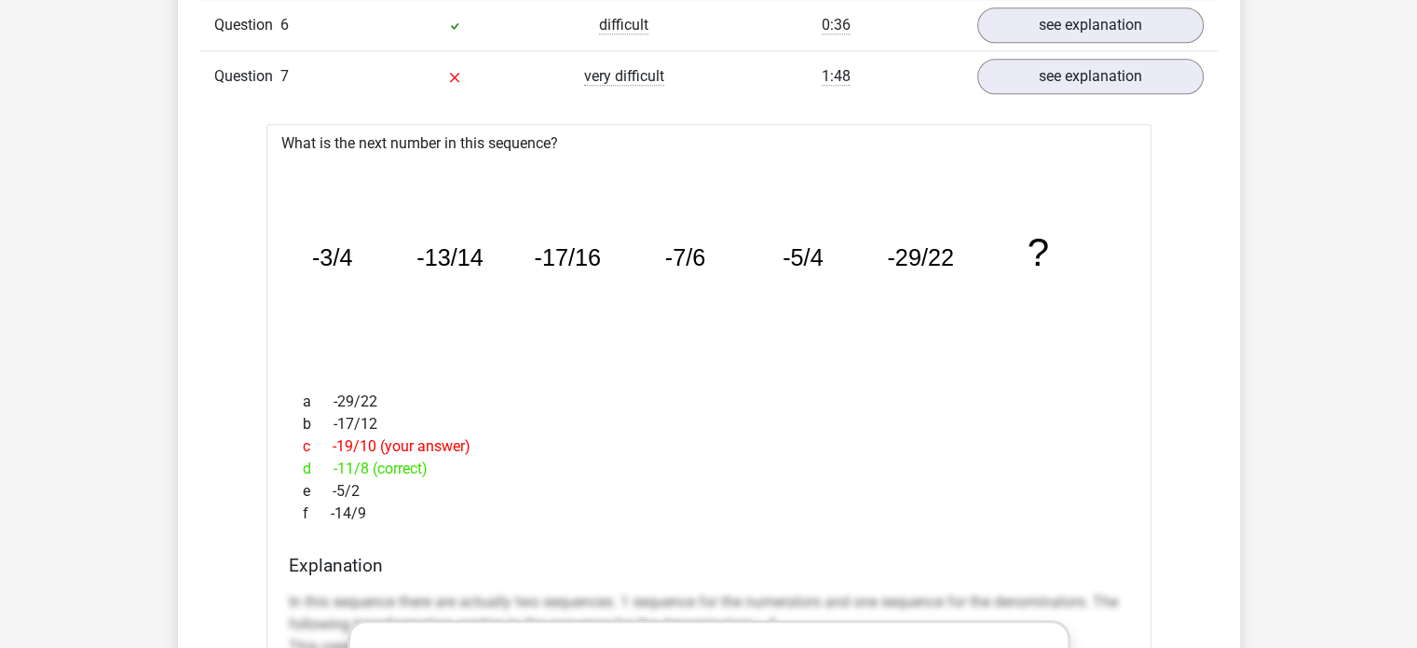
click at [995, 394] on div "a -29/22" at bounding box center [709, 401] width 841 height 22
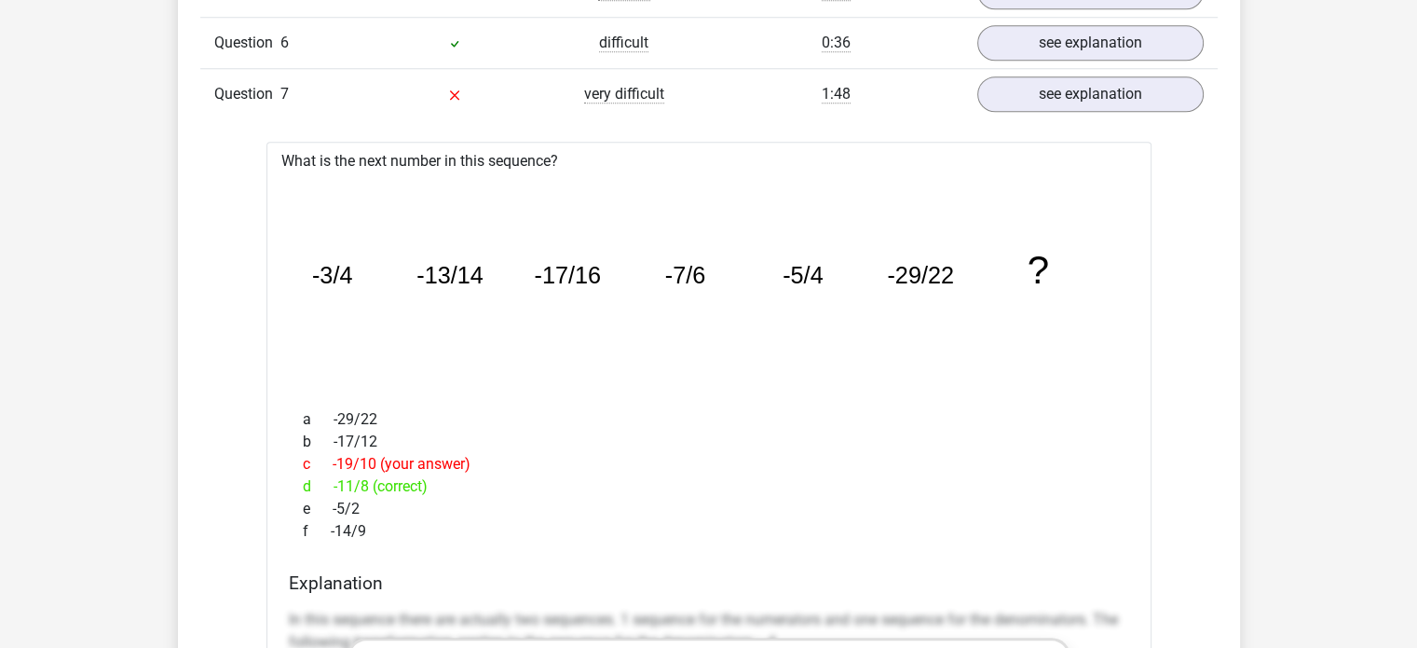
scroll to position [1815, 0]
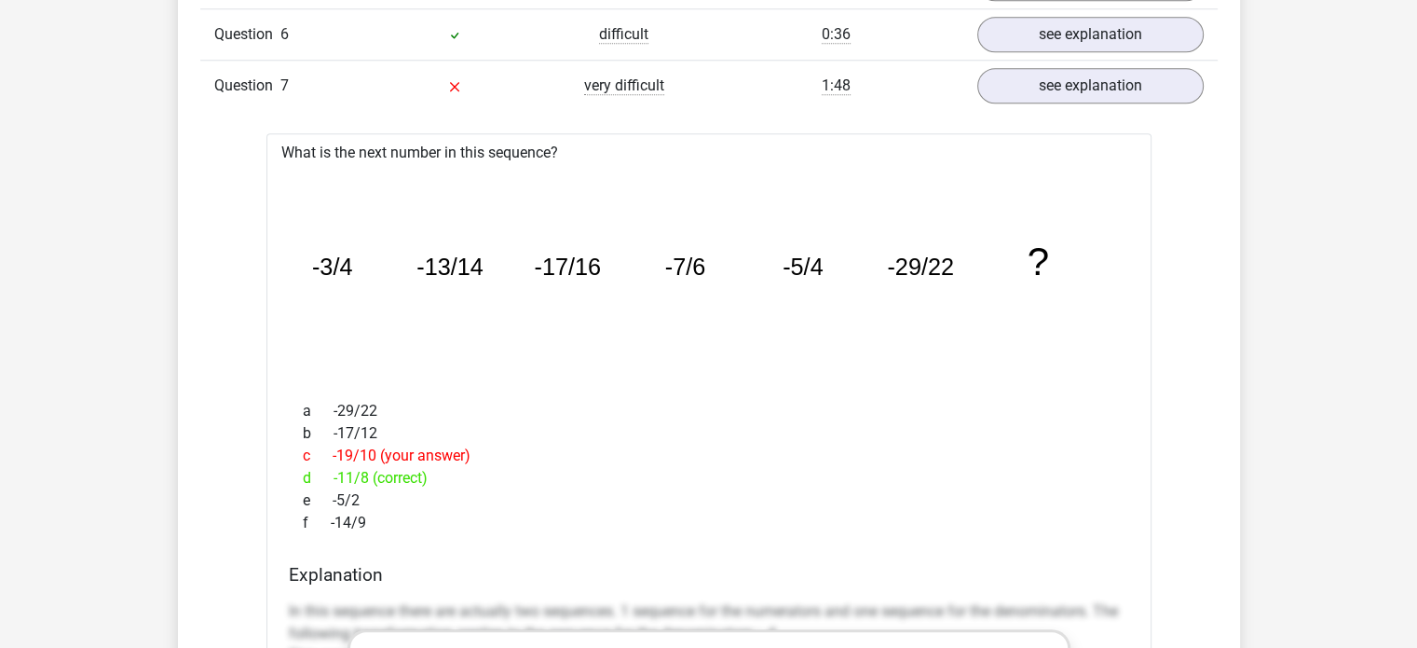
click at [887, 368] on icon "image/svg+xml -3/4 -13/14 -17/16 -7/6 -5/4 -29/22 ?" at bounding box center [709, 274] width 826 height 207
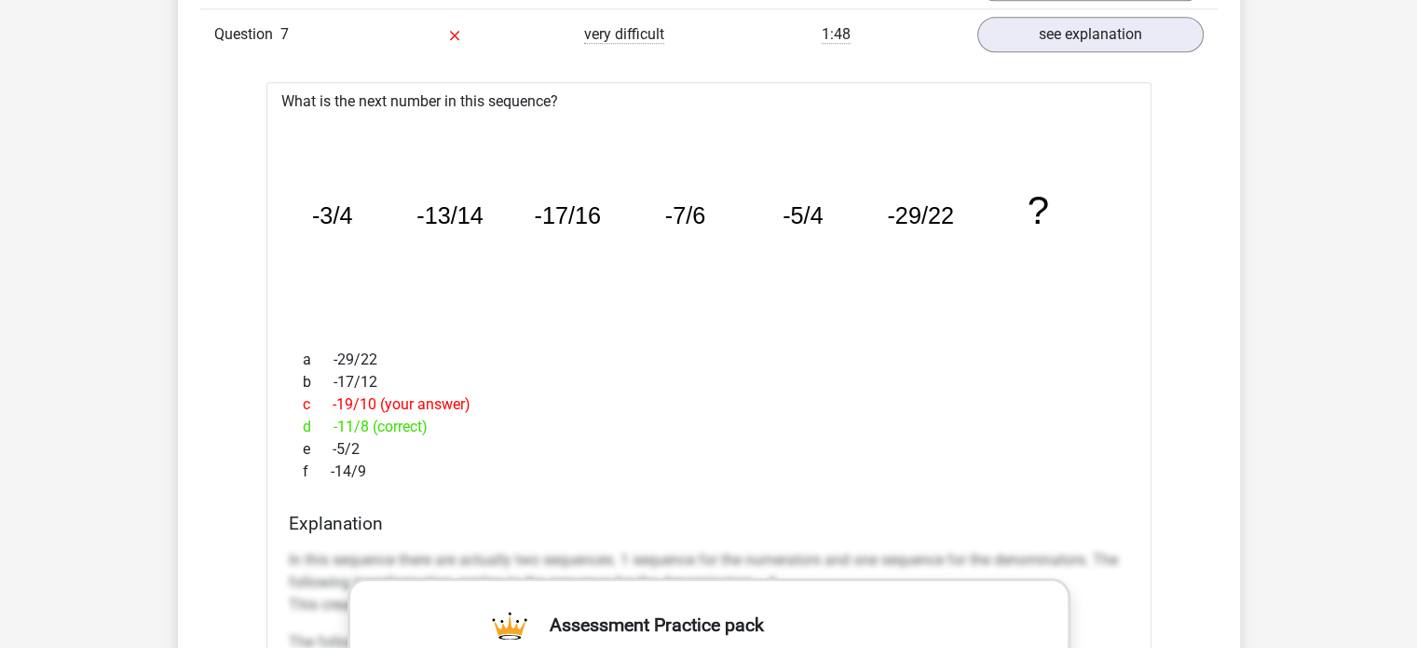
scroll to position [1867, 0]
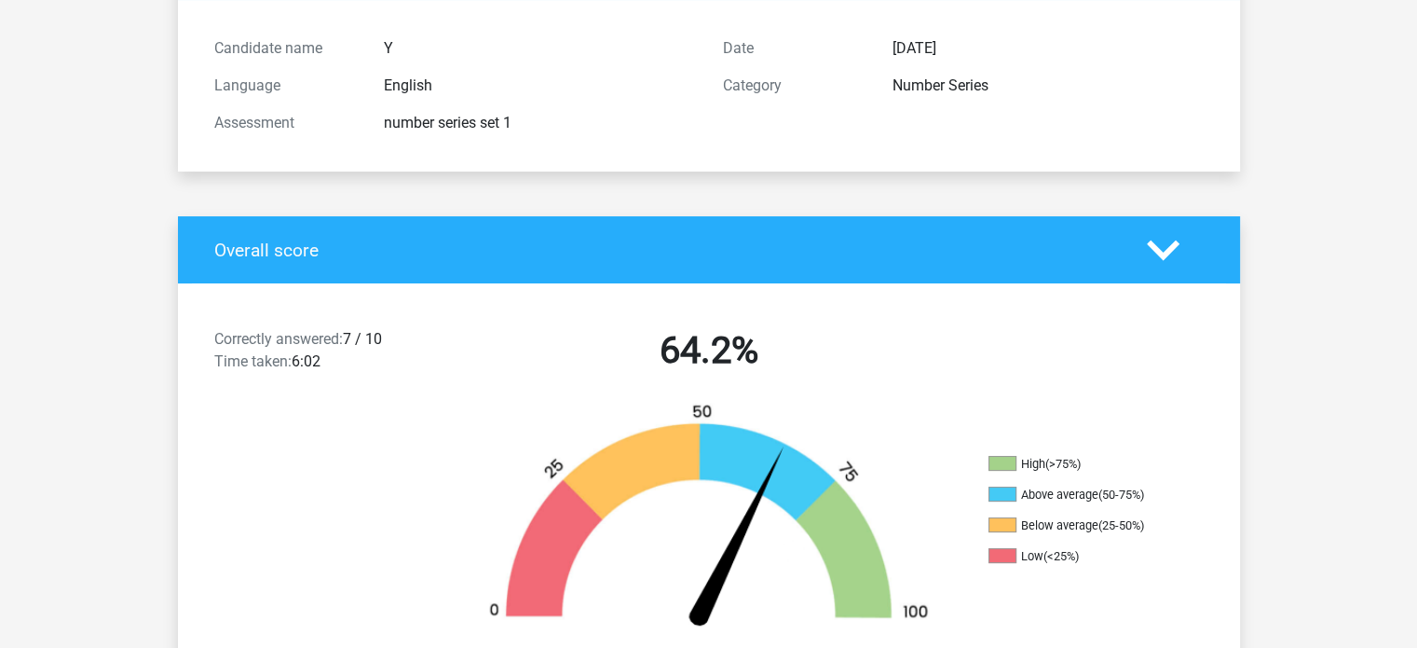
scroll to position [0, 0]
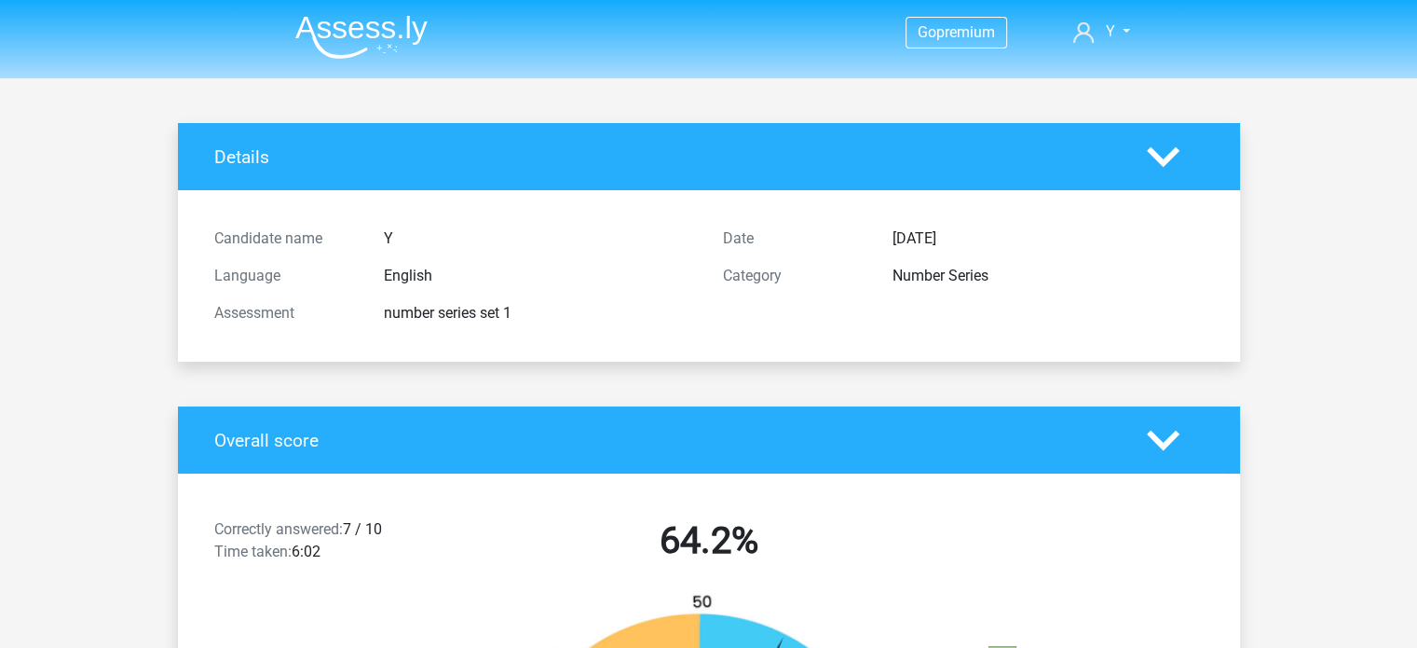
click at [407, 40] on img at bounding box center [361, 37] width 132 height 44
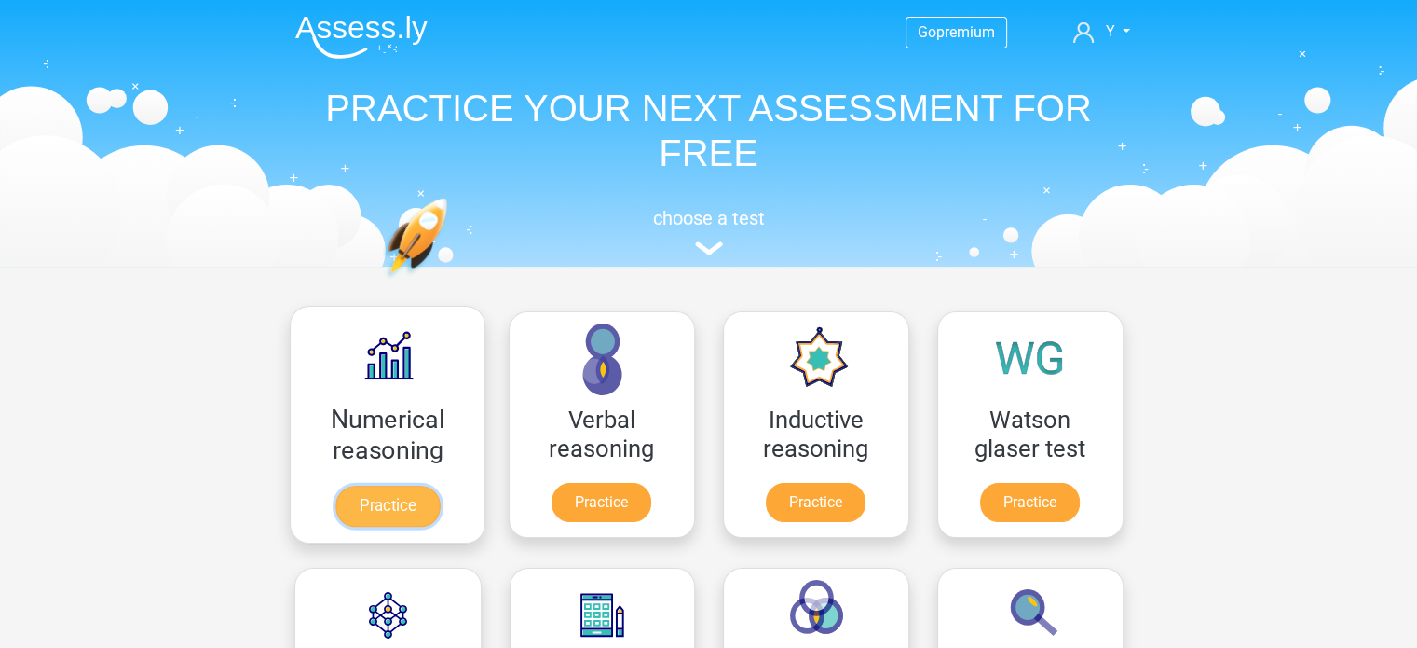
click at [410, 485] on link "Practice" at bounding box center [387, 505] width 104 height 41
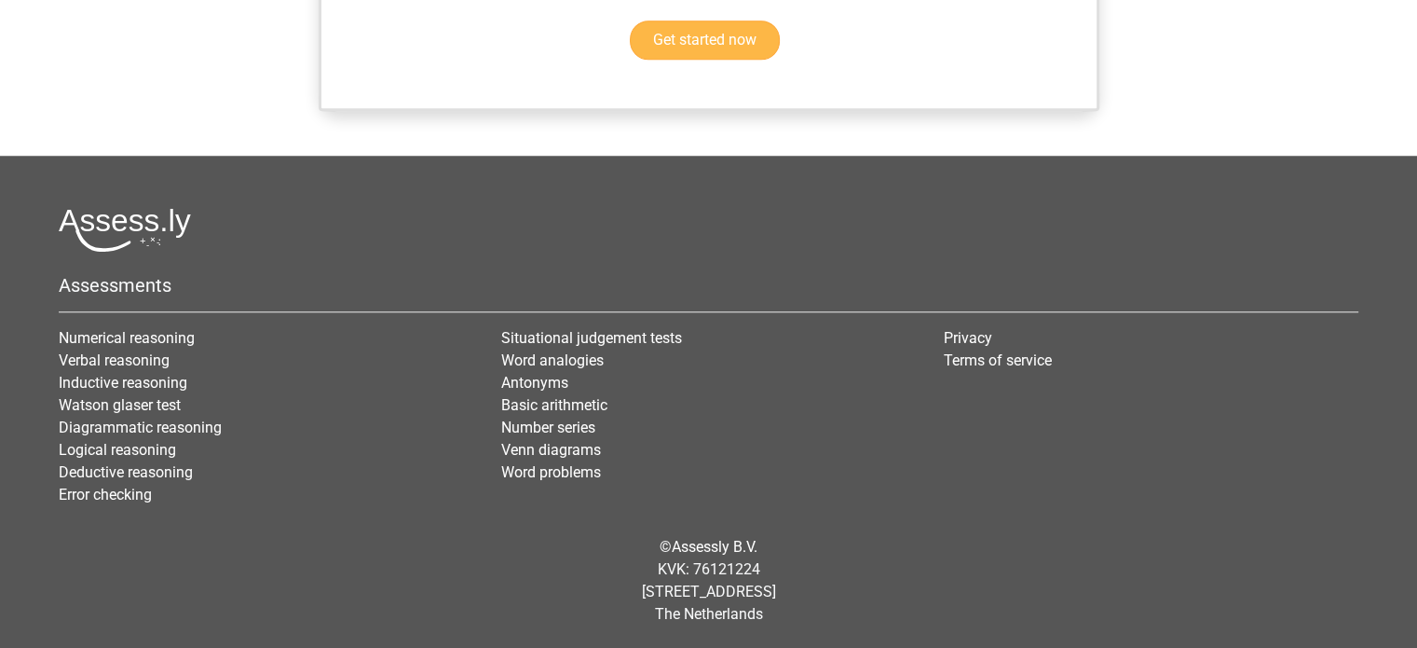
scroll to position [1655, 0]
